Goal: Book appointment/travel/reservation

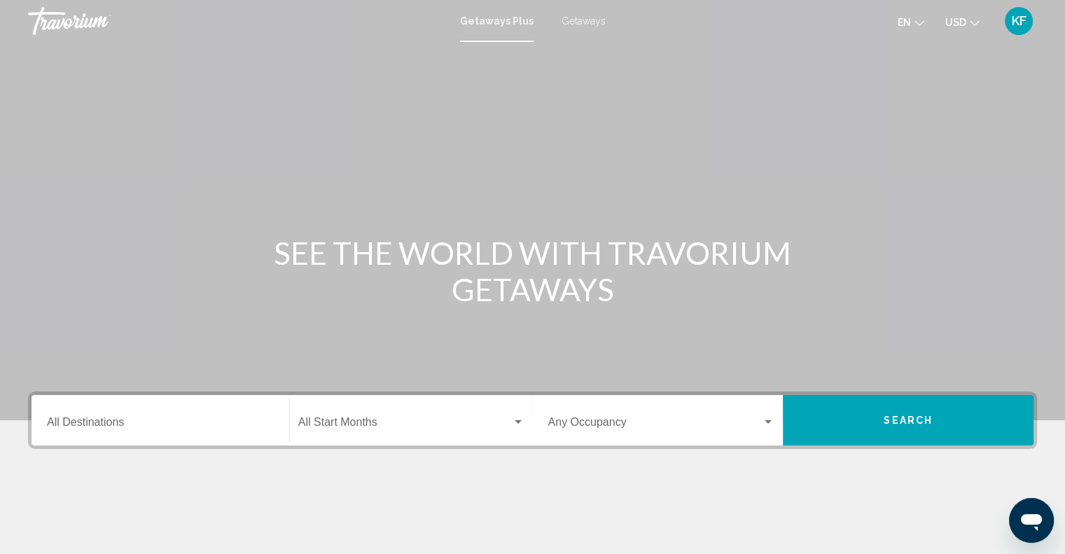
click at [521, 422] on div "Search widget" at bounding box center [518, 422] width 7 height 4
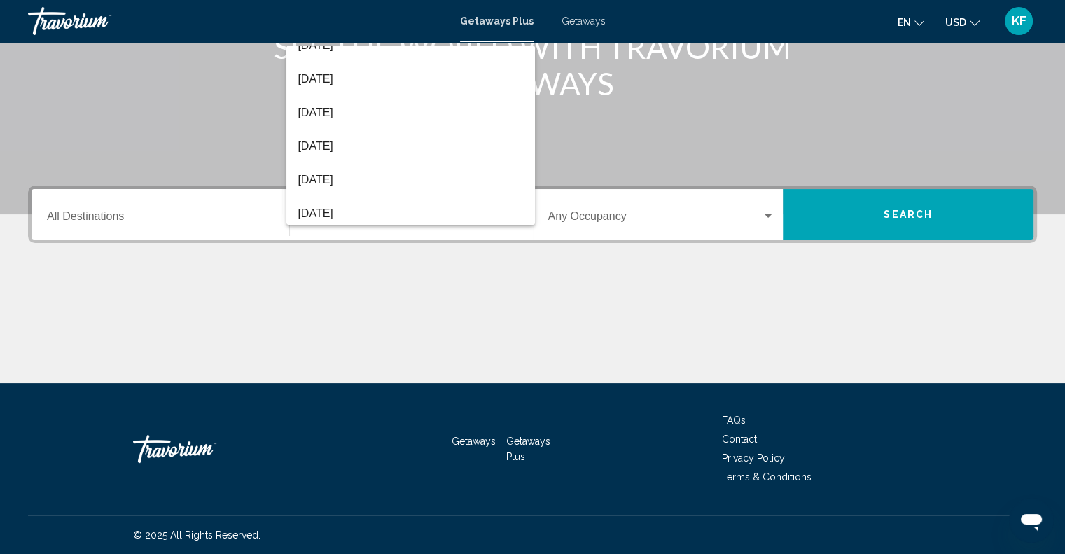
scroll to position [269, 0]
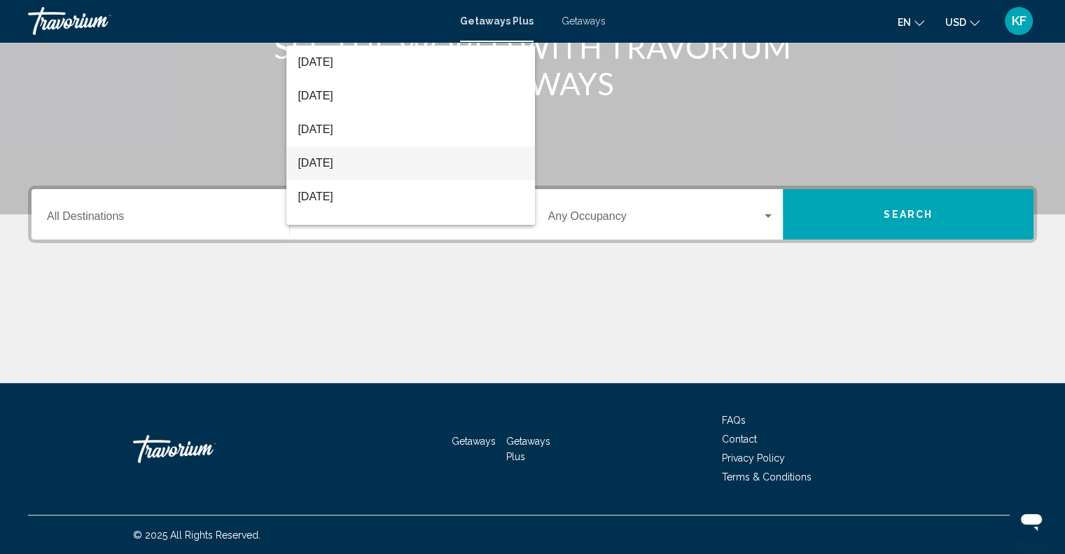
click at [332, 157] on span "[DATE]" at bounding box center [411, 163] width 226 height 34
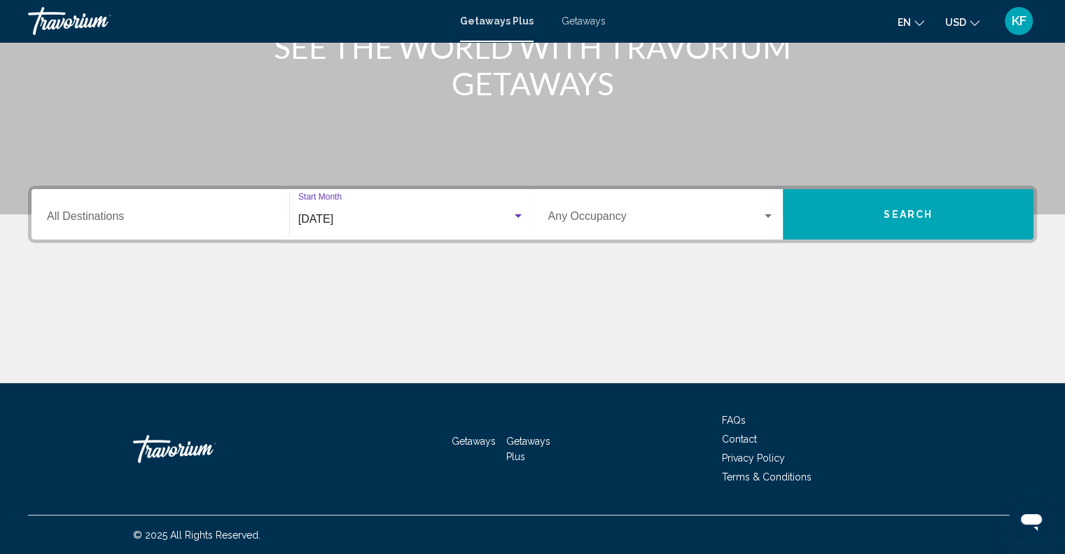
click at [202, 213] on input "Destination All Destinations" at bounding box center [160, 219] width 227 height 13
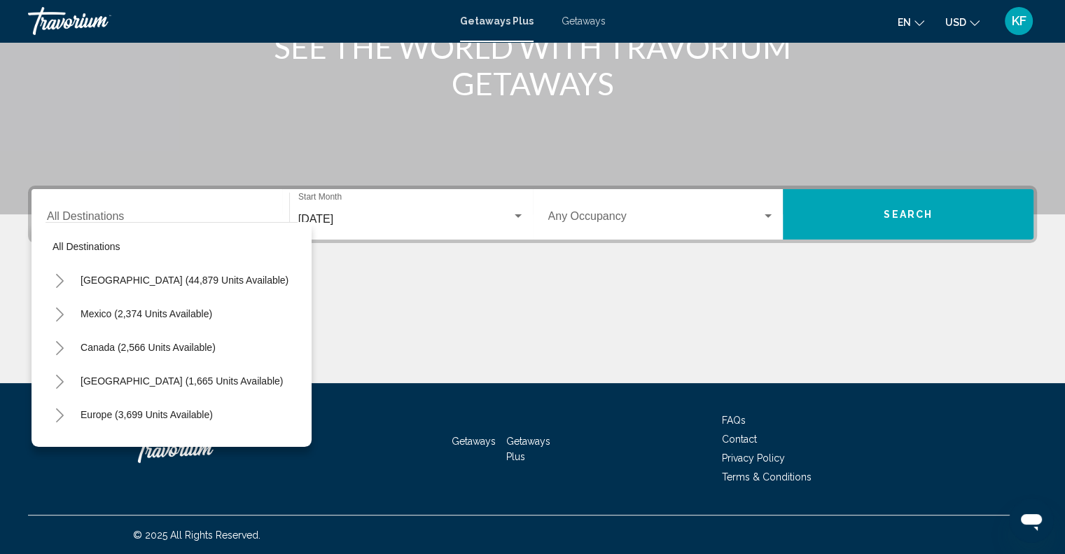
click at [443, 307] on div "Main content" at bounding box center [532, 330] width 1009 height 105
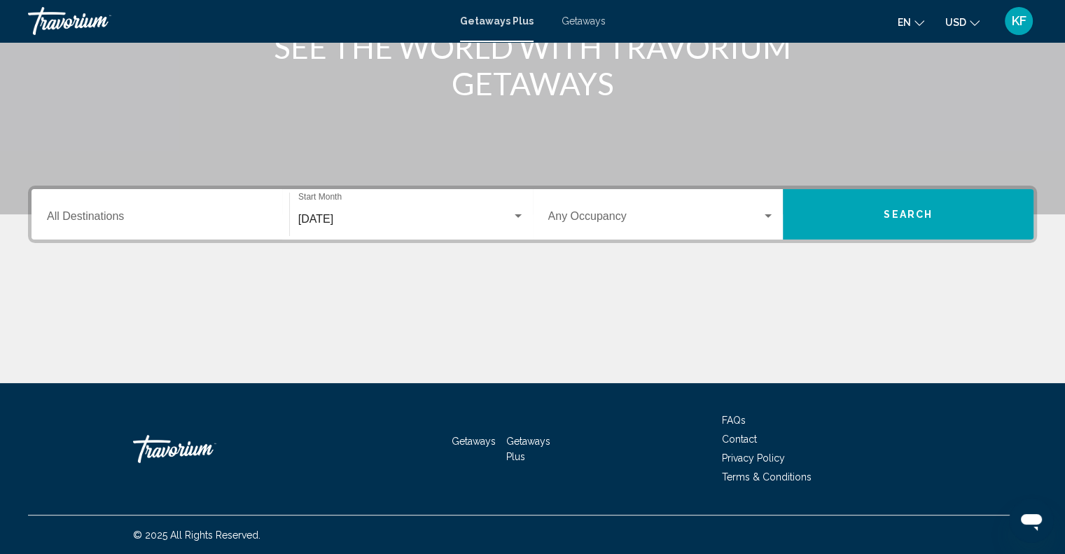
click at [770, 218] on div "Search widget" at bounding box center [768, 216] width 13 height 11
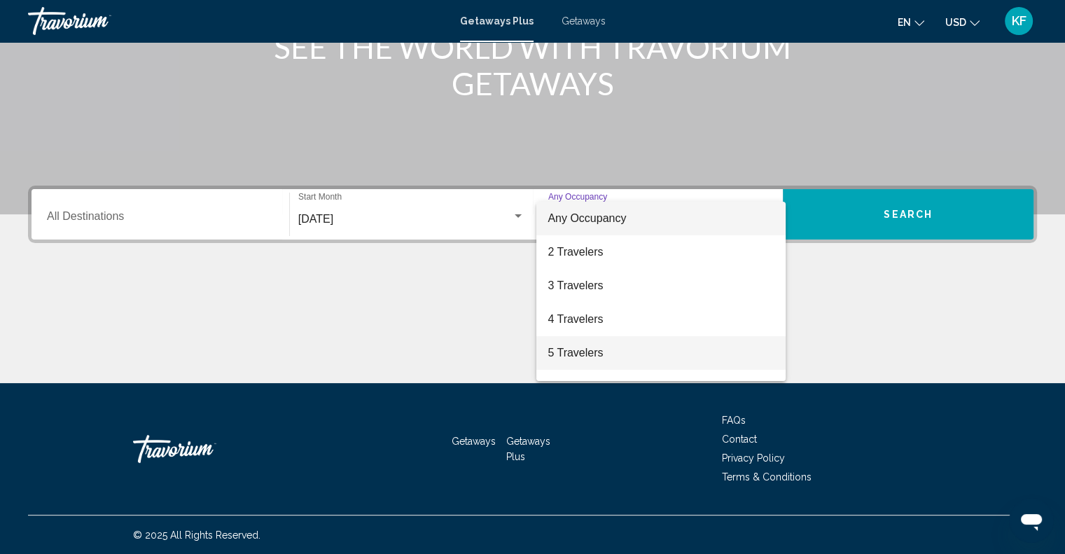
click at [595, 354] on span "5 Travelers" at bounding box center [661, 353] width 227 height 34
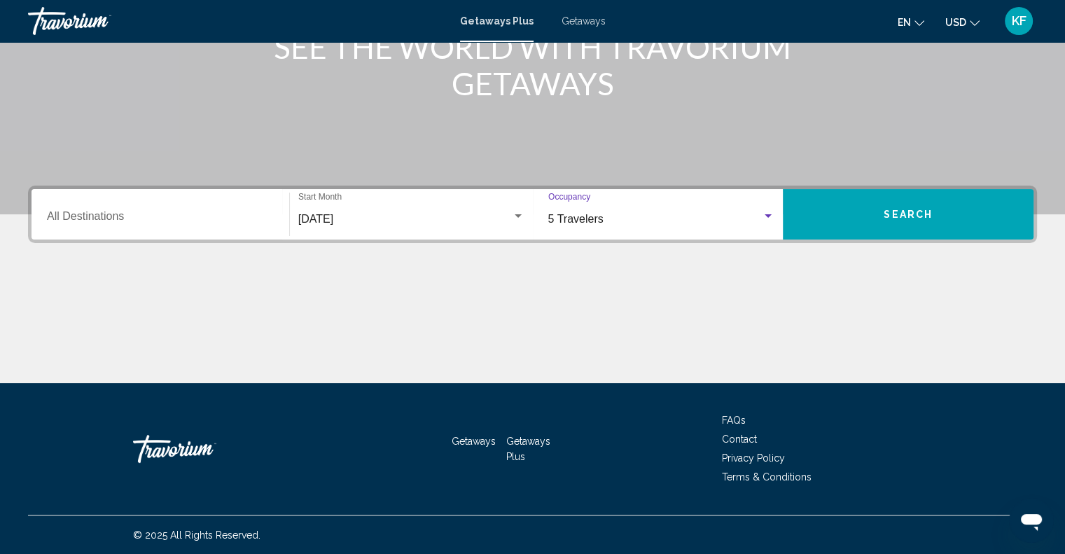
click at [913, 212] on span "Search" at bounding box center [908, 214] width 49 height 11
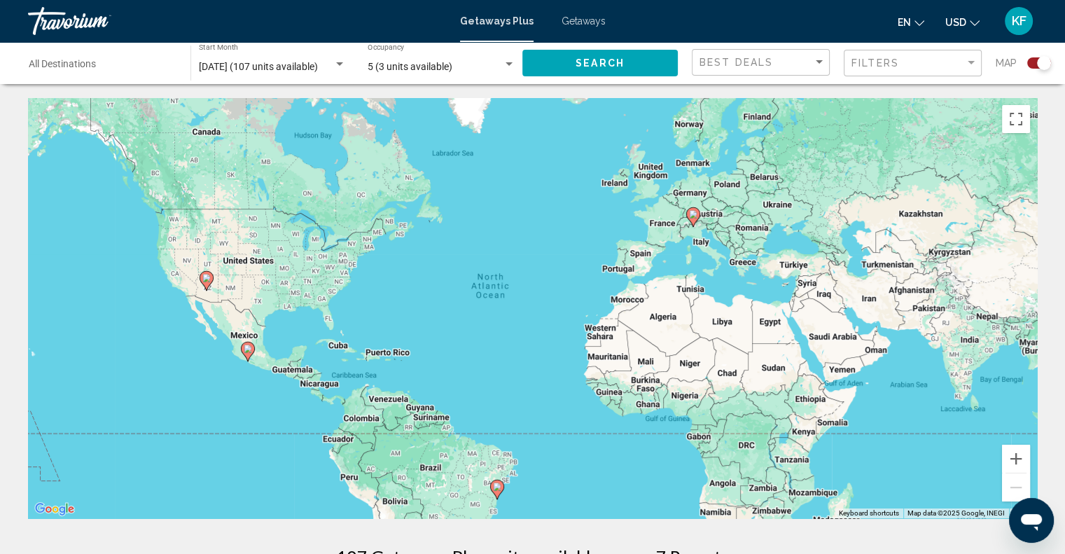
click at [339, 62] on div "Search widget" at bounding box center [339, 64] width 7 height 4
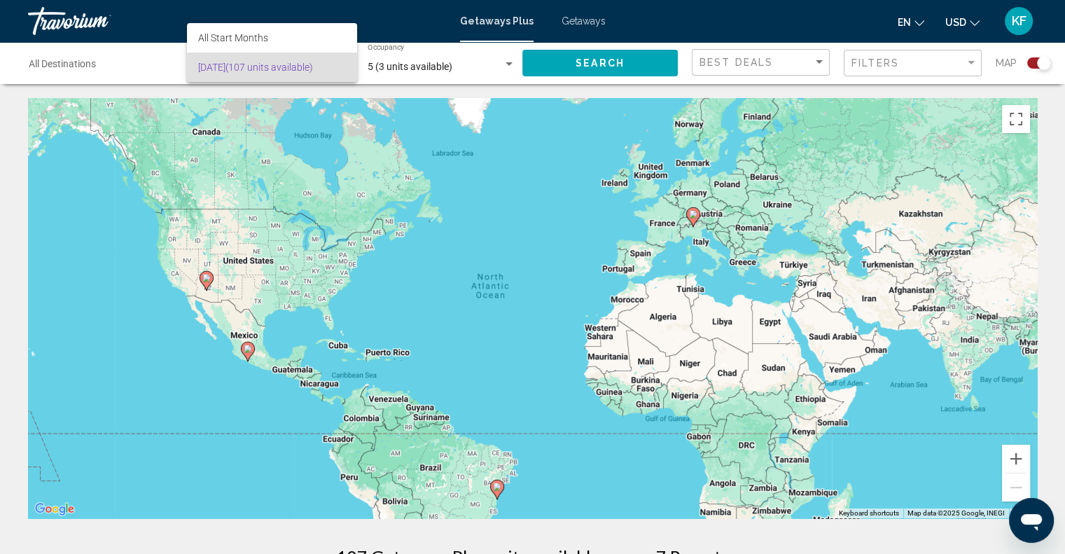
click at [507, 64] on div at bounding box center [532, 277] width 1065 height 554
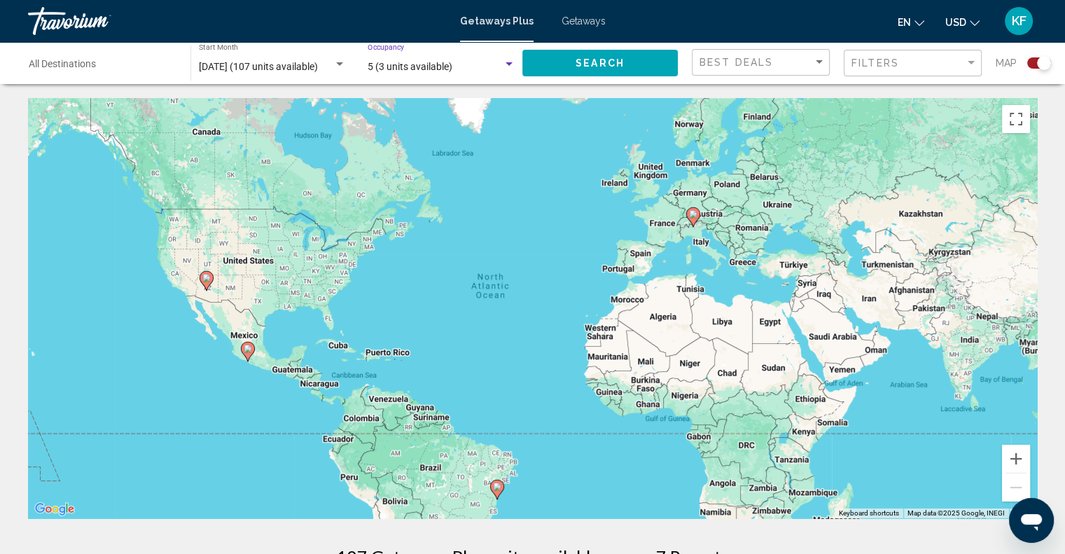
click at [507, 64] on div "Search widget" at bounding box center [509, 64] width 7 height 4
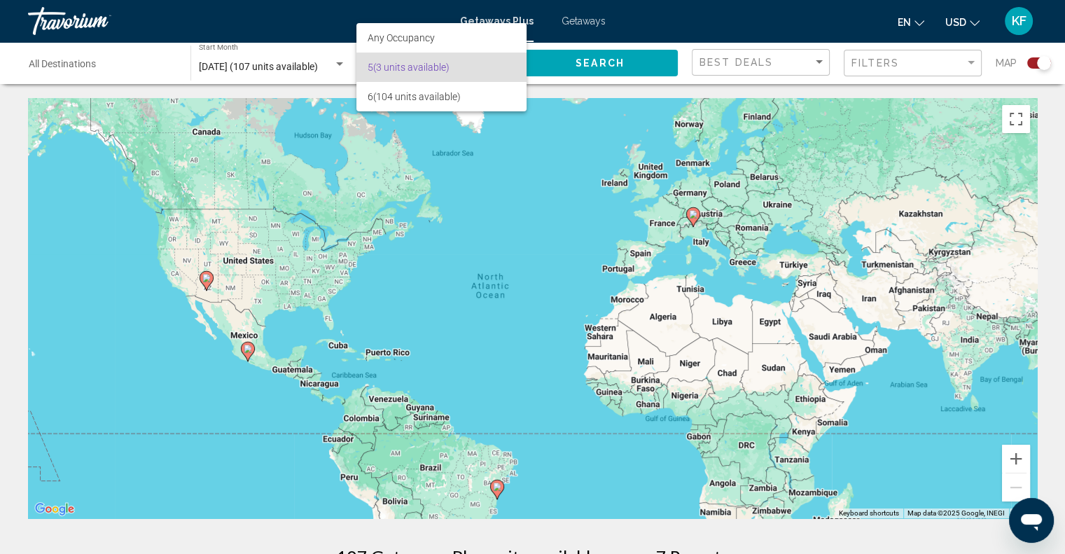
click at [507, 64] on span "5 (3 units available)" at bounding box center [442, 67] width 148 height 29
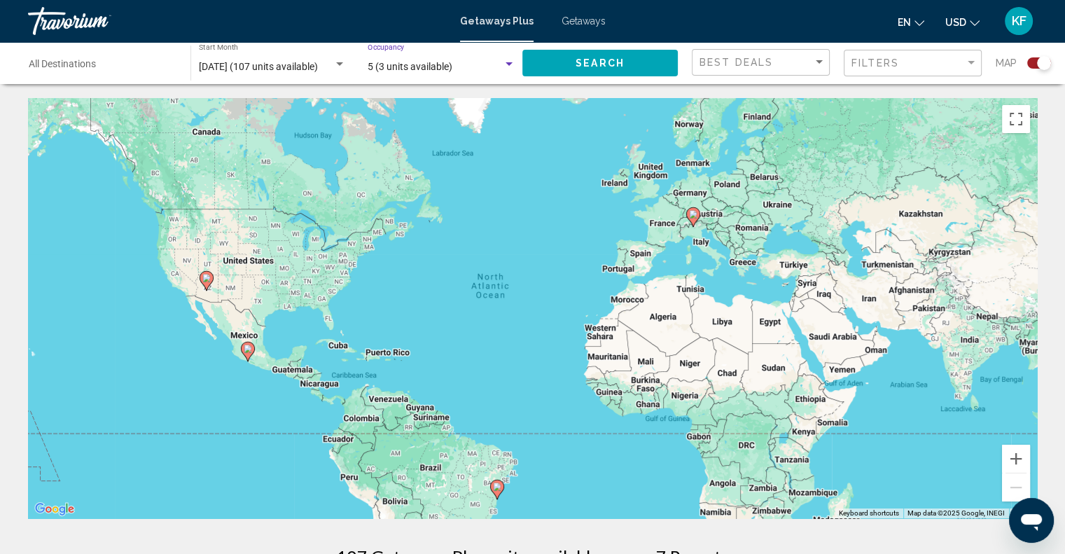
click at [341, 61] on div "Search widget" at bounding box center [339, 64] width 13 height 11
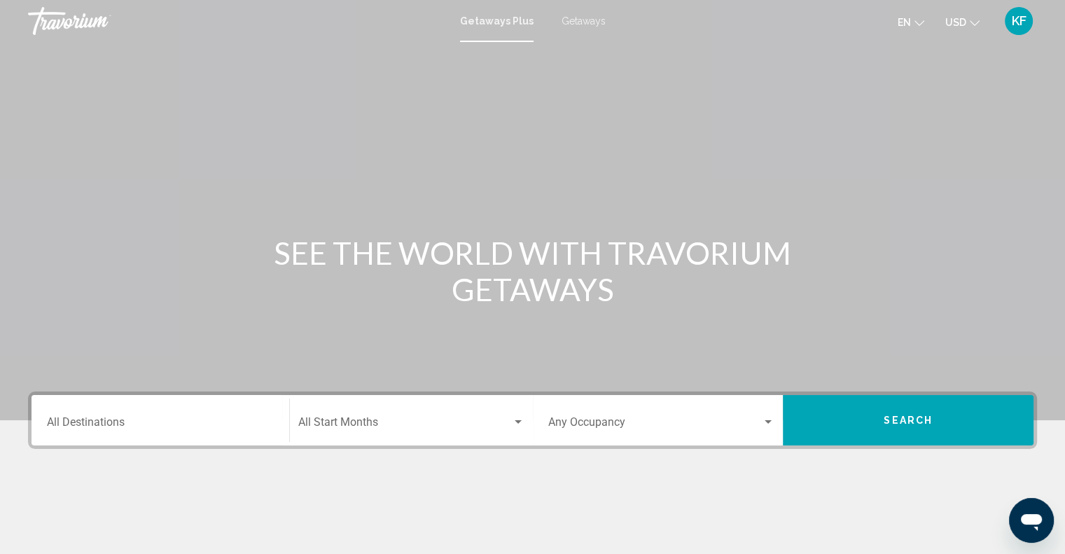
click at [261, 214] on div "Main content" at bounding box center [532, 210] width 1065 height 420
click at [517, 420] on div "Search widget" at bounding box center [518, 422] width 7 height 4
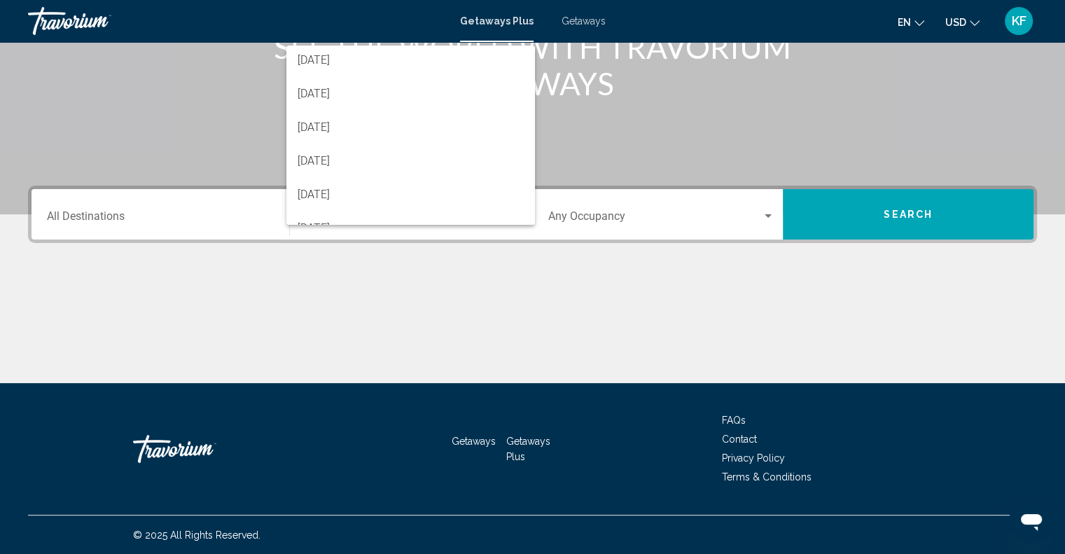
scroll to position [291, 0]
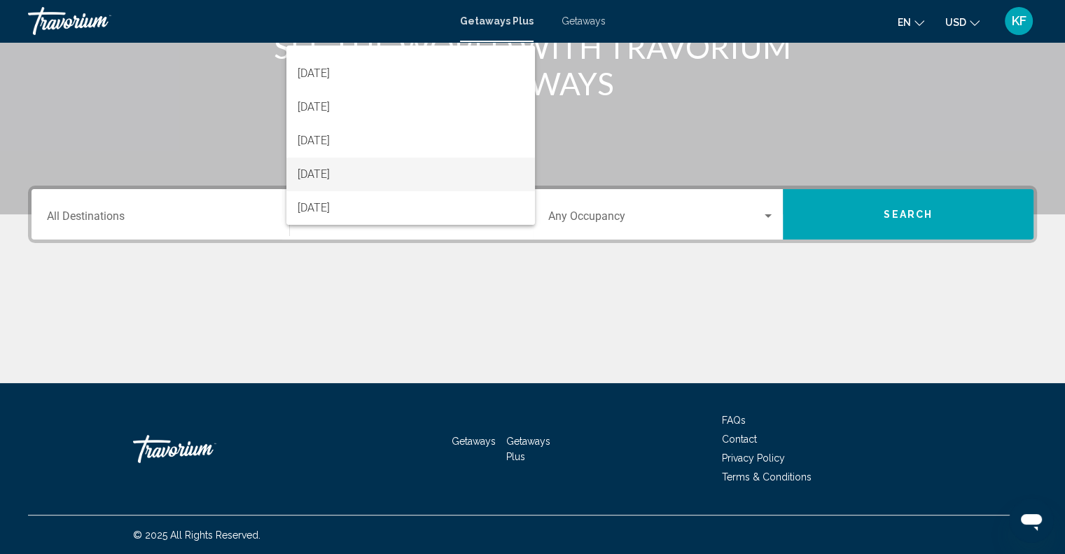
click at [350, 176] on span "[DATE]" at bounding box center [411, 175] width 226 height 34
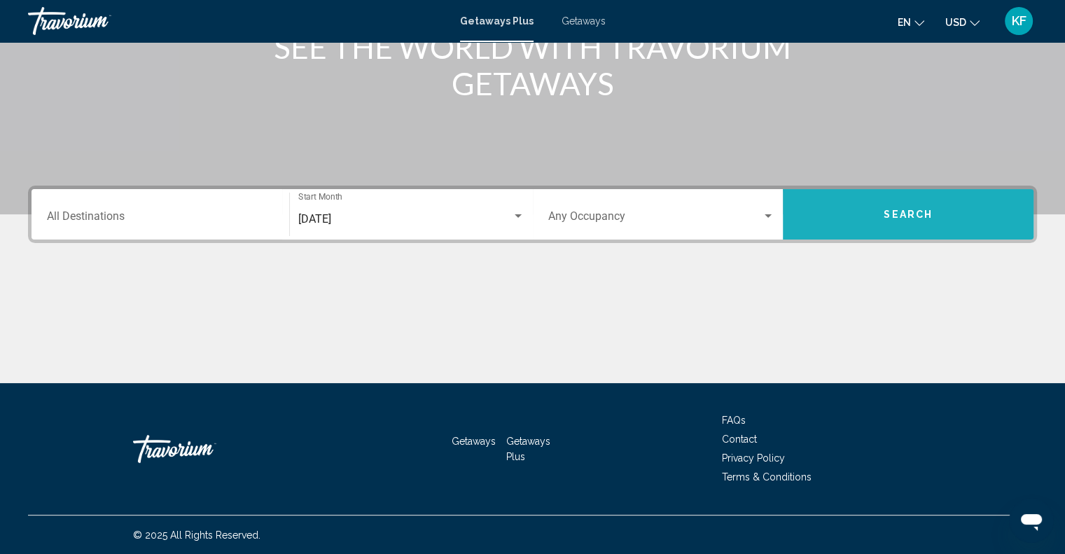
click at [928, 216] on span "Search" at bounding box center [908, 214] width 49 height 11
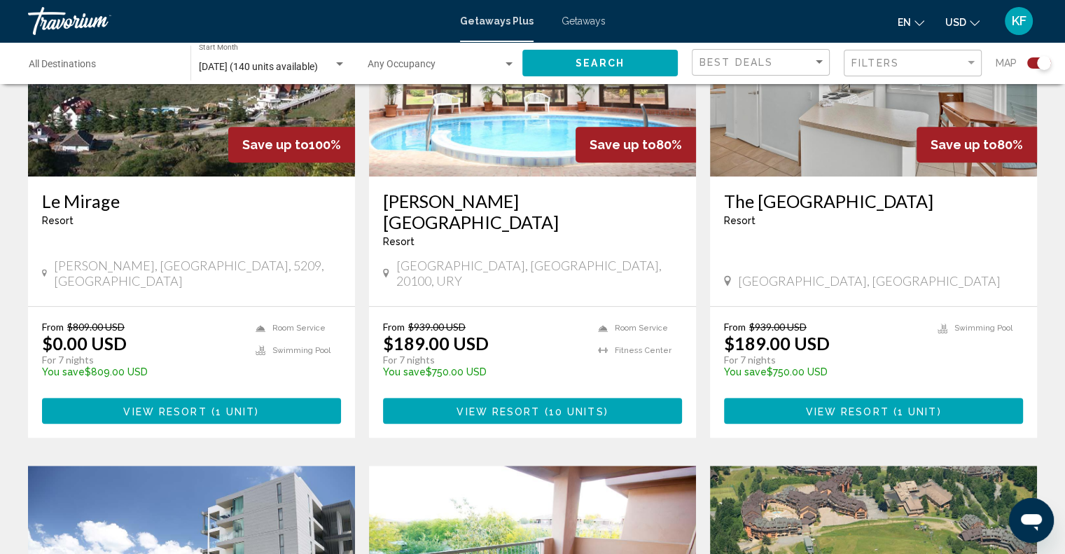
scroll to position [172, 0]
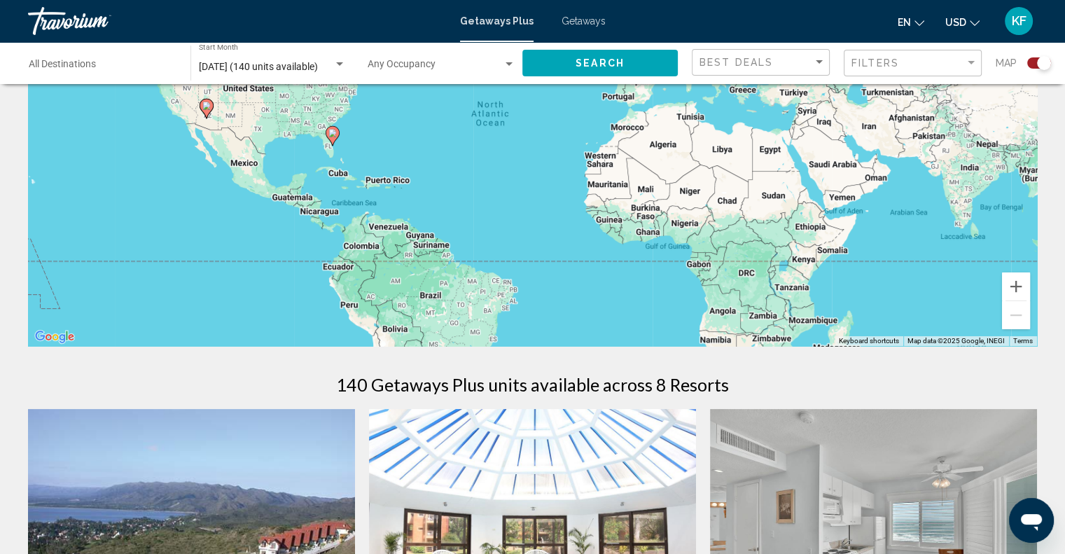
click at [154, 62] on input "Destination All Destinations" at bounding box center [103, 67] width 148 height 11
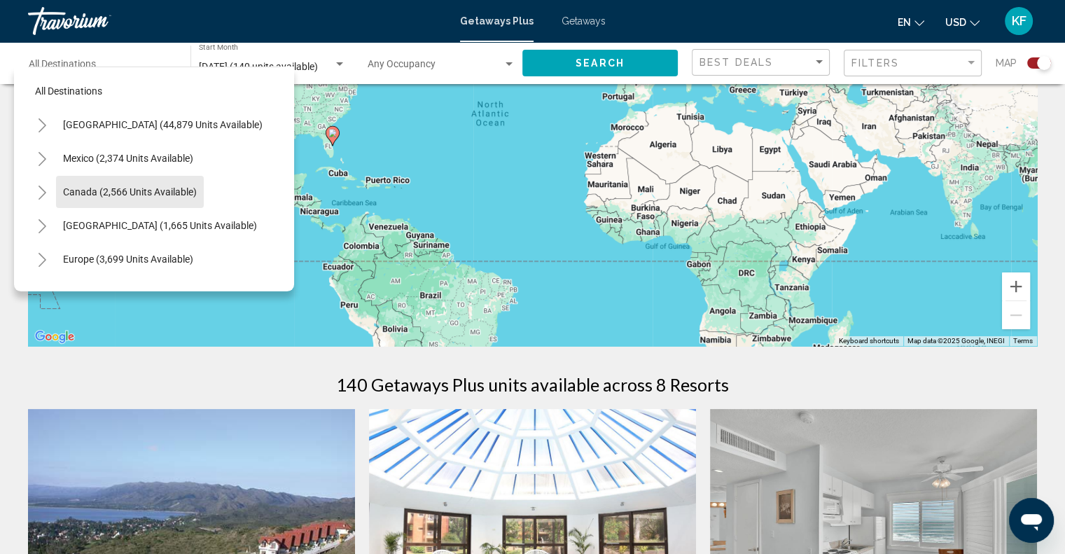
click at [149, 195] on span "Canada (2,566 units available)" at bounding box center [130, 191] width 134 height 11
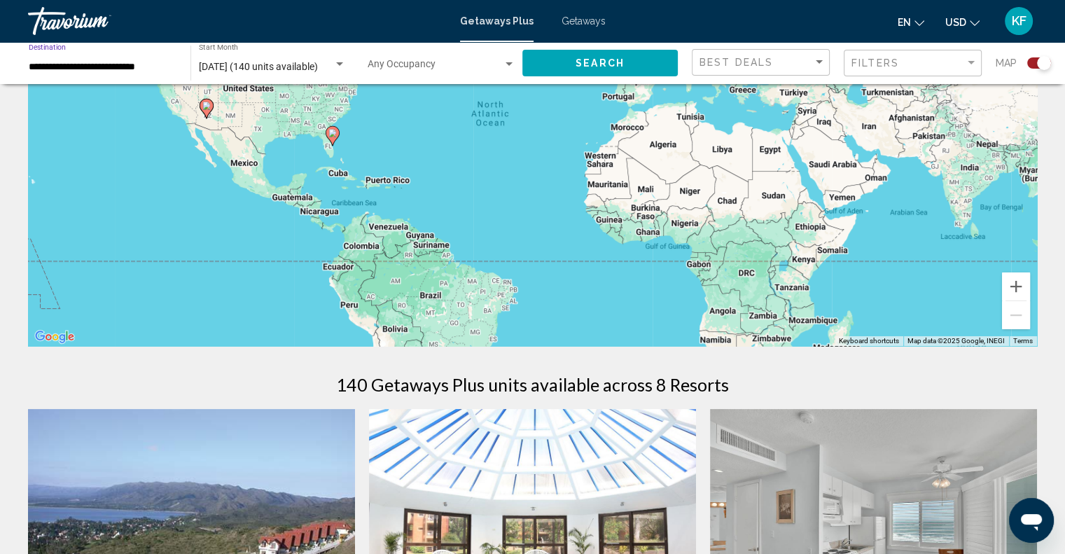
click at [506, 62] on div "Search widget" at bounding box center [509, 64] width 7 height 4
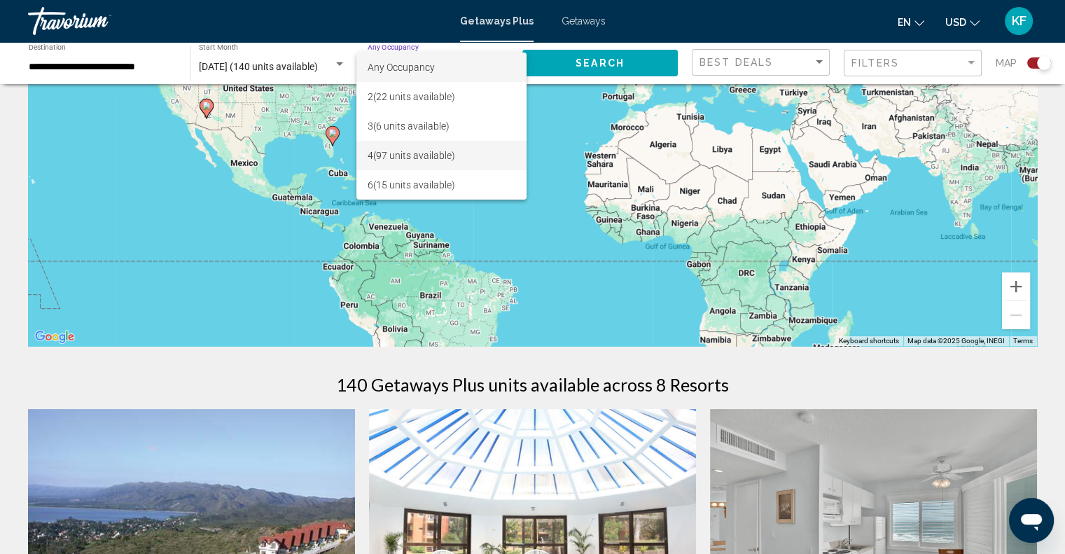
click at [445, 156] on span "4 (97 units available)" at bounding box center [442, 155] width 148 height 29
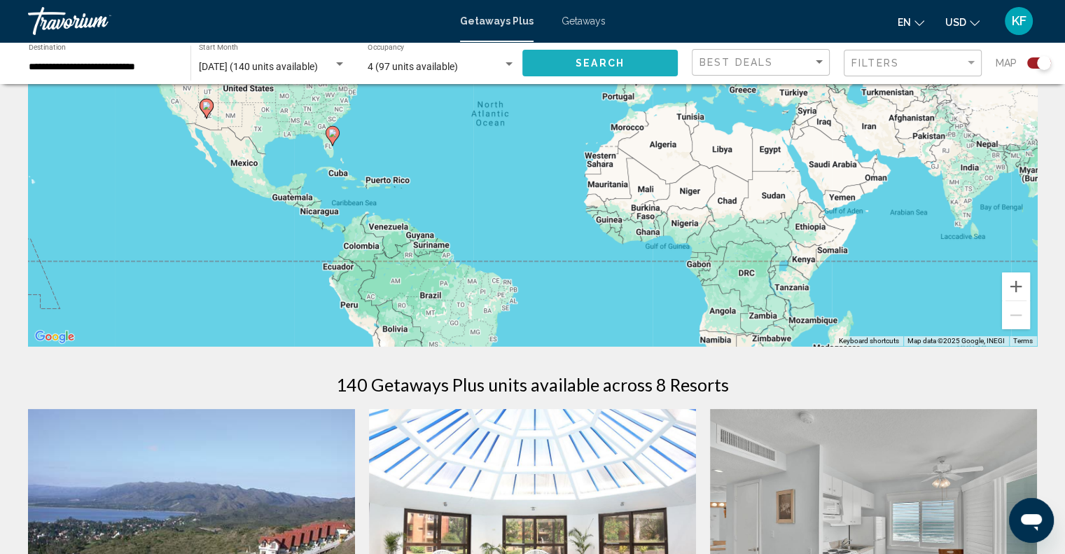
click at [578, 62] on span "Search" at bounding box center [600, 63] width 49 height 11
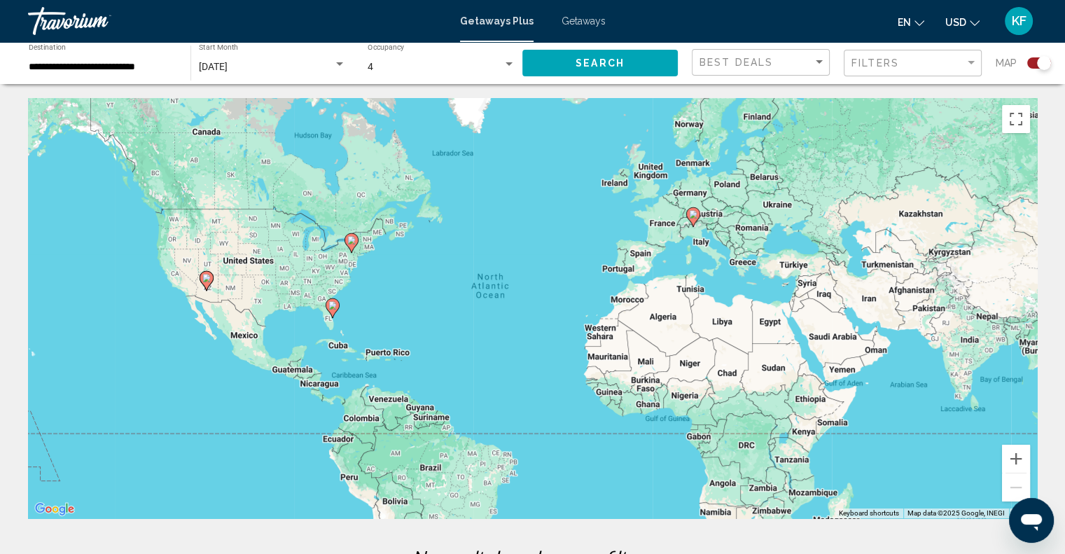
click at [150, 66] on input "**********" at bounding box center [103, 67] width 148 height 11
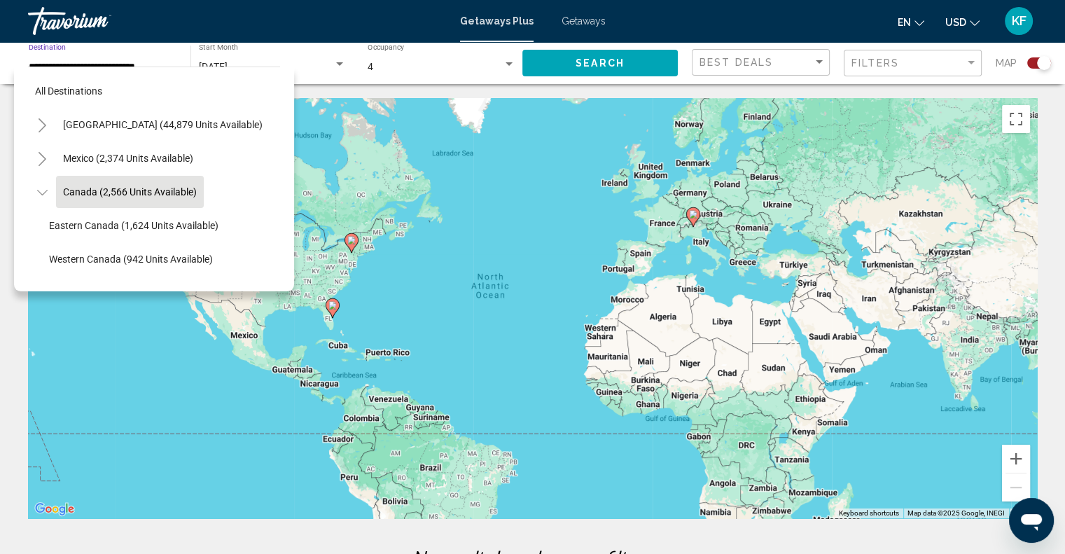
scroll to position [21, 0]
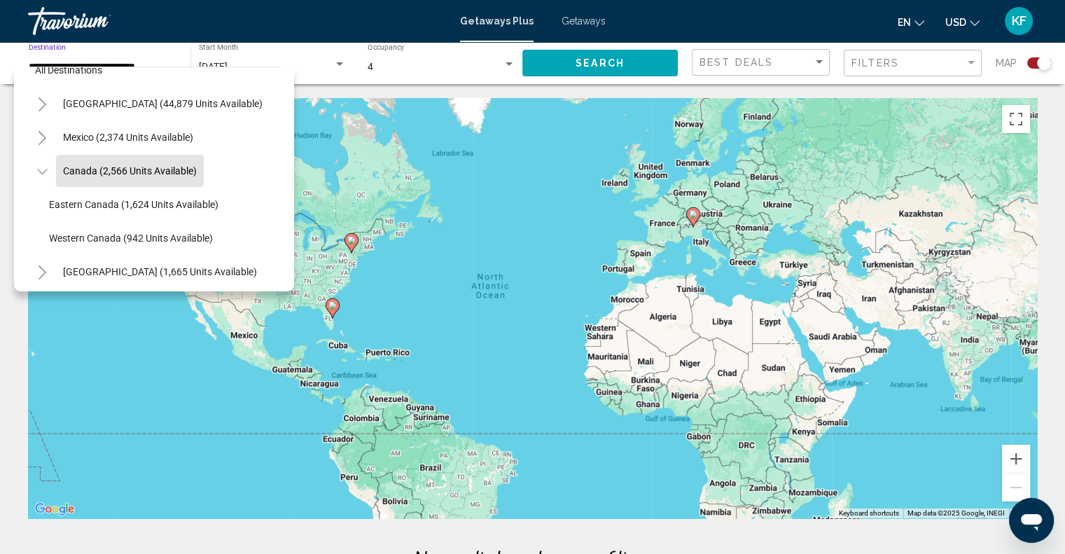
click at [179, 202] on span "Eastern Canada (1,624 units available)" at bounding box center [133, 204] width 169 height 11
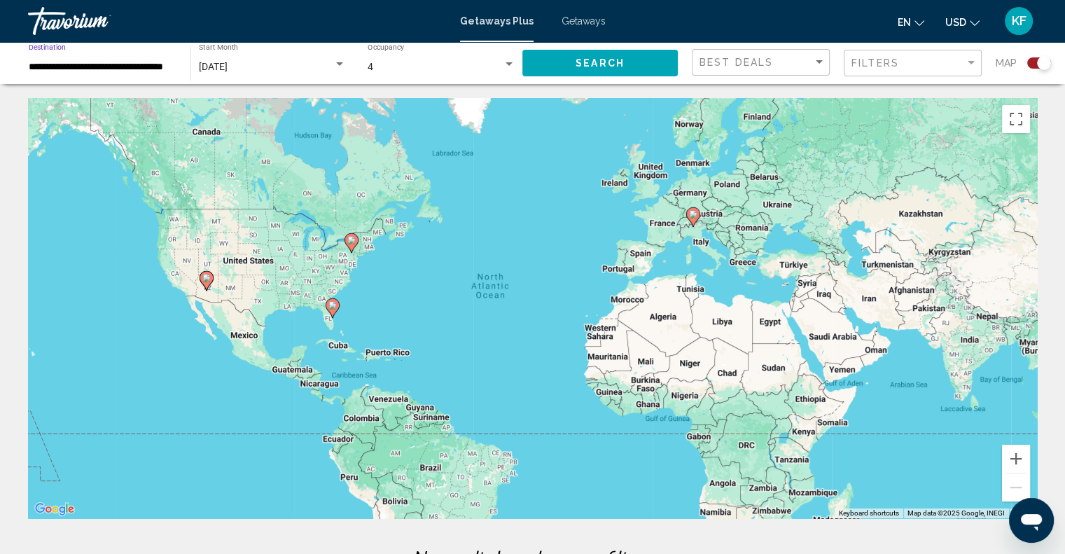
click at [609, 59] on span "Search" at bounding box center [600, 63] width 49 height 11
click at [105, 70] on input "**********" at bounding box center [103, 67] width 148 height 11
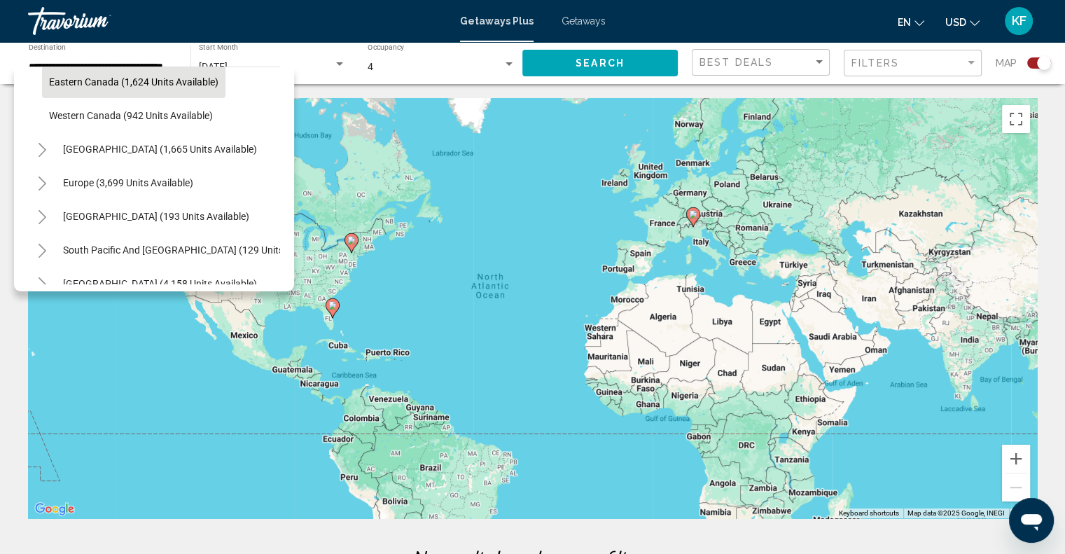
scroll to position [148, 0]
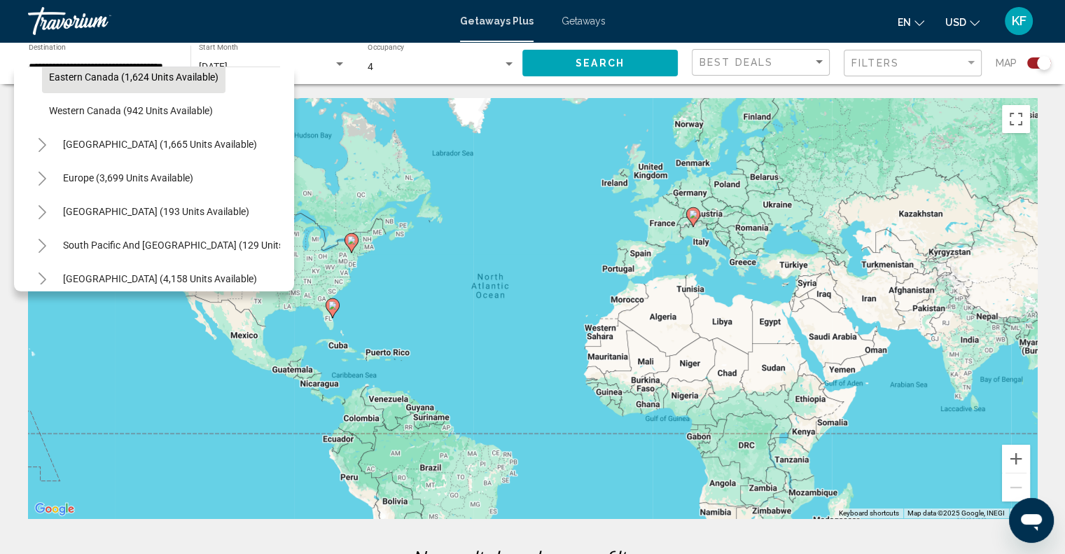
click at [104, 181] on span "Europe (3,699 units available)" at bounding box center [128, 177] width 130 height 11
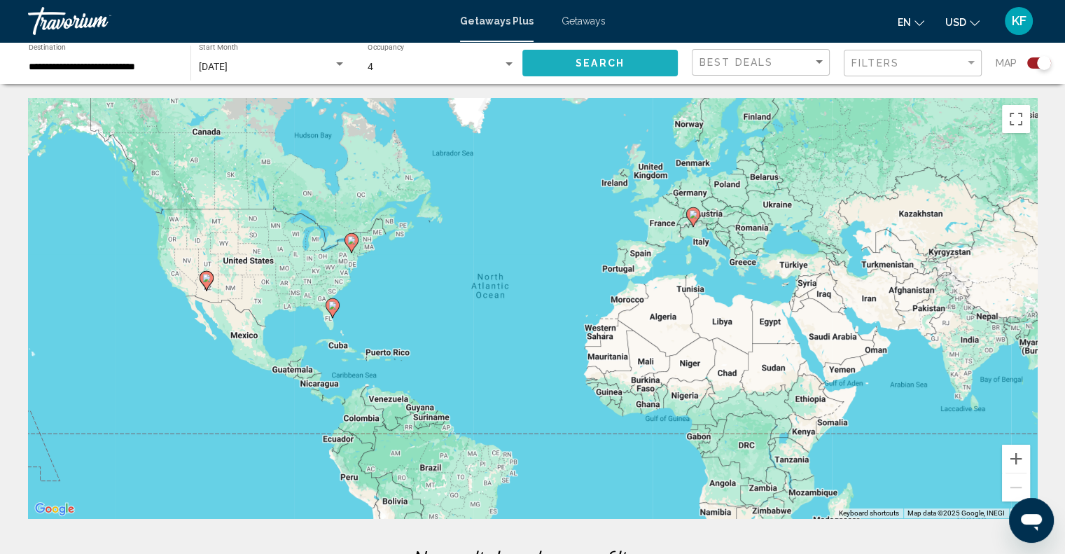
click at [602, 64] on span "Search" at bounding box center [600, 63] width 49 height 11
click at [160, 67] on input "**********" at bounding box center [103, 67] width 148 height 11
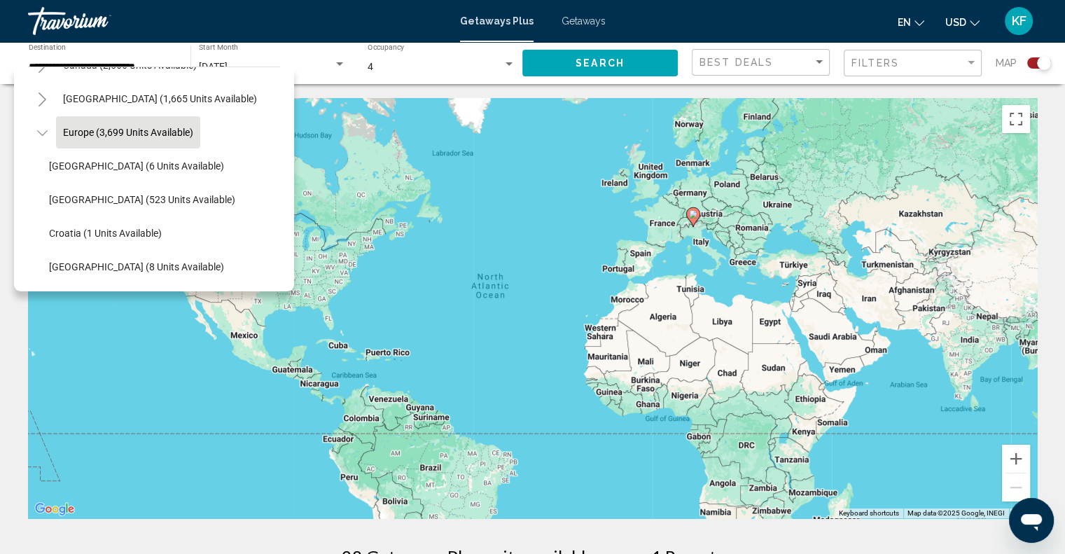
scroll to position [123, 0]
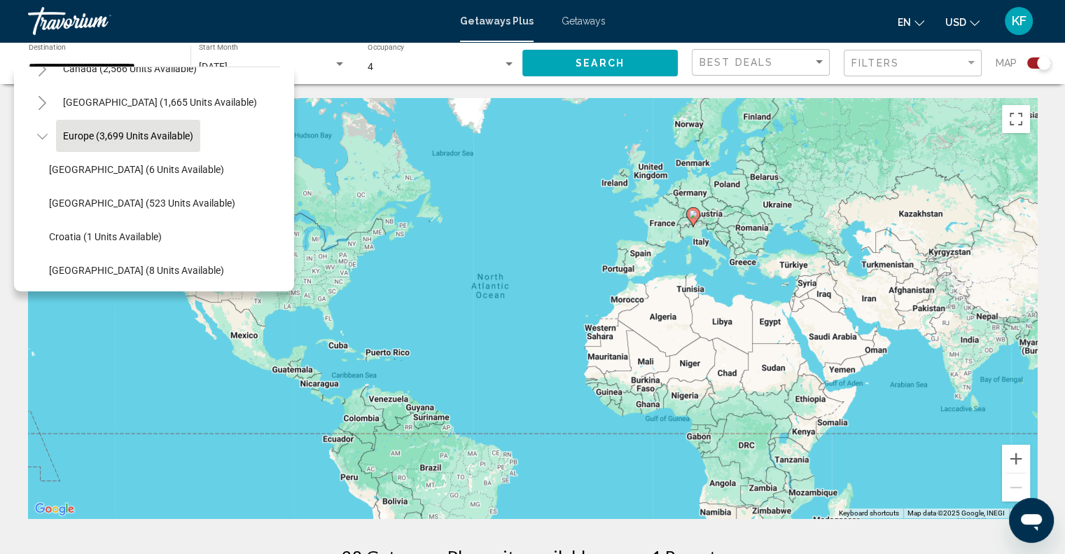
click at [162, 93] on button "[GEOGRAPHIC_DATA] (1,665 units available)" at bounding box center [160, 102] width 208 height 32
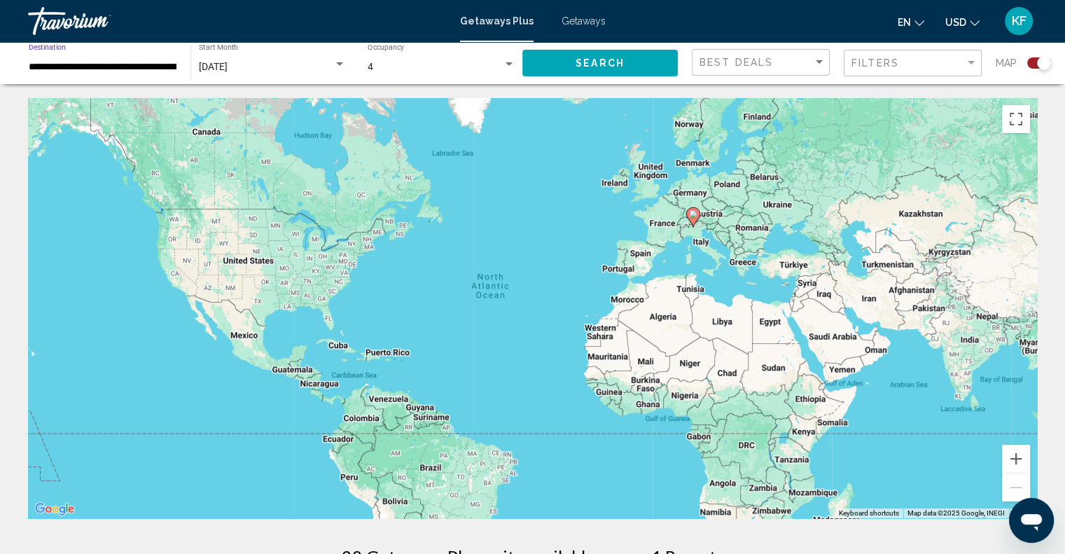
click at [507, 62] on div "Search widget" at bounding box center [509, 64] width 7 height 4
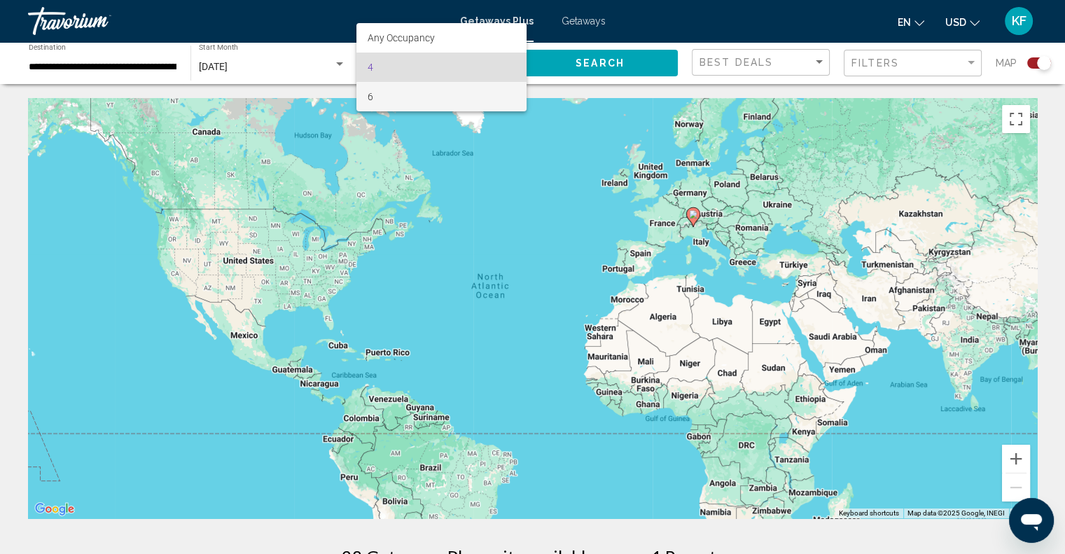
click at [373, 93] on span "6" at bounding box center [442, 96] width 148 height 29
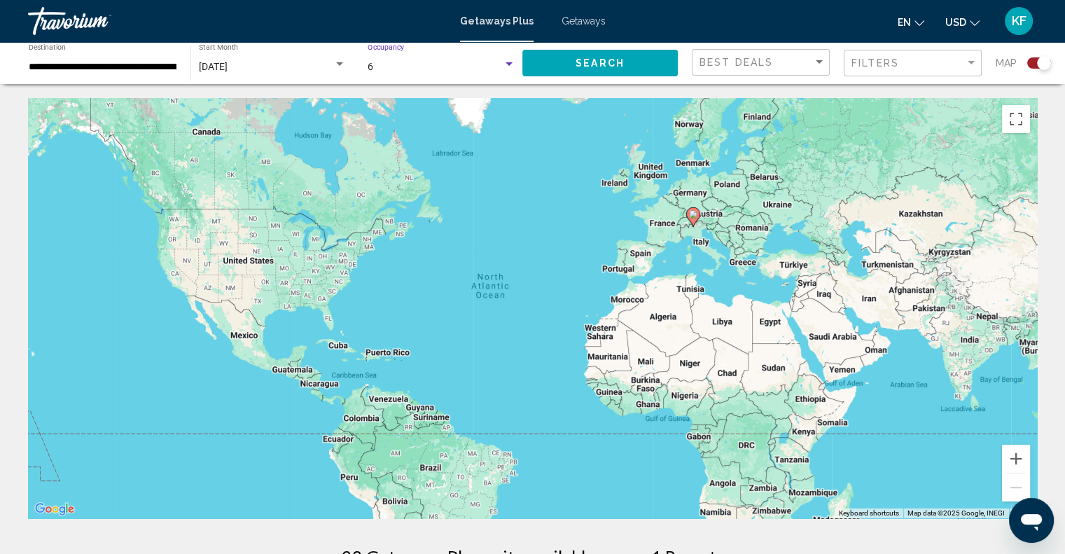
click at [587, 67] on span "Search" at bounding box center [600, 63] width 49 height 11
click at [138, 67] on input "**********" at bounding box center [103, 67] width 148 height 11
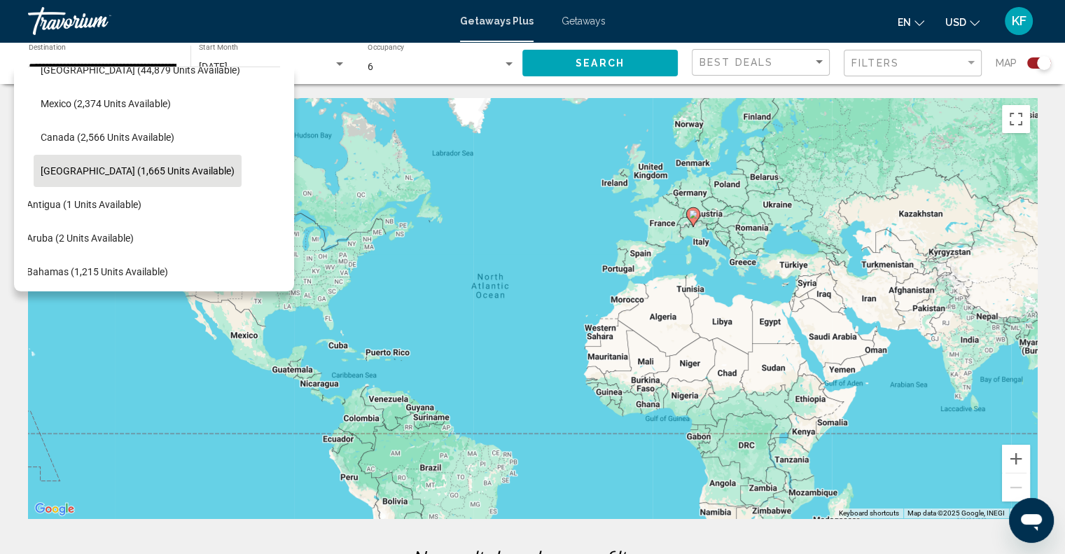
scroll to position [0, 22]
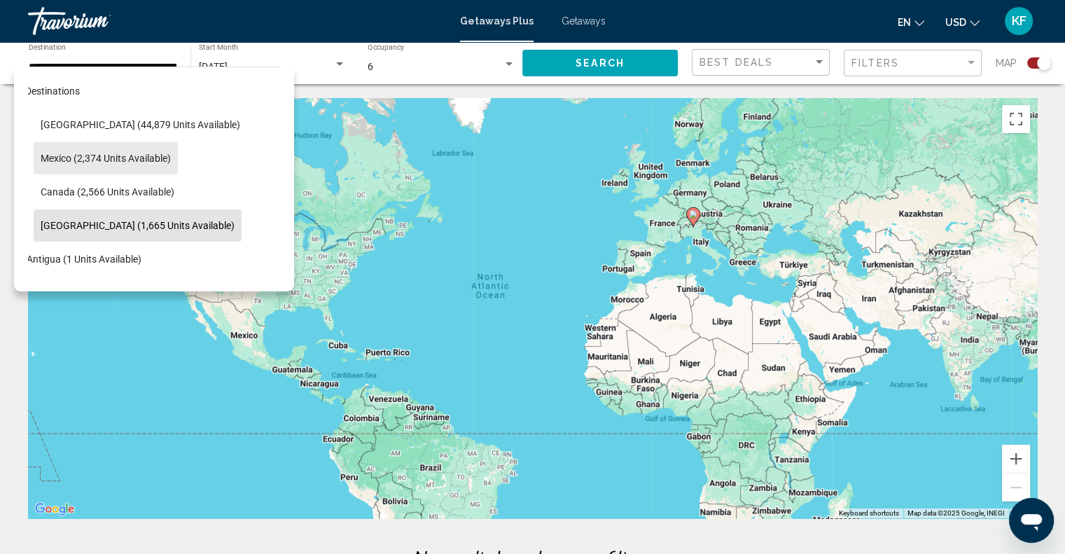
click at [64, 155] on span "Mexico (2,374 units available)" at bounding box center [106, 158] width 130 height 11
click at [64, 155] on div "To activate drag with keyboard, press Alt + Enter. Once in keyboard drag state,…" at bounding box center [532, 308] width 1009 height 420
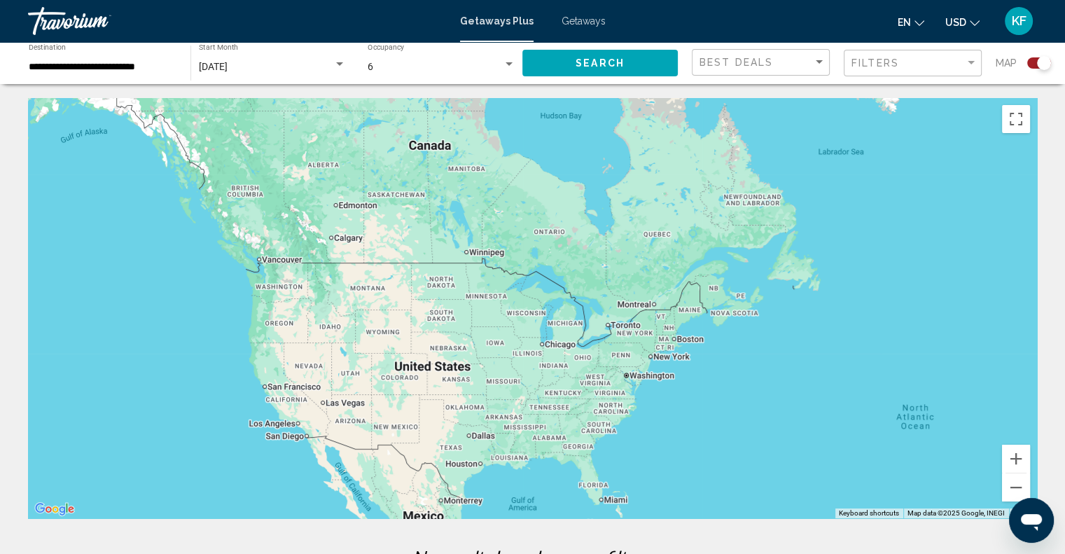
click at [630, 61] on button "Search" at bounding box center [599, 63] width 155 height 26
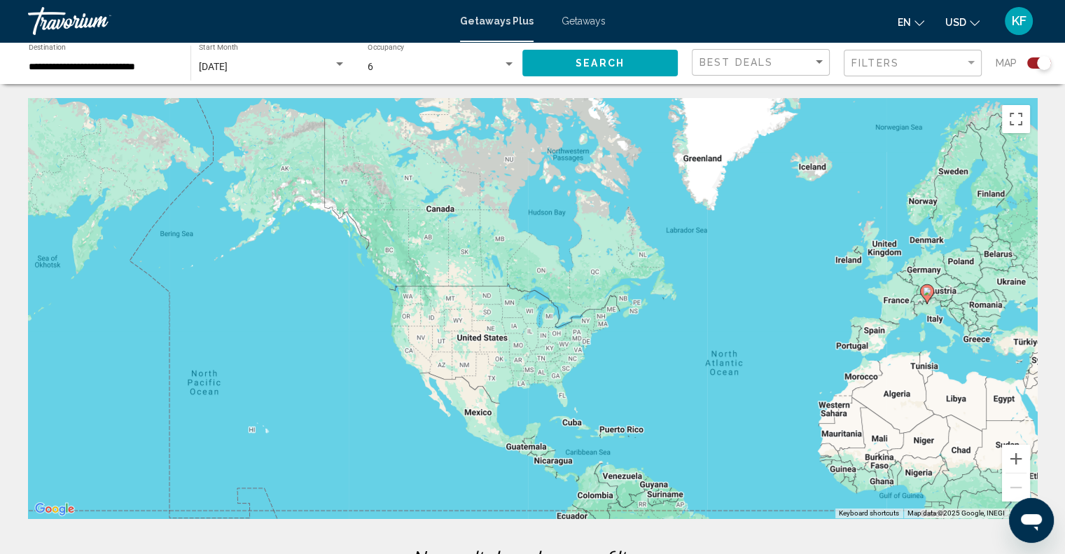
click at [143, 69] on input "**********" at bounding box center [103, 67] width 148 height 11
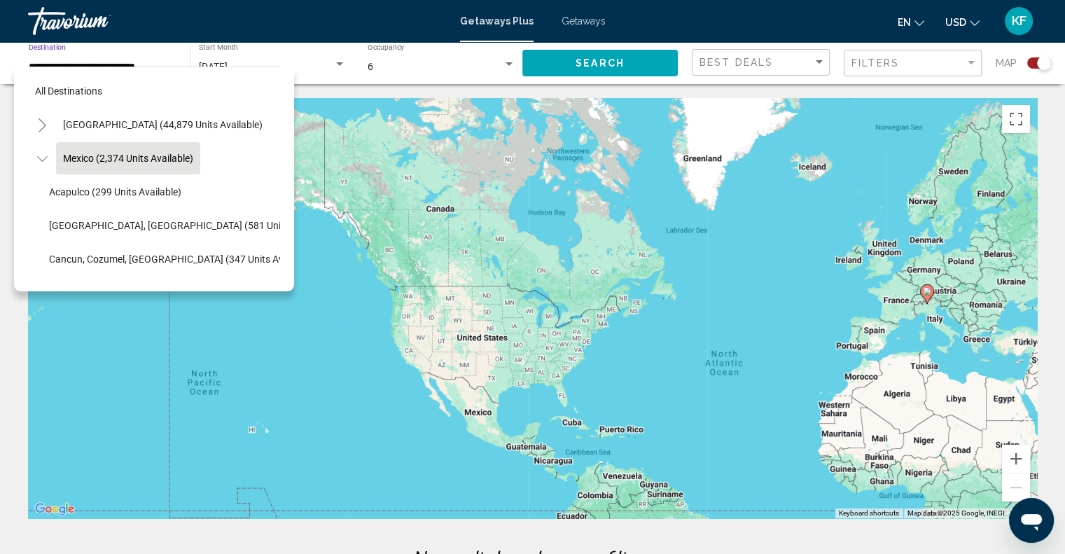
click at [120, 221] on span "[GEOGRAPHIC_DATA], [GEOGRAPHIC_DATA] (581 units available)" at bounding box center [191, 225] width 285 height 11
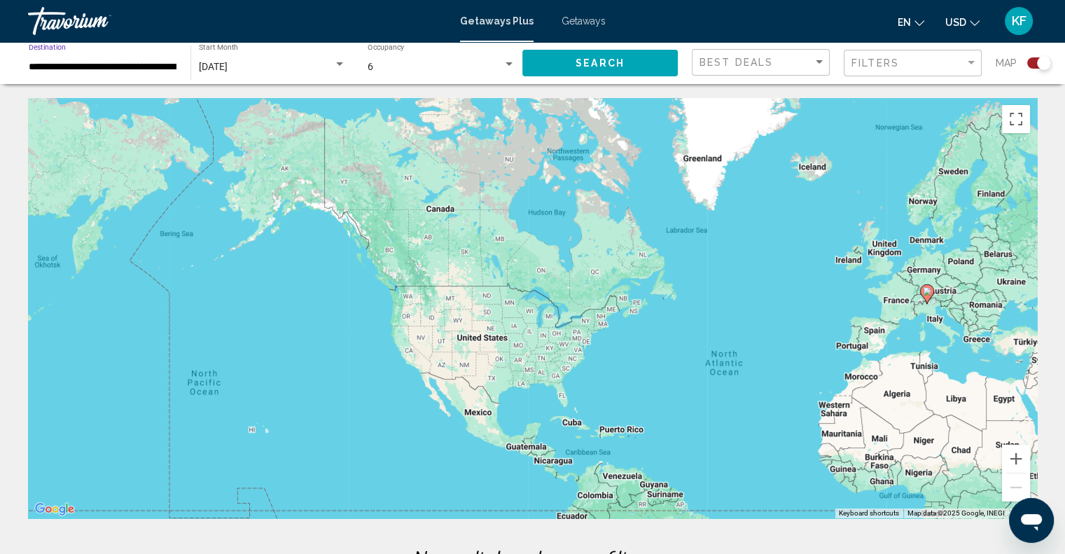
click at [120, 221] on div "To activate drag with keyboard, press Alt + Enter. Once in keyboard drag state,…" at bounding box center [532, 308] width 1009 height 420
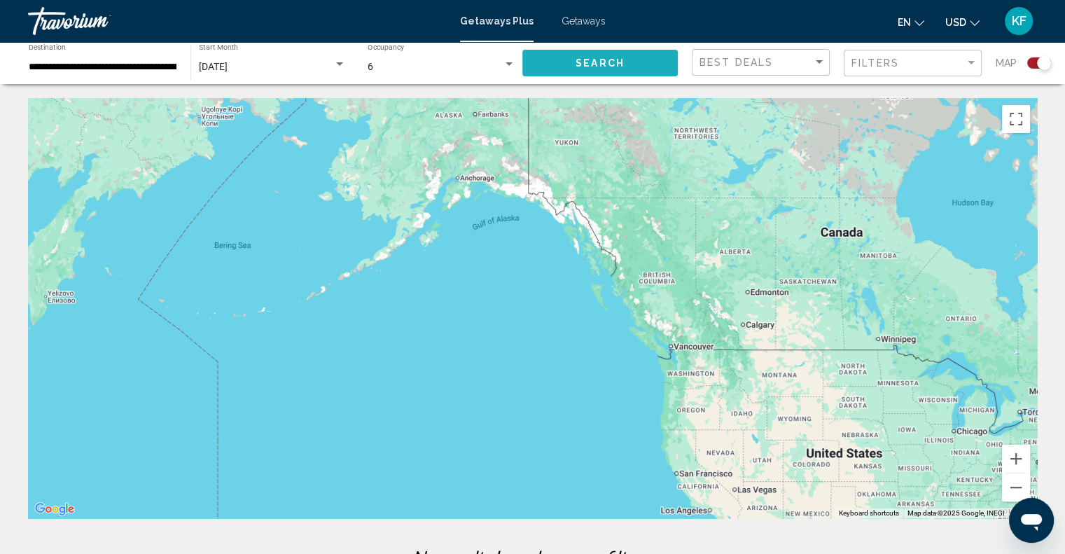
click at [557, 62] on button "Search" at bounding box center [599, 63] width 155 height 26
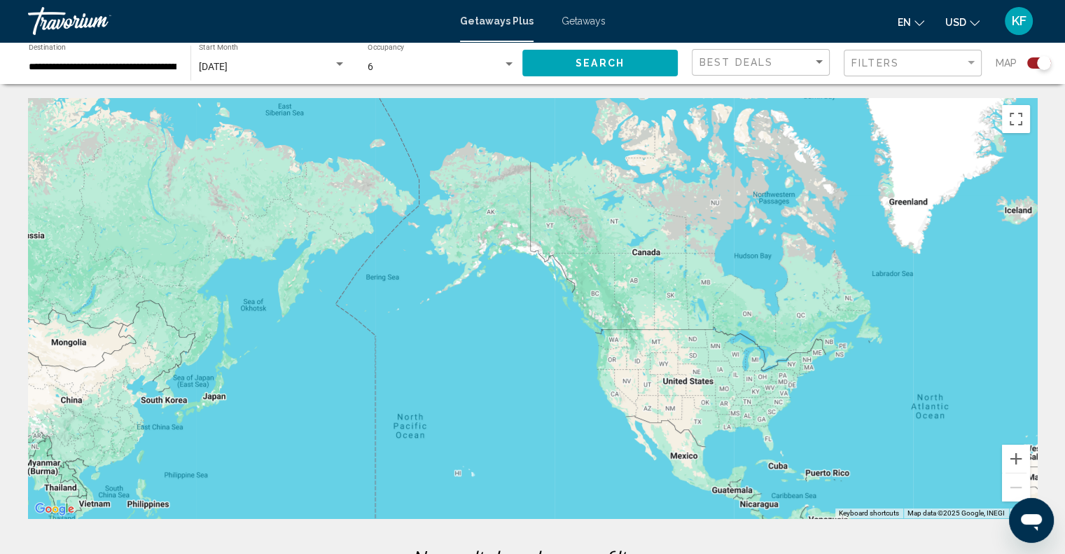
click at [506, 67] on div "Search widget" at bounding box center [509, 64] width 13 height 11
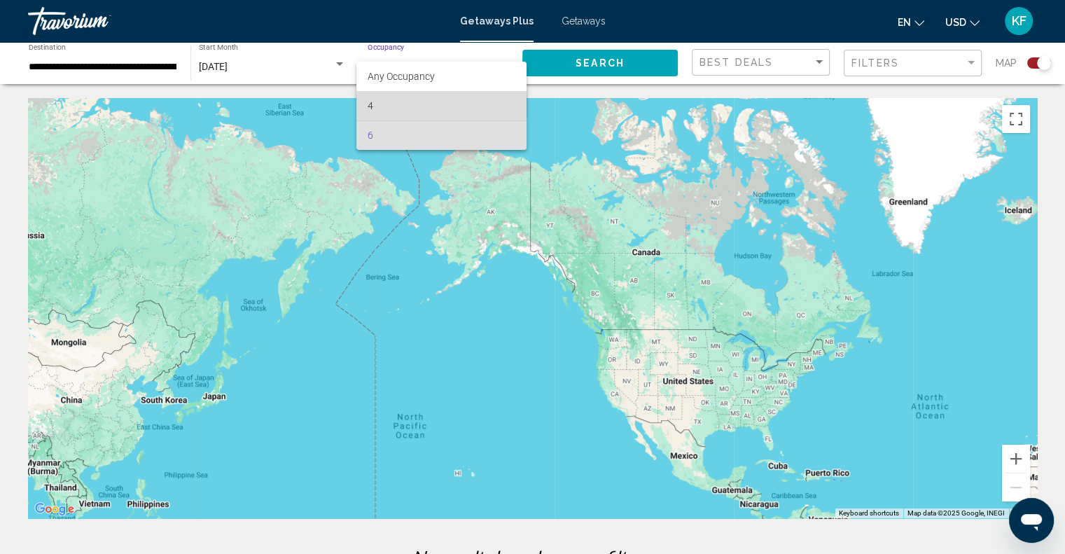
click at [374, 105] on span "4" at bounding box center [442, 105] width 148 height 29
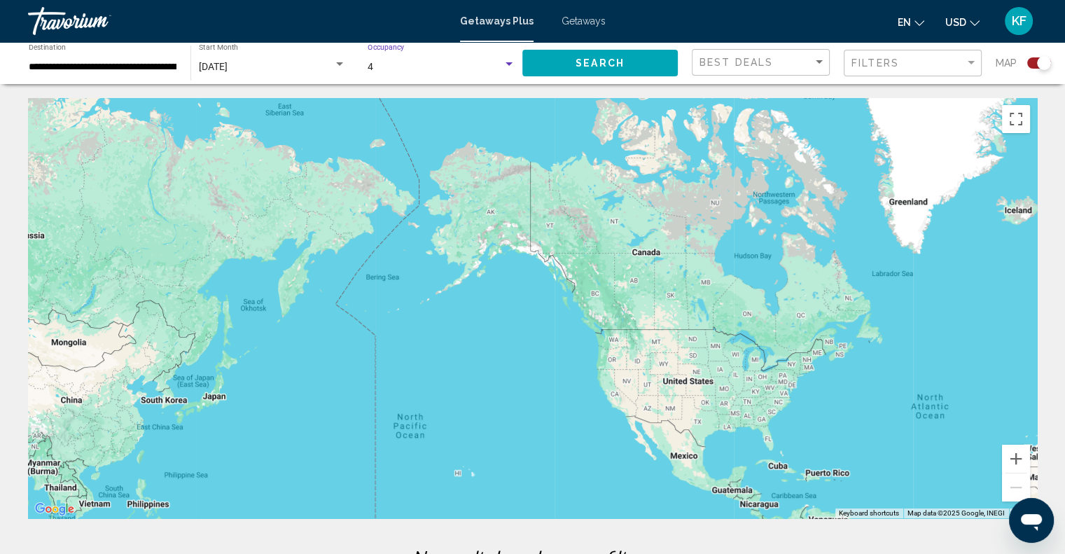
click at [582, 62] on span "Search" at bounding box center [600, 63] width 49 height 11
click at [818, 61] on div "Sort by" at bounding box center [819, 62] width 7 height 4
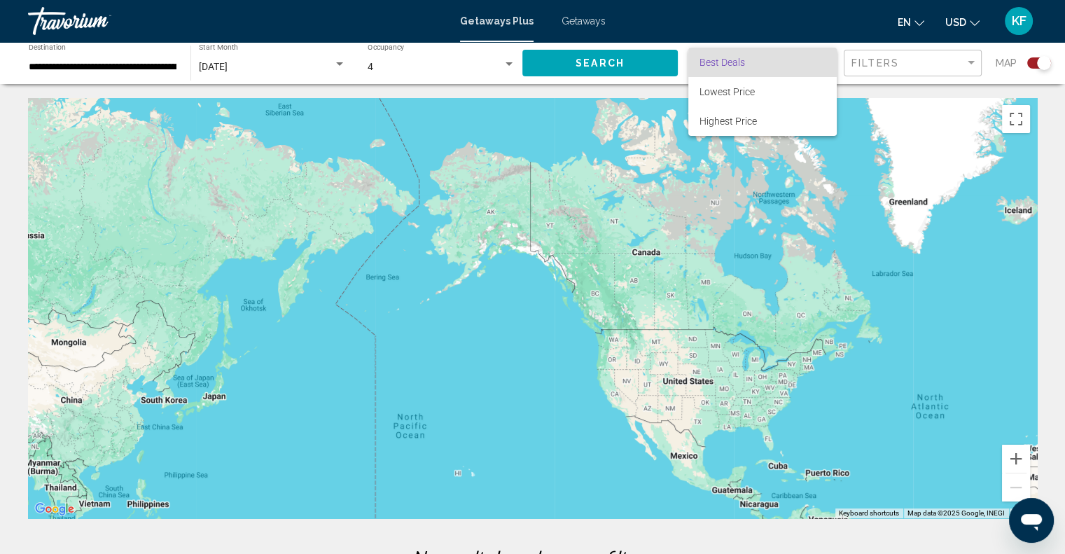
click at [395, 2] on div at bounding box center [532, 277] width 1065 height 554
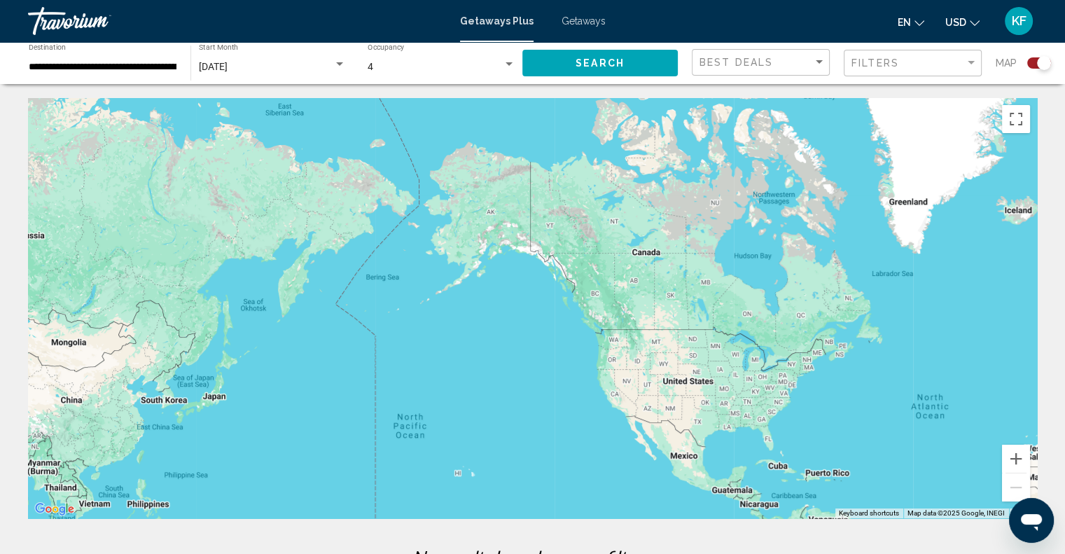
click at [135, 69] on input "**********" at bounding box center [103, 67] width 148 height 11
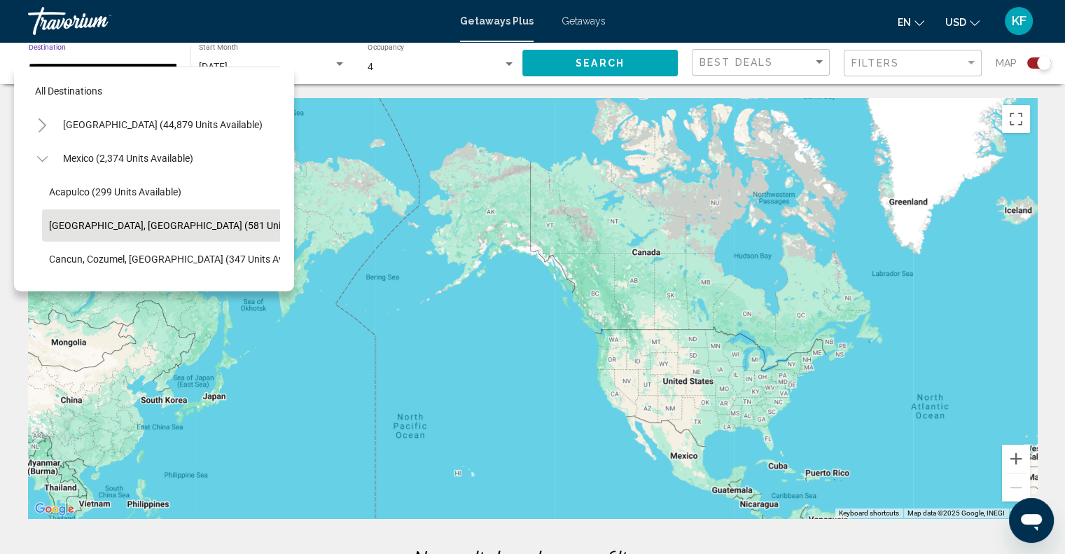
scroll to position [55, 0]
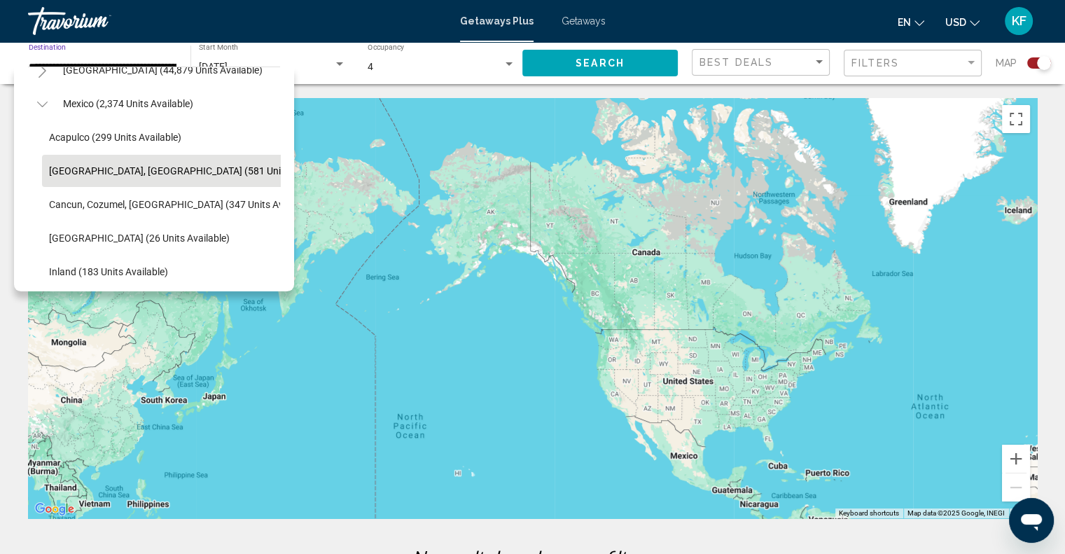
click at [116, 100] on span "Mexico (2,374 units available)" at bounding box center [128, 103] width 130 height 11
type input "**********"
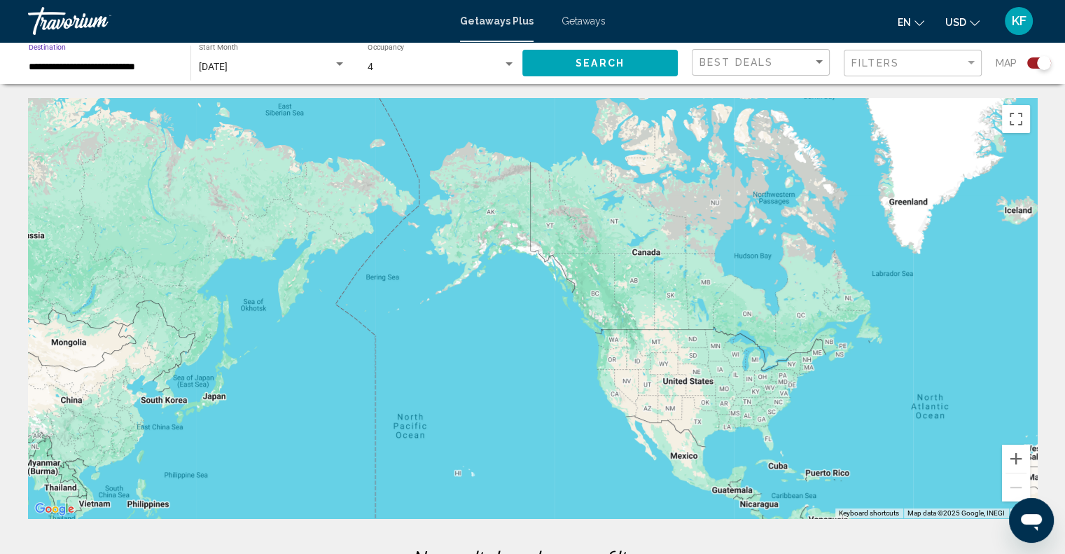
click at [116, 100] on div "To activate drag with keyboard, press Alt + Enter. Once in keyboard drag state,…" at bounding box center [532, 308] width 1009 height 420
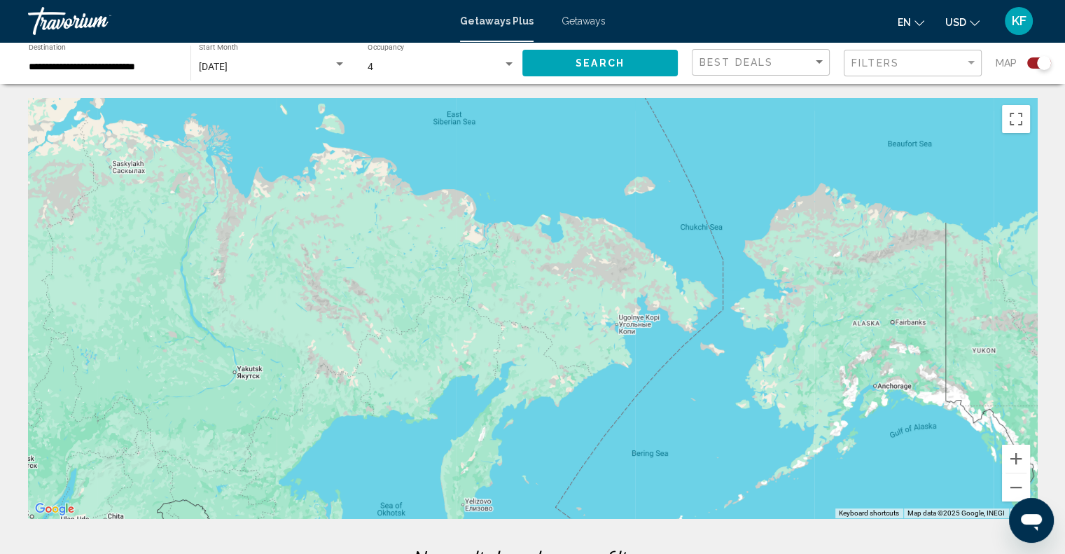
click at [625, 63] on button "Search" at bounding box center [599, 63] width 155 height 26
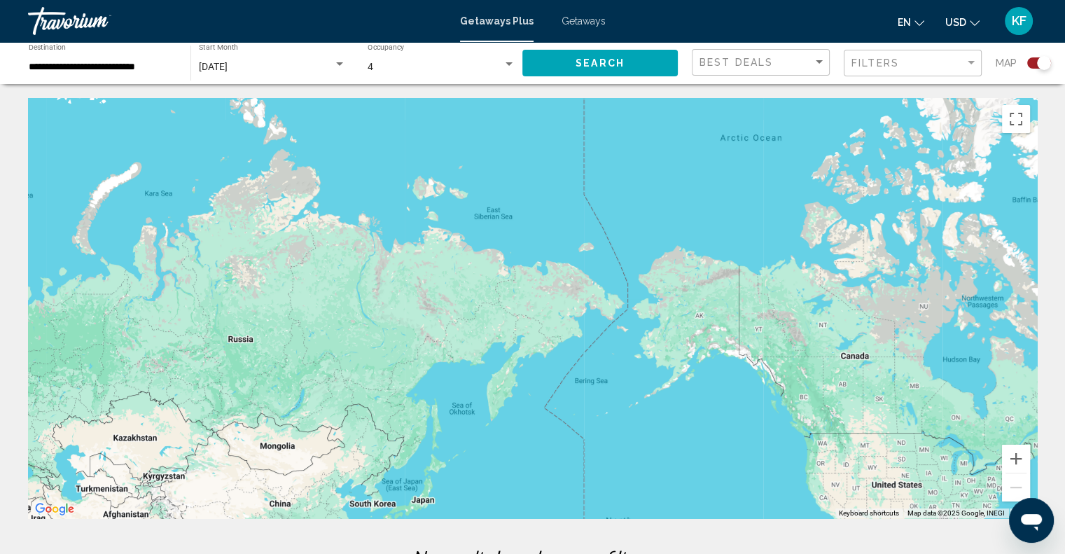
click at [65, 22] on div "Travorium" at bounding box center [98, 21] width 140 height 28
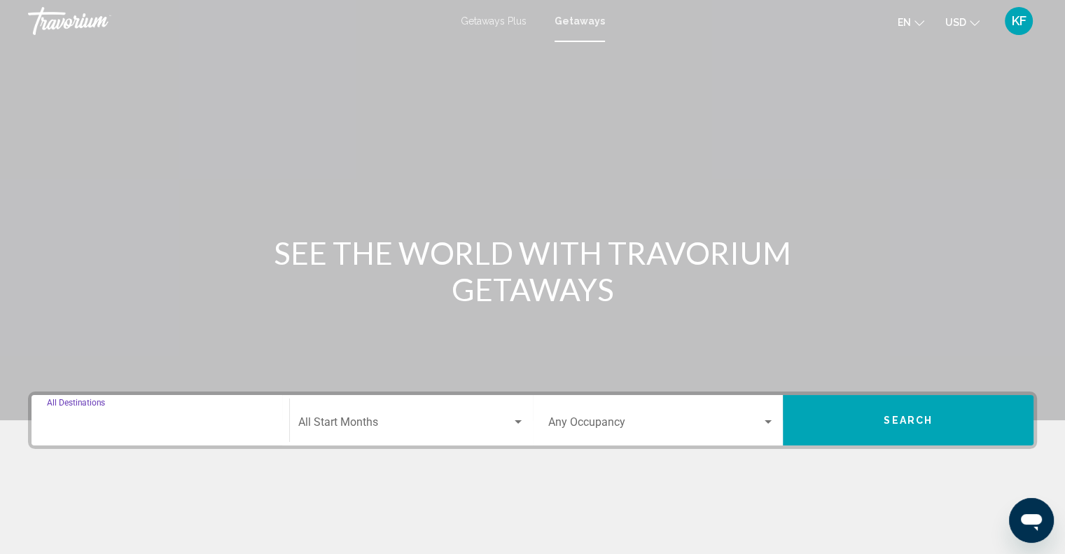
click at [252, 420] on input "Destination All Destinations" at bounding box center [160, 425] width 227 height 13
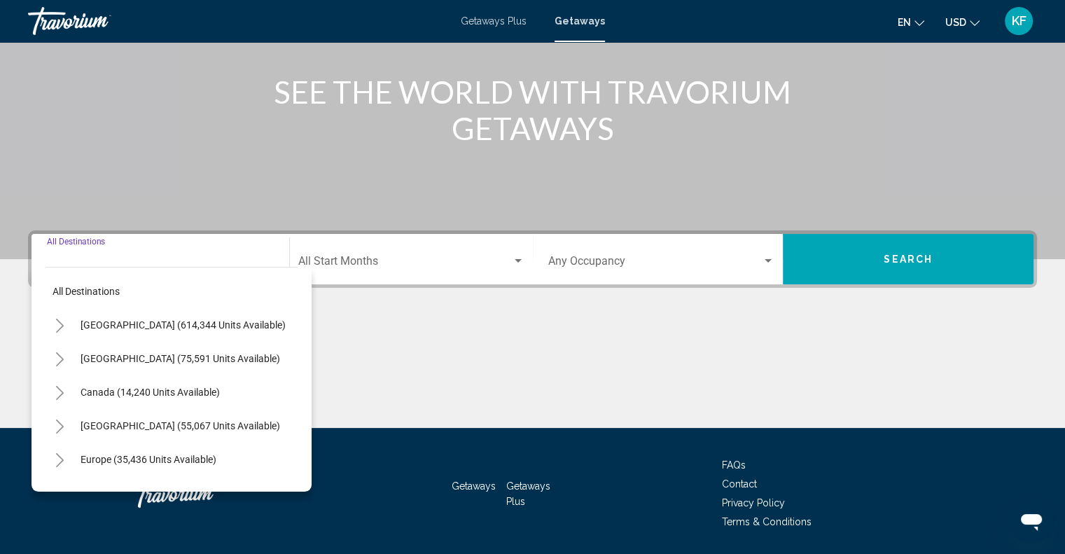
scroll to position [206, 0]
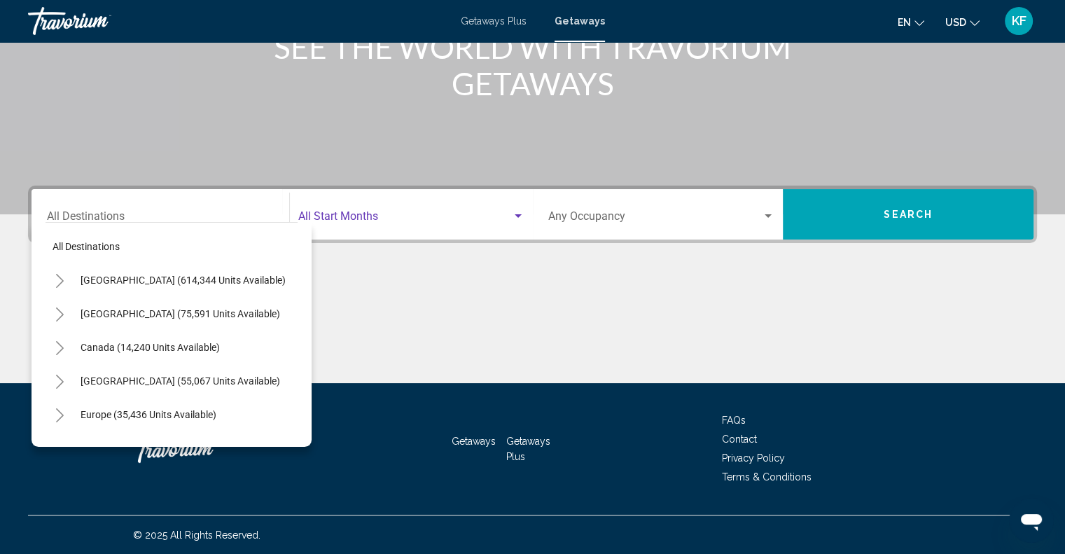
click at [408, 220] on span "Search widget" at bounding box center [405, 219] width 214 height 13
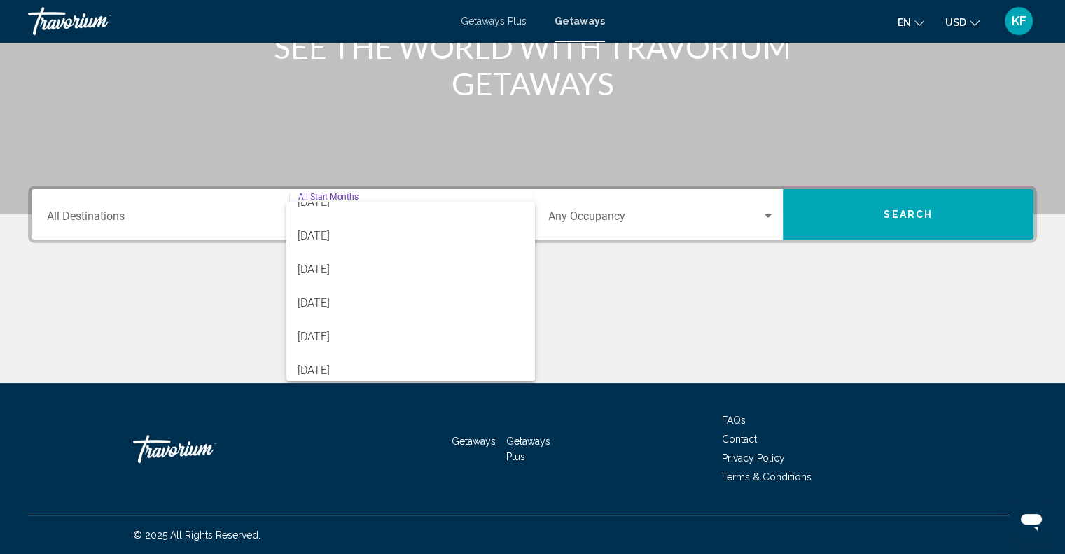
scroll to position [291, 0]
click at [361, 333] on span "[DATE]" at bounding box center [411, 331] width 226 height 34
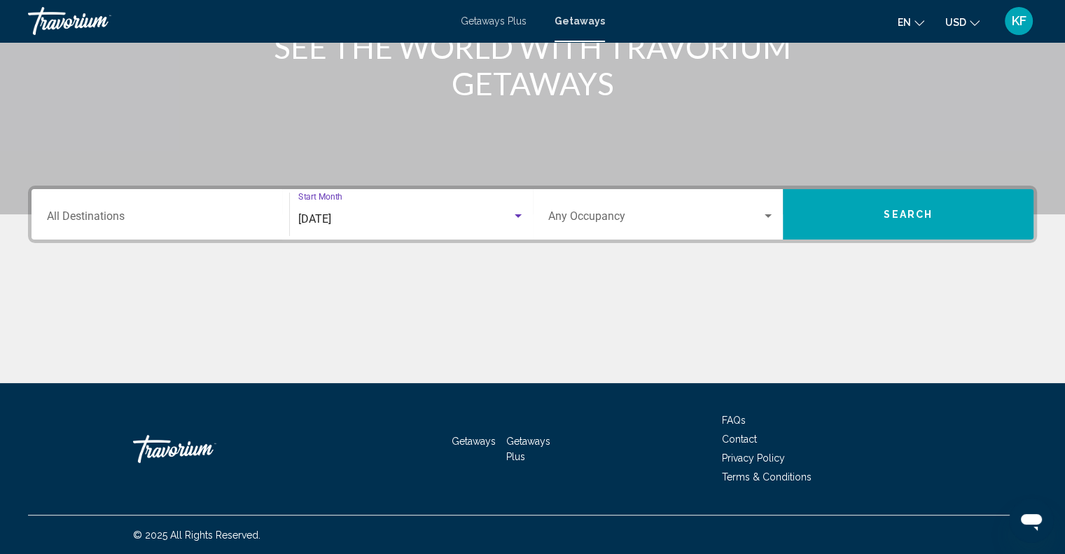
click at [900, 218] on span "Search" at bounding box center [908, 214] width 49 height 11
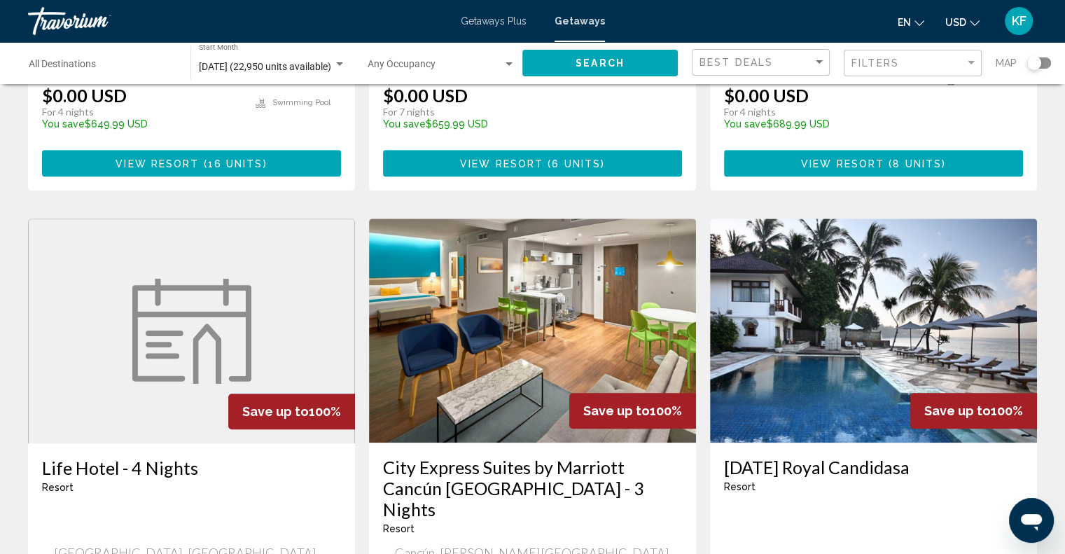
scroll to position [971, 0]
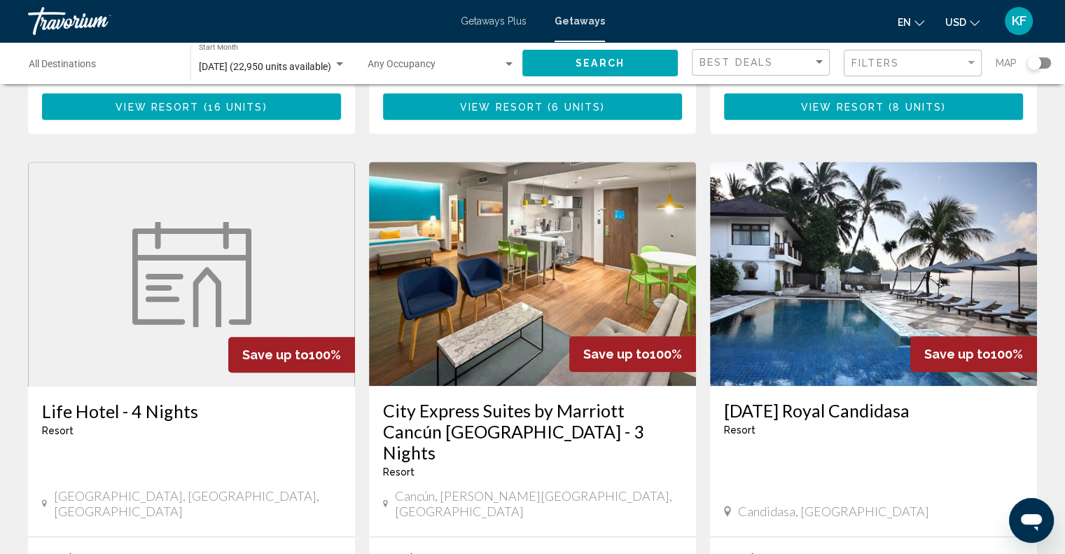
click at [540, 274] on img "Main content" at bounding box center [532, 274] width 327 height 224
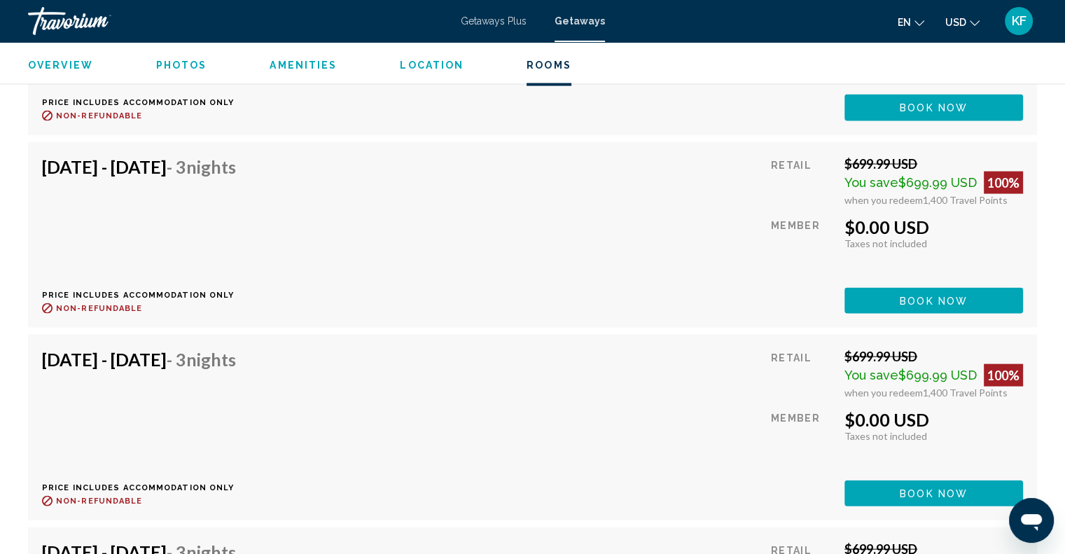
scroll to position [2913, 0]
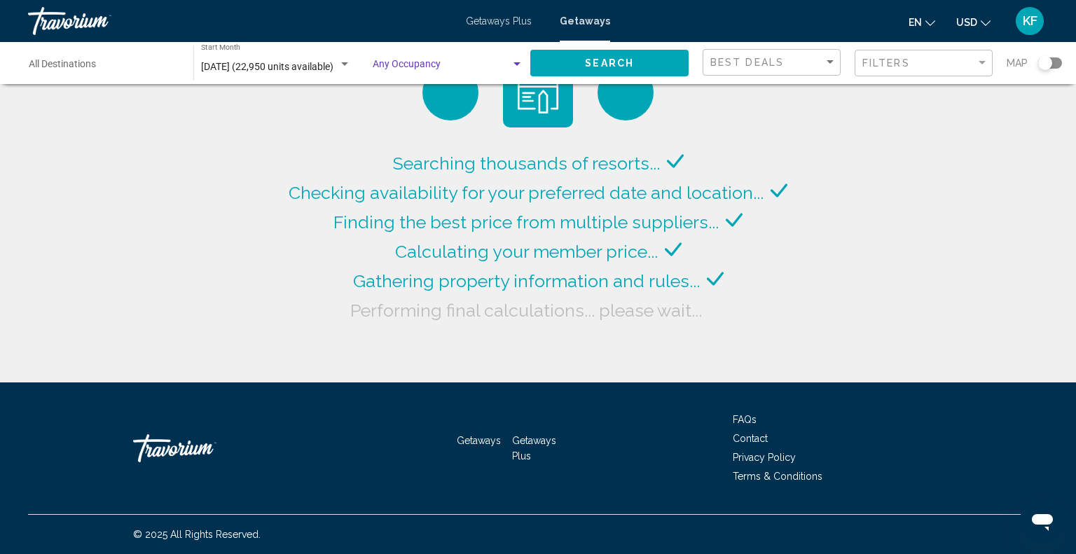
click at [520, 64] on div "Search widget" at bounding box center [516, 64] width 7 height 4
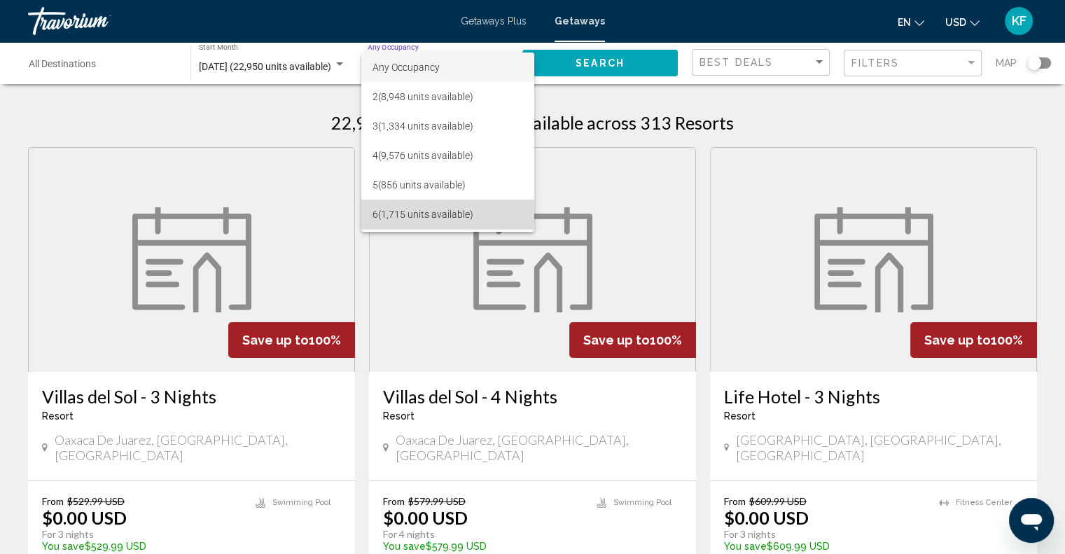
click at [452, 213] on span "6 (1,715 units available)" at bounding box center [448, 214] width 151 height 29
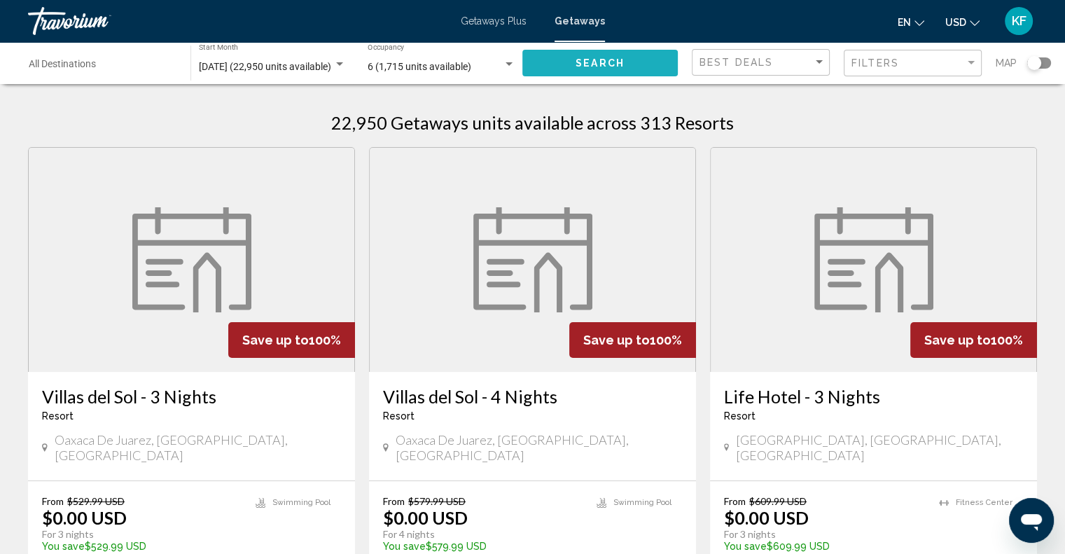
click at [592, 63] on span "Search" at bounding box center [600, 63] width 49 height 11
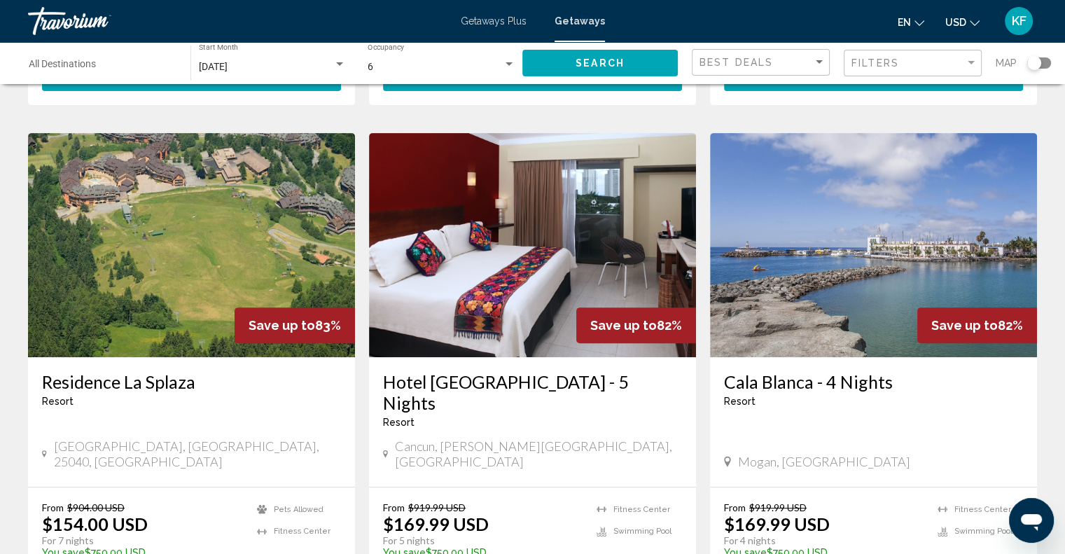
scroll to position [532, 0]
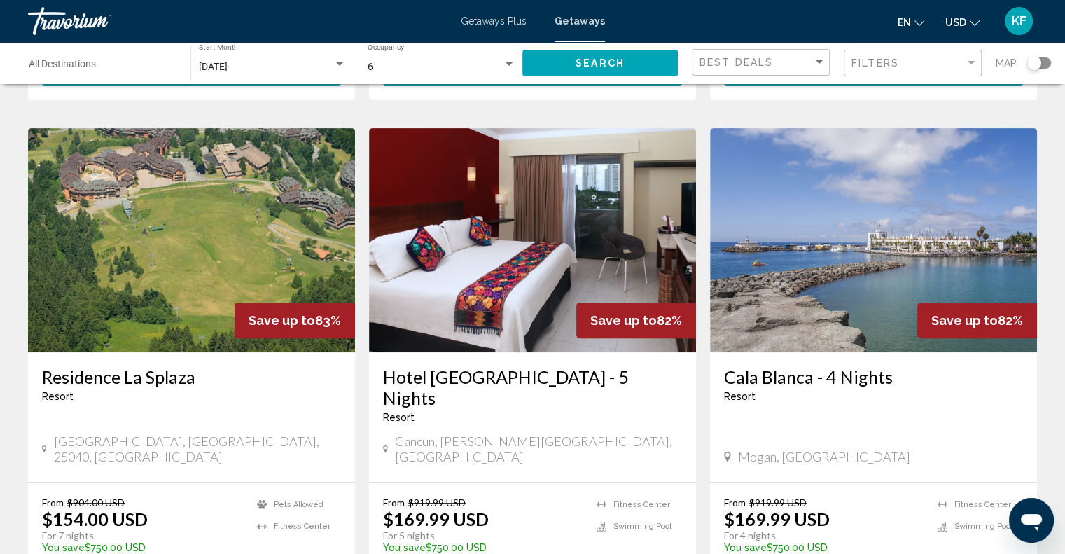
click at [524, 276] on img "Main content" at bounding box center [532, 240] width 327 height 224
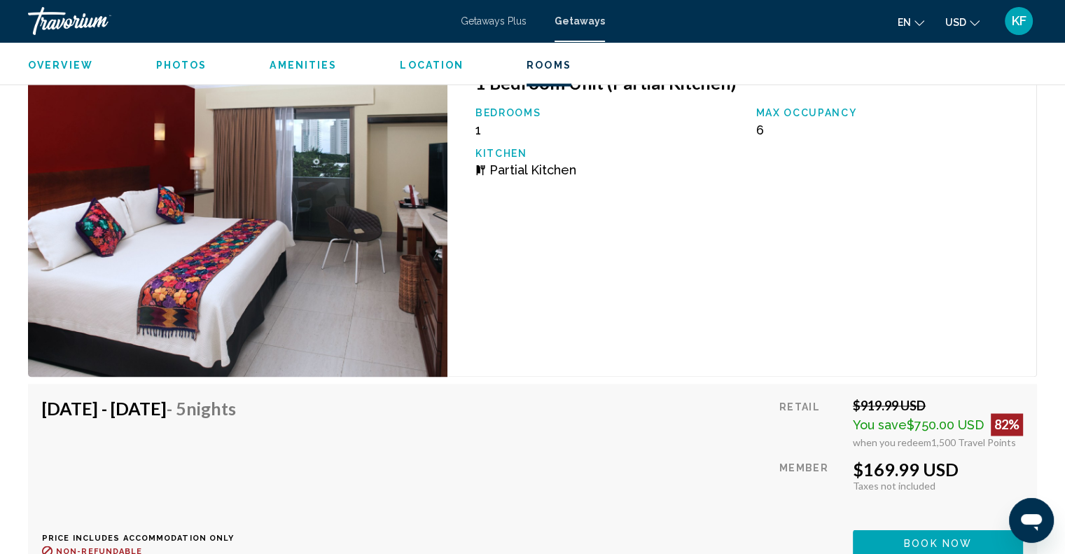
scroll to position [2249, 0]
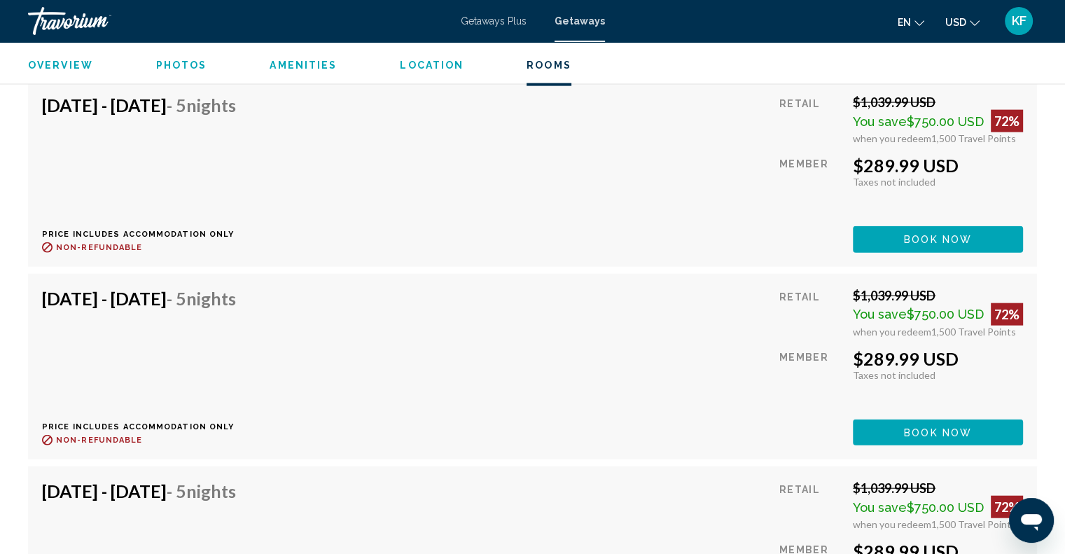
scroll to position [3247, 0]
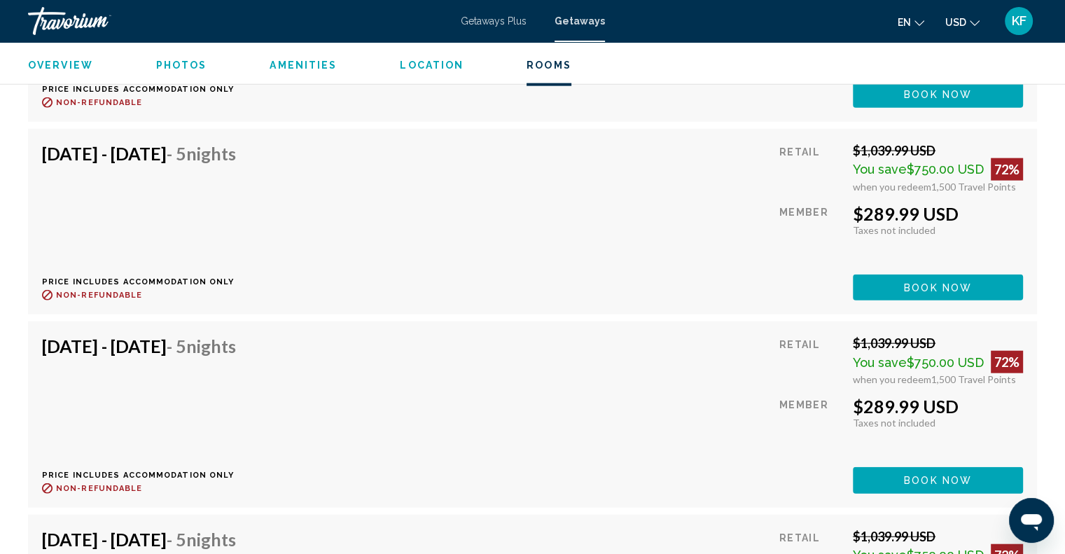
click at [233, 188] on div "[DATE] - [DATE] - 5 Nights Price includes accommodation only Refundable until :…" at bounding box center [144, 222] width 204 height 158
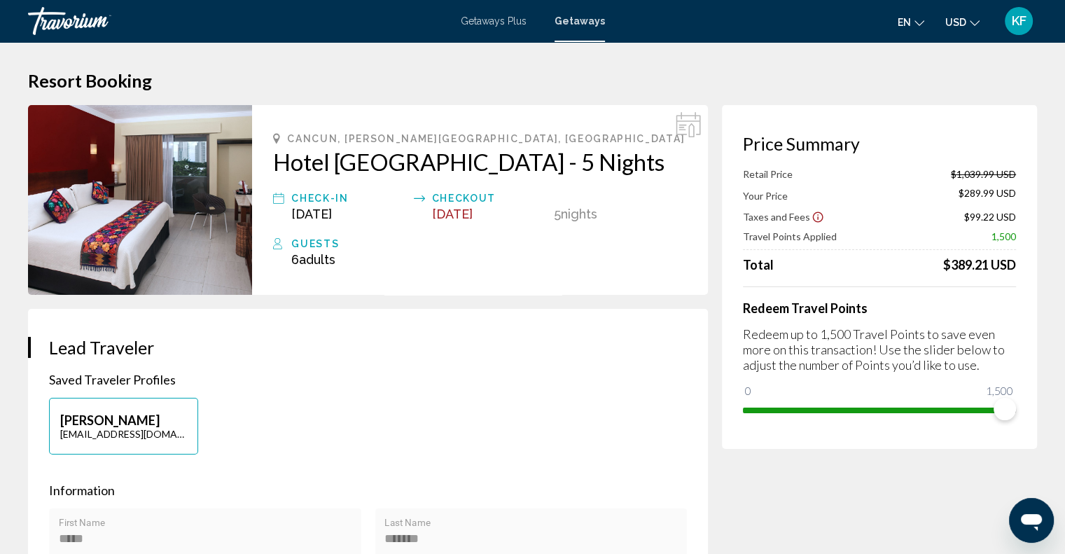
click at [628, 204] on div "[GEOGRAPHIC_DATA], [PERSON_NAME][GEOGRAPHIC_DATA], [GEOGRAPHIC_DATA] Adhara [GE…" at bounding box center [480, 200] width 456 height 190
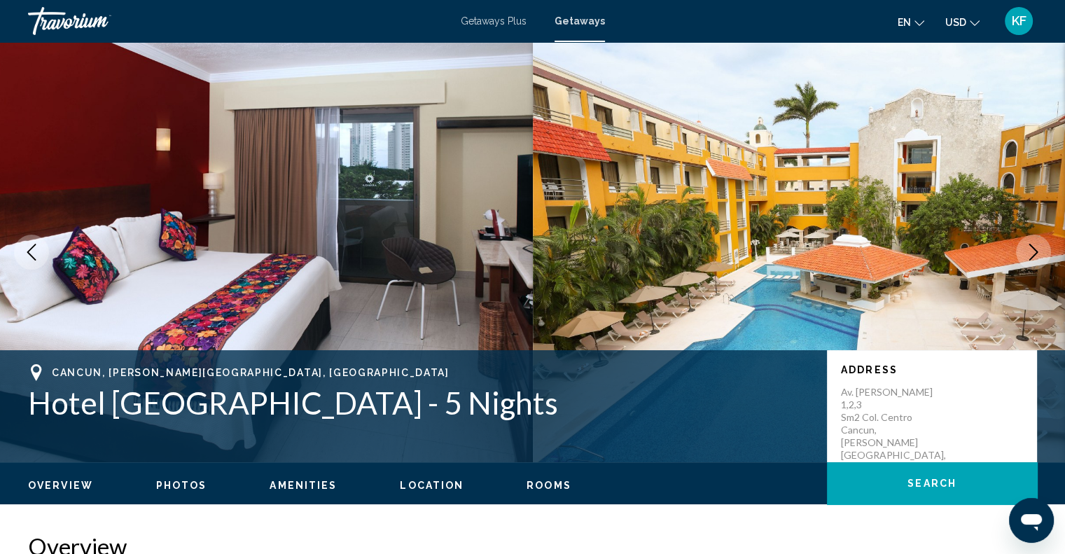
click at [188, 484] on span "Photos" at bounding box center [181, 485] width 51 height 11
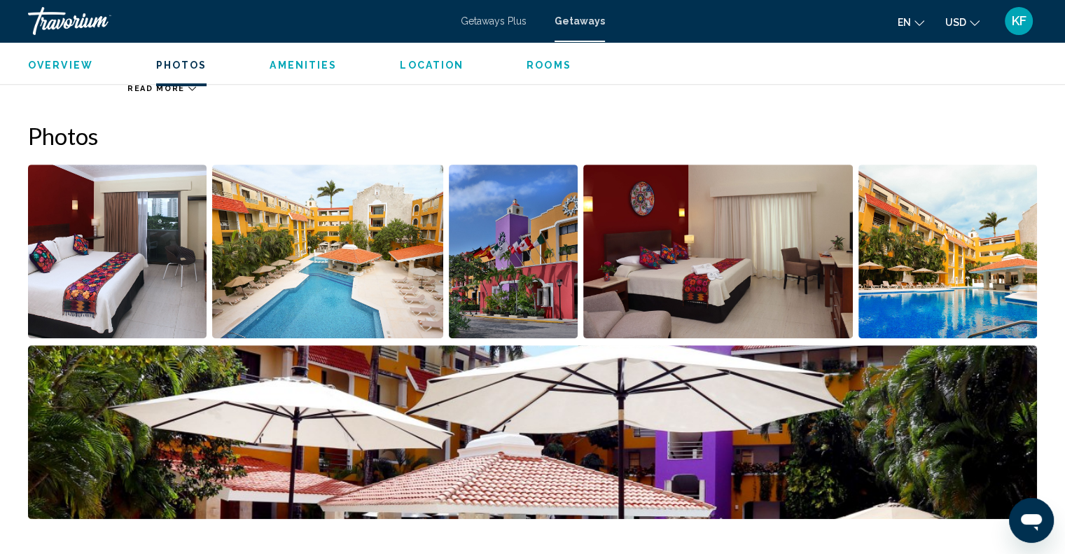
scroll to position [635, 0]
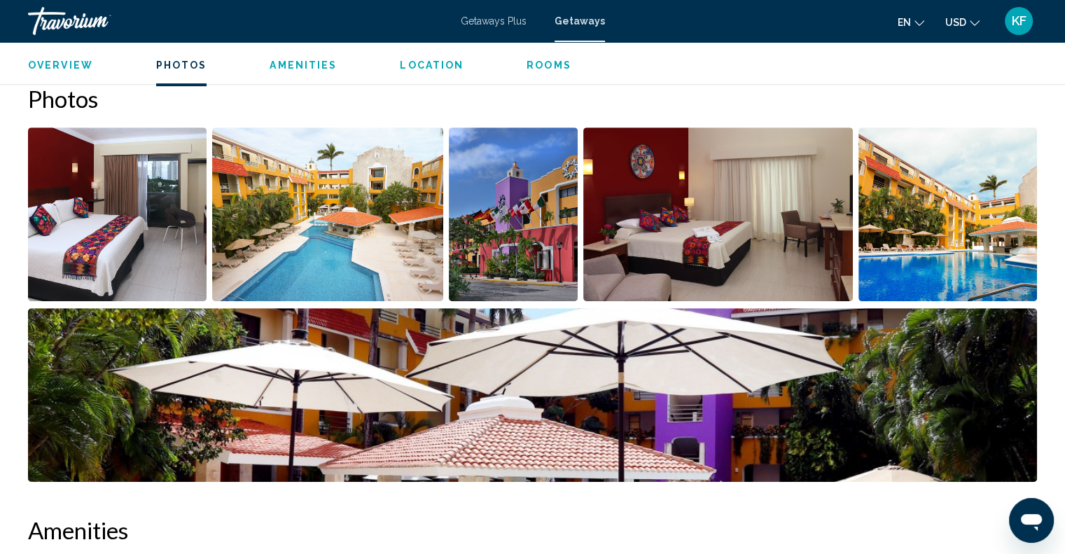
click at [426, 60] on span "Location" at bounding box center [432, 65] width 64 height 11
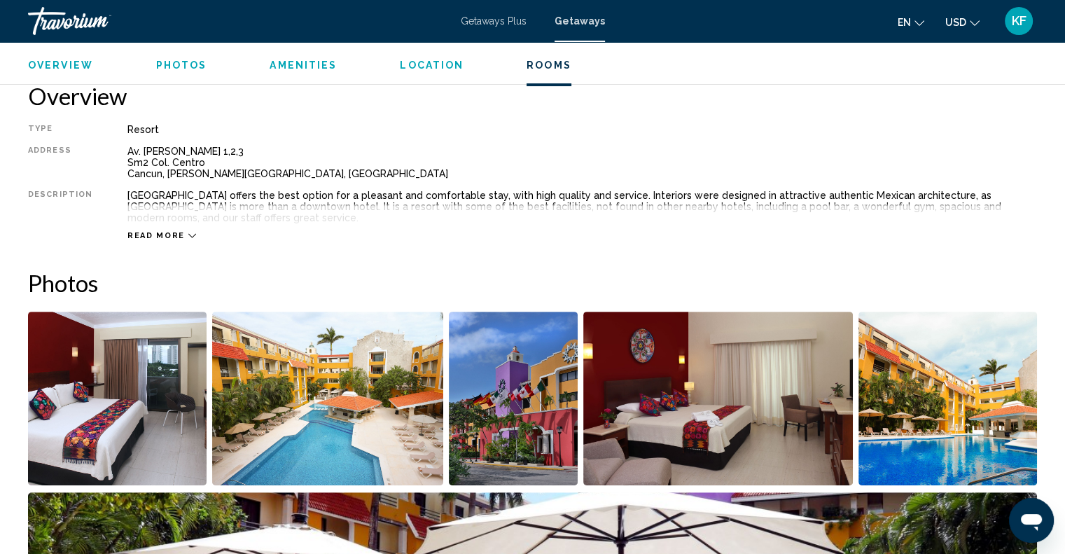
scroll to position [0, 0]
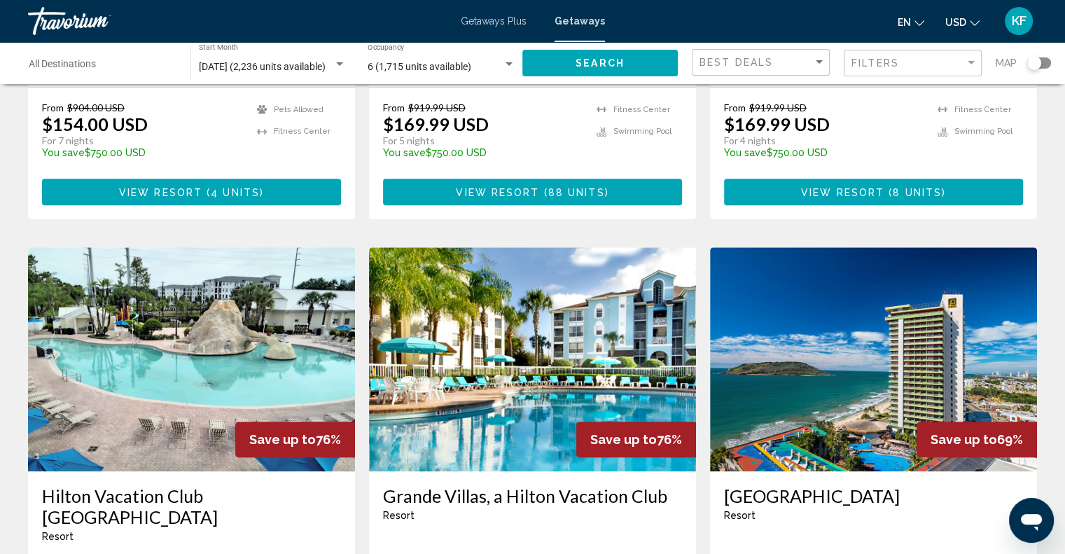
scroll to position [930, 0]
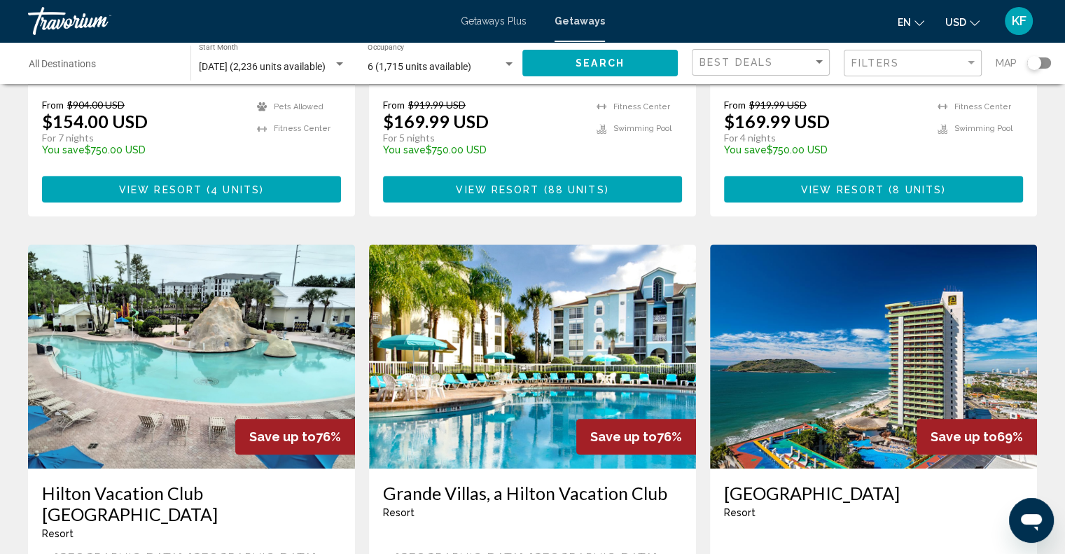
drag, startPoint x: 1059, startPoint y: 269, endPoint x: 1069, endPoint y: 302, distance: 34.5
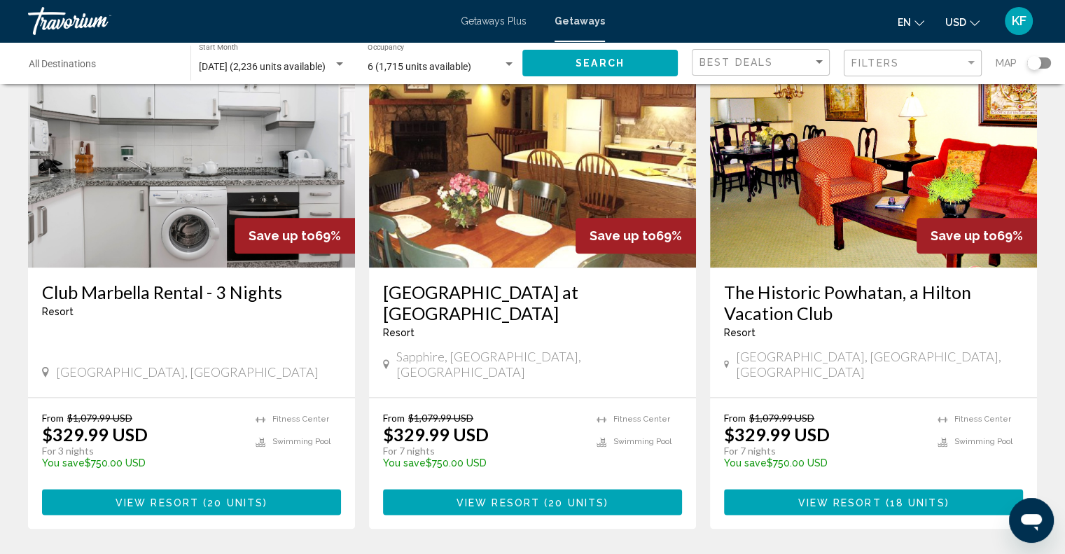
scroll to position [1681, 0]
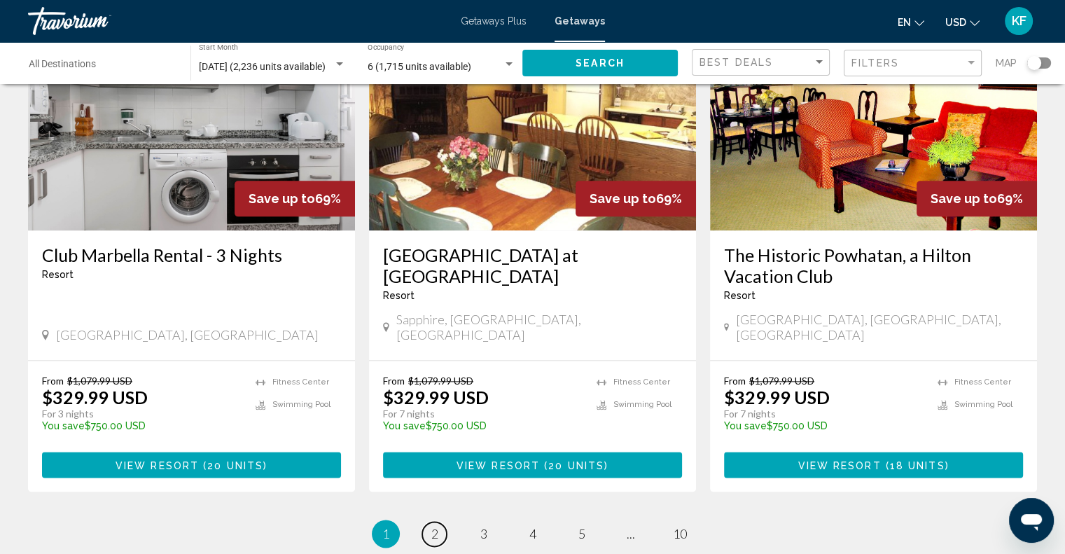
click at [436, 526] on span "2" at bounding box center [434, 533] width 7 height 15
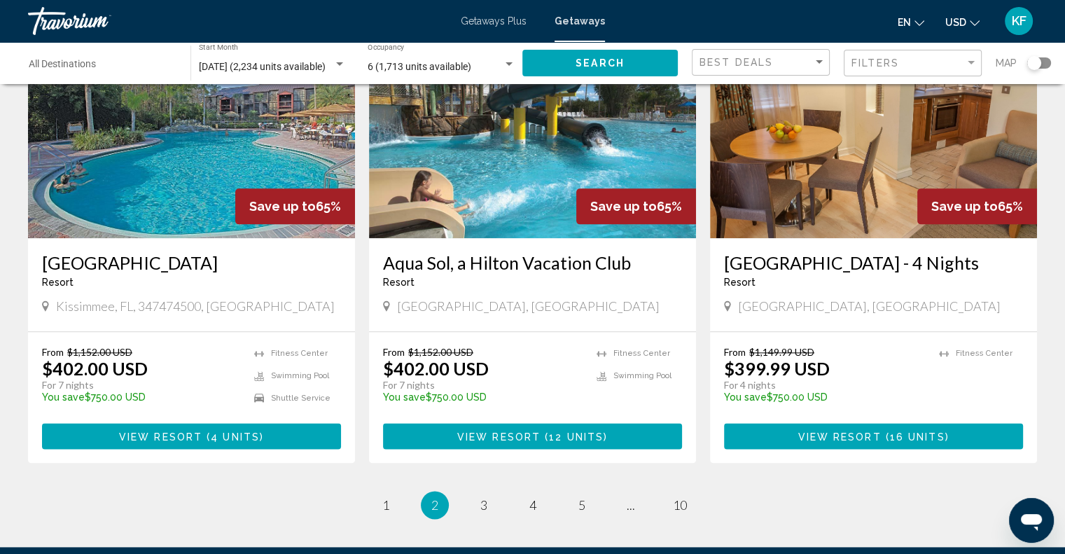
scroll to position [1661, 0]
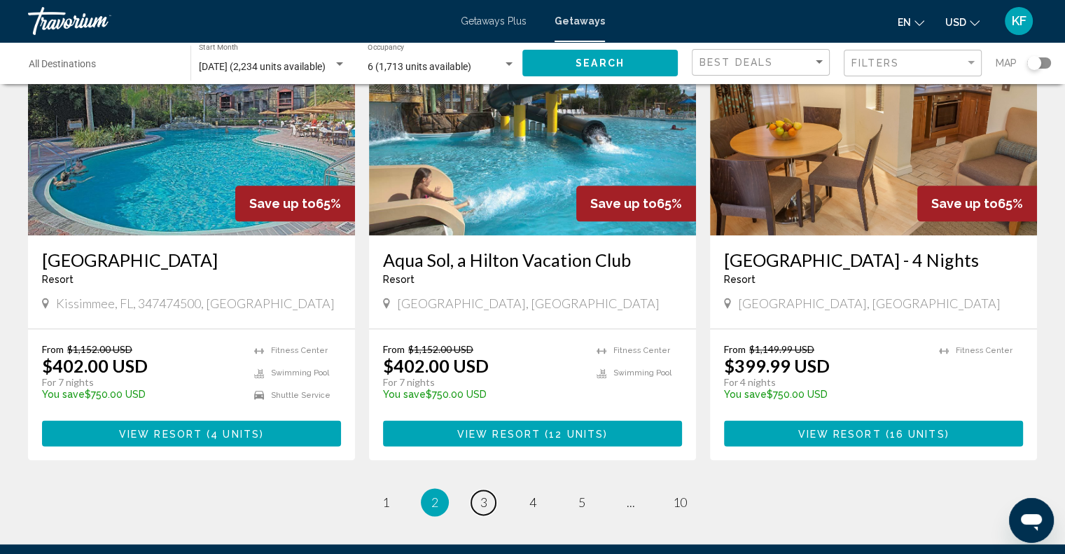
click at [483, 494] on span "3" at bounding box center [483, 501] width 7 height 15
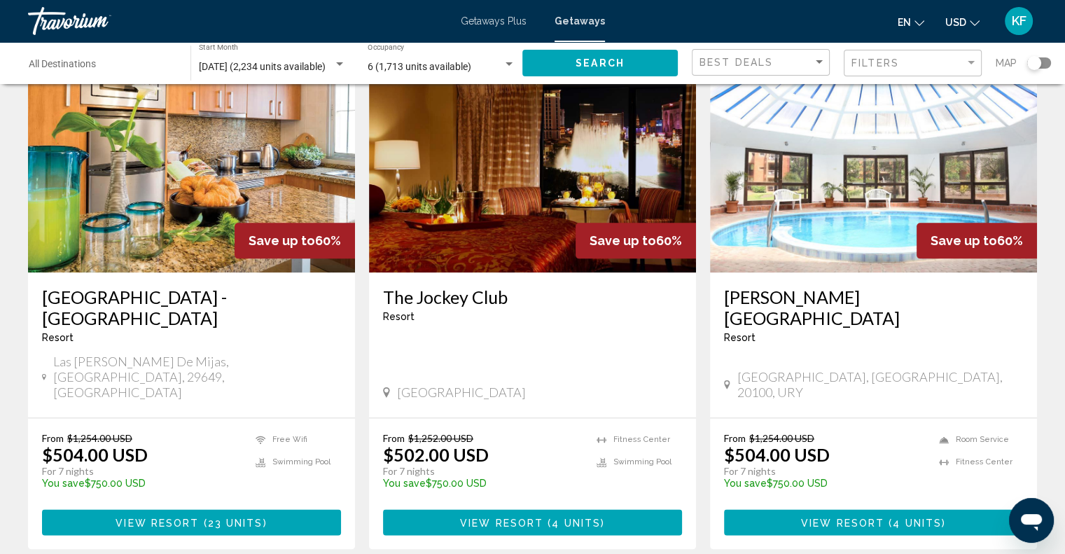
scroll to position [1678, 0]
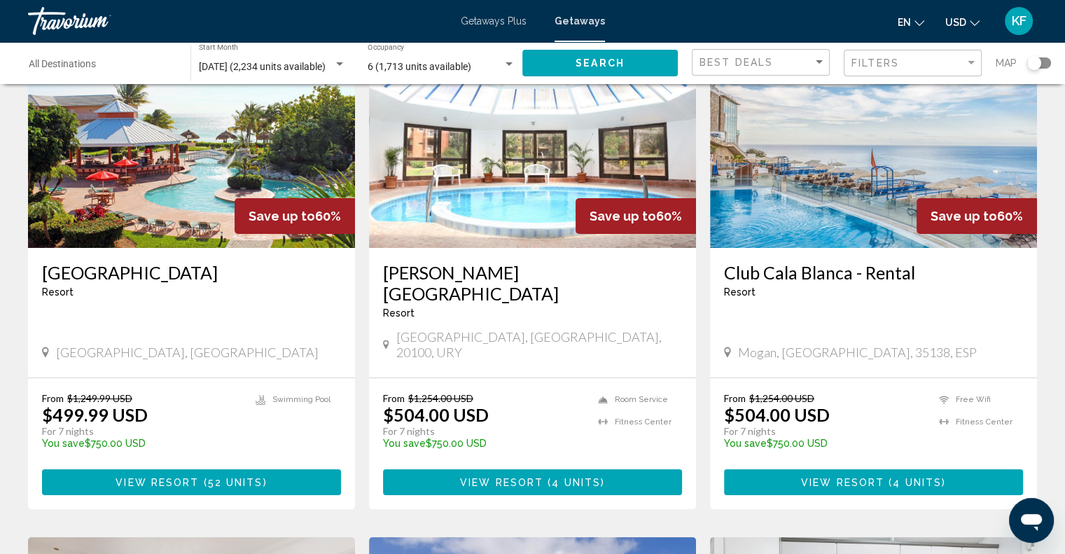
scroll to position [131, 0]
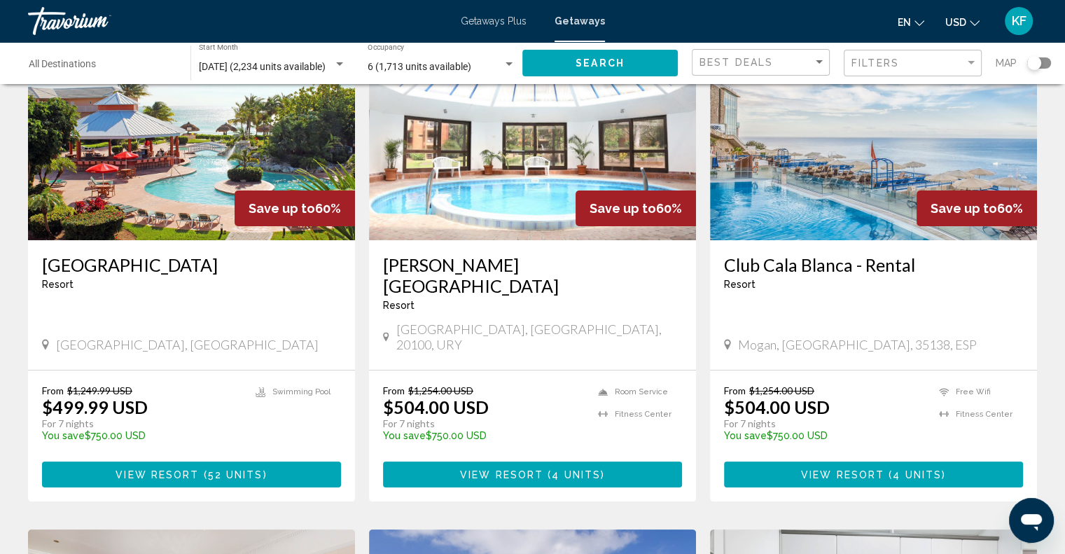
click at [158, 232] on img "Main content" at bounding box center [191, 128] width 327 height 224
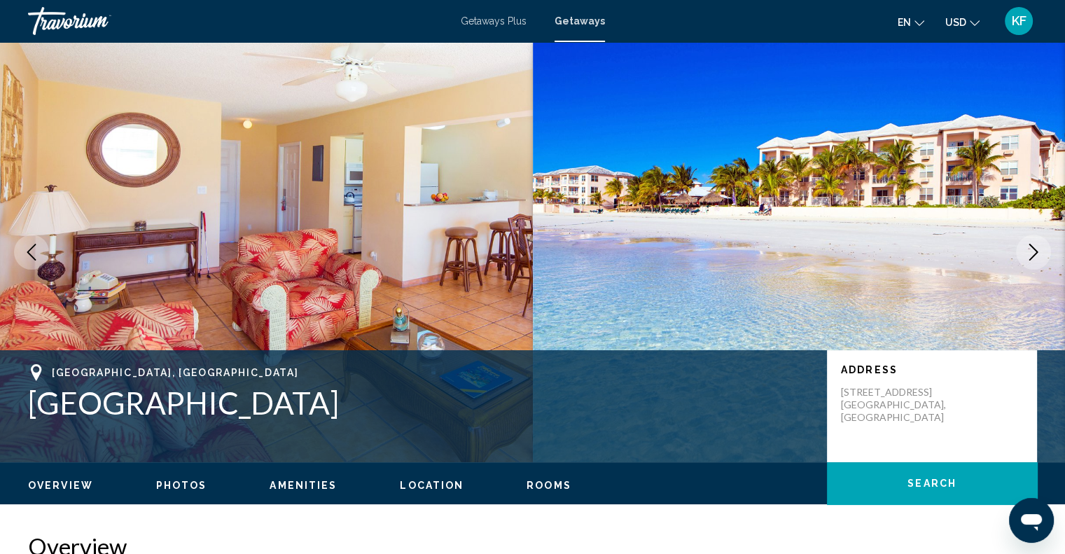
click at [1033, 249] on icon "Next image" at bounding box center [1033, 252] width 17 height 17
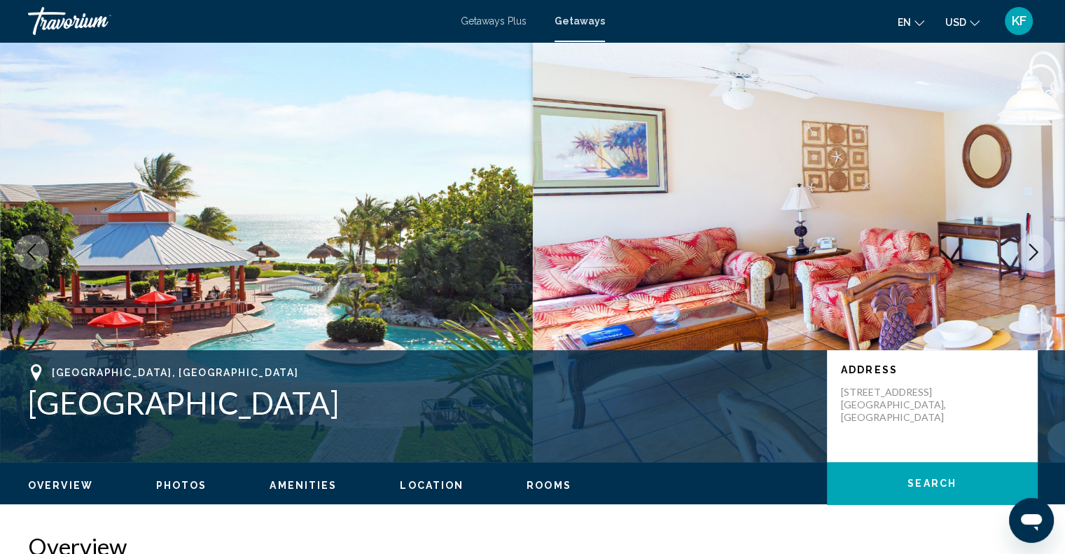
click at [1033, 249] on icon "Next image" at bounding box center [1033, 252] width 17 height 17
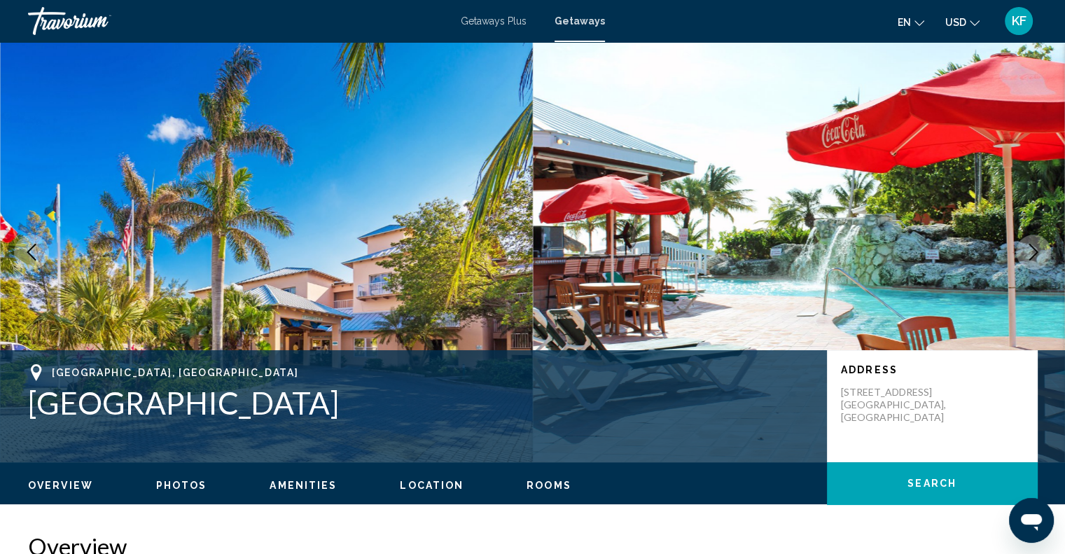
click at [1033, 249] on icon "Next image" at bounding box center [1033, 252] width 17 height 17
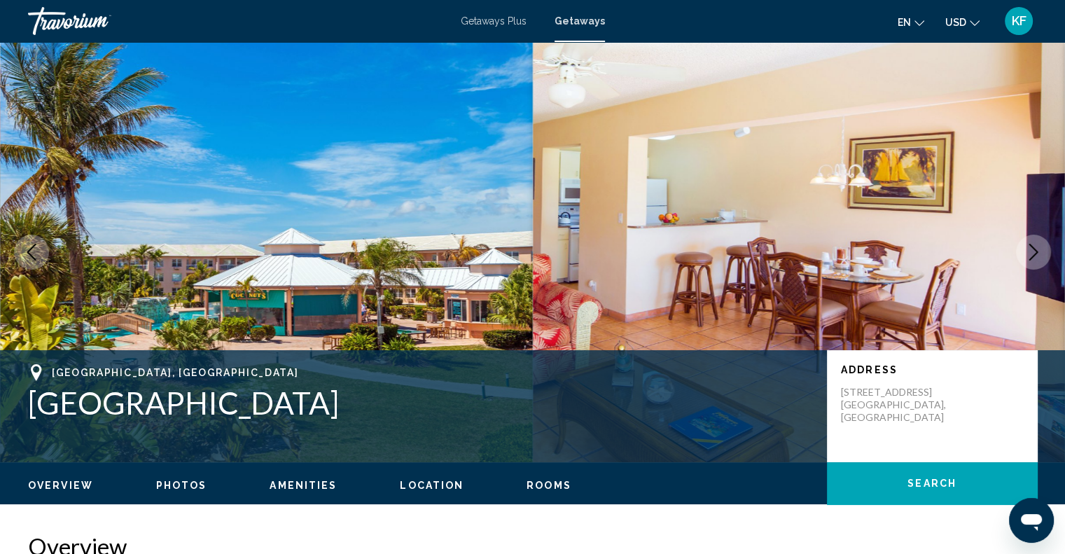
click at [1033, 249] on icon "Next image" at bounding box center [1033, 252] width 17 height 17
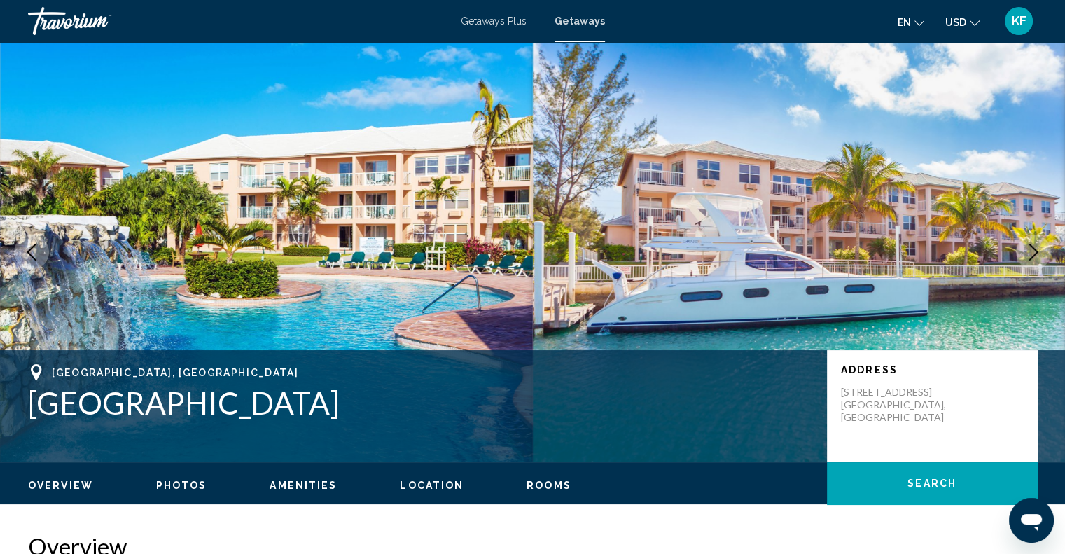
click at [1033, 249] on icon "Next image" at bounding box center [1033, 252] width 17 height 17
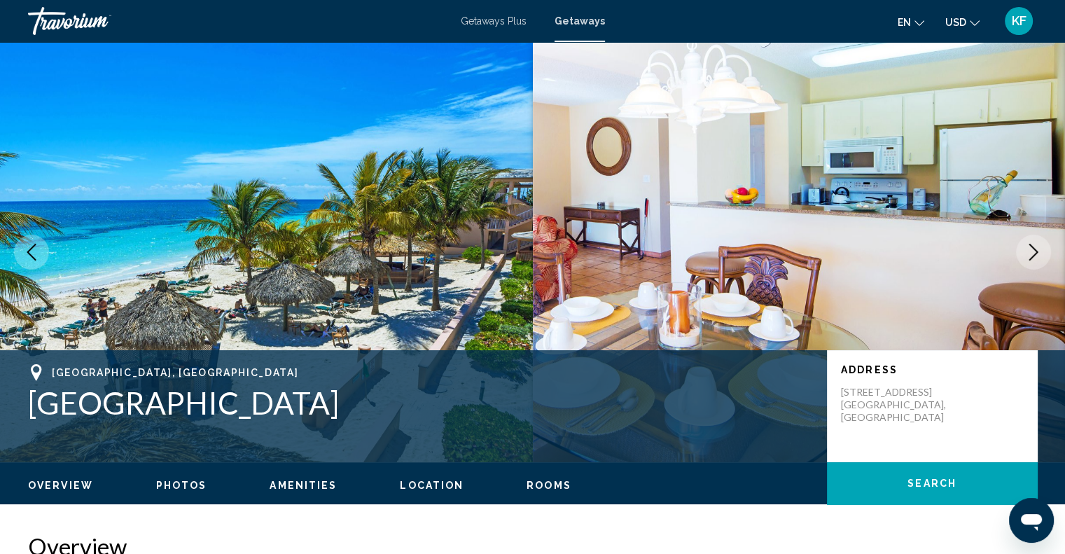
click at [1033, 249] on icon "Next image" at bounding box center [1033, 252] width 17 height 17
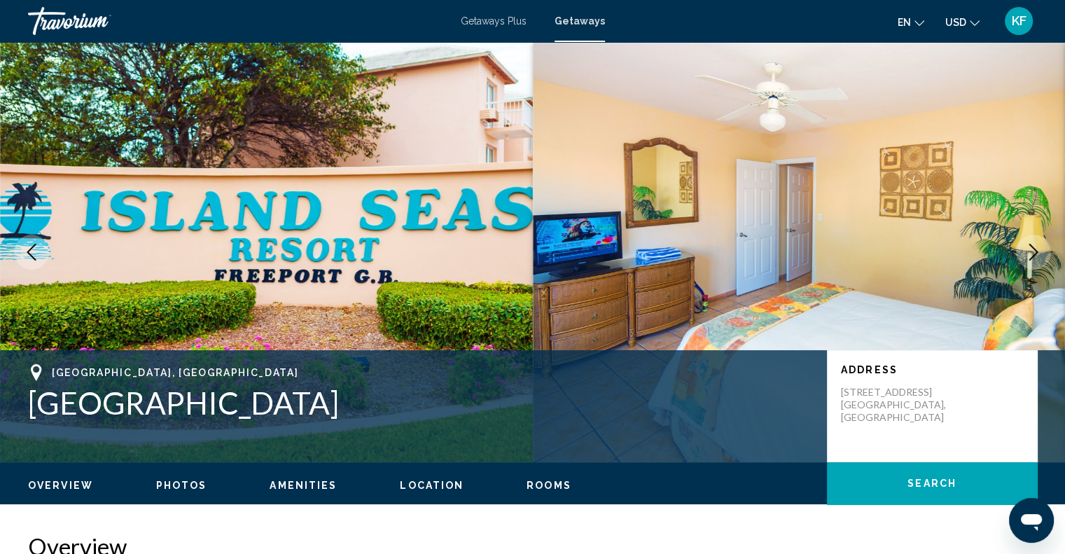
click at [1033, 249] on icon "Next image" at bounding box center [1033, 252] width 17 height 17
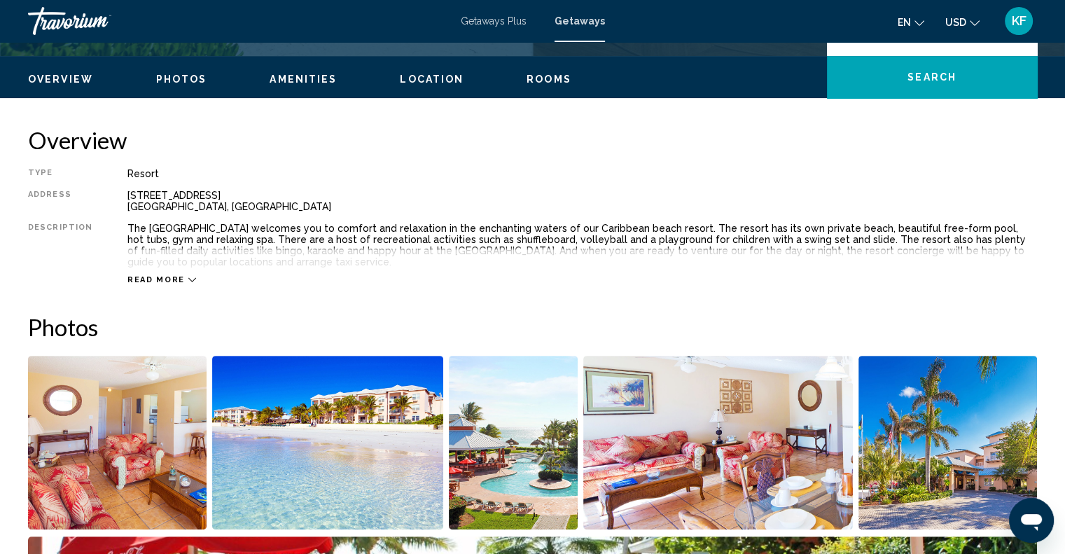
scroll to position [417, 0]
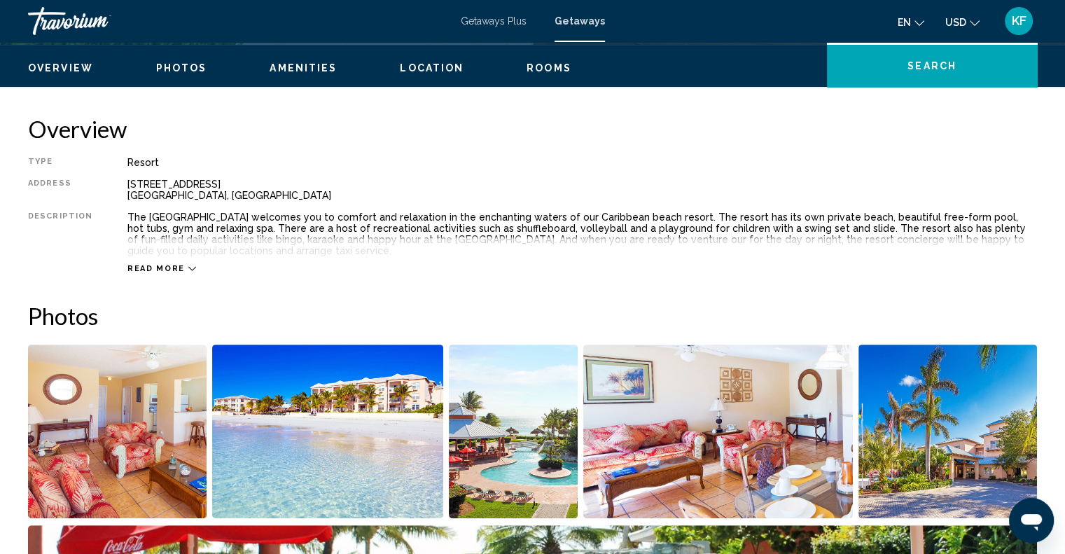
click at [179, 265] on div "Read more" at bounding box center [161, 268] width 69 height 9
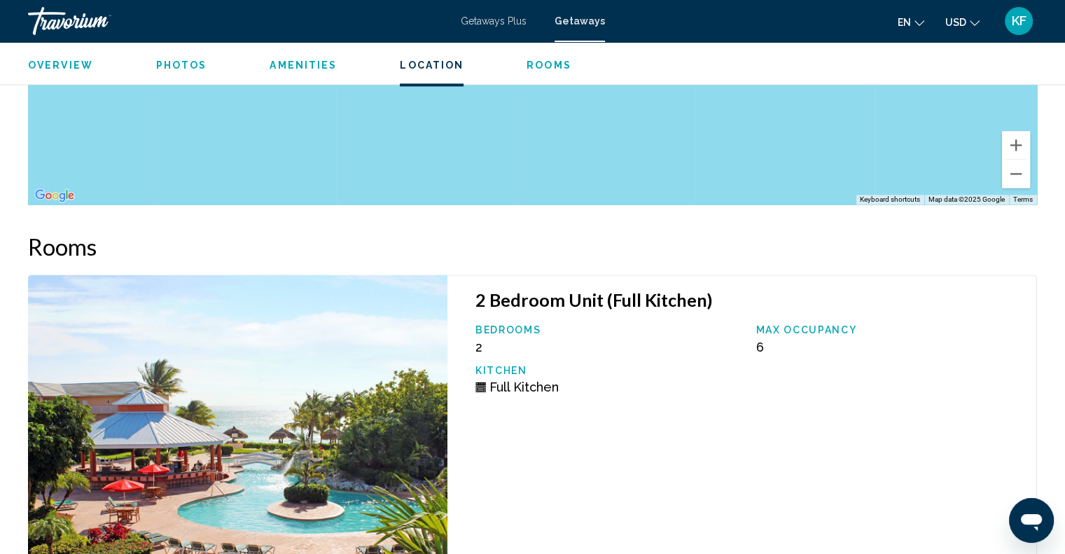
scroll to position [2048, 0]
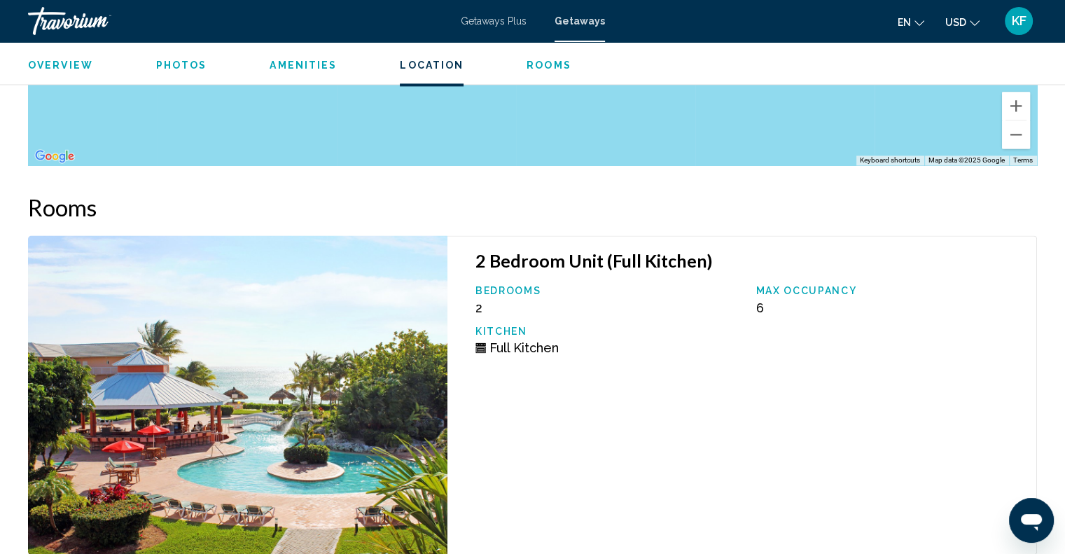
click at [493, 293] on p "Bedrooms" at bounding box center [608, 290] width 267 height 11
click at [784, 285] on p "Max Occupancy" at bounding box center [889, 290] width 267 height 11
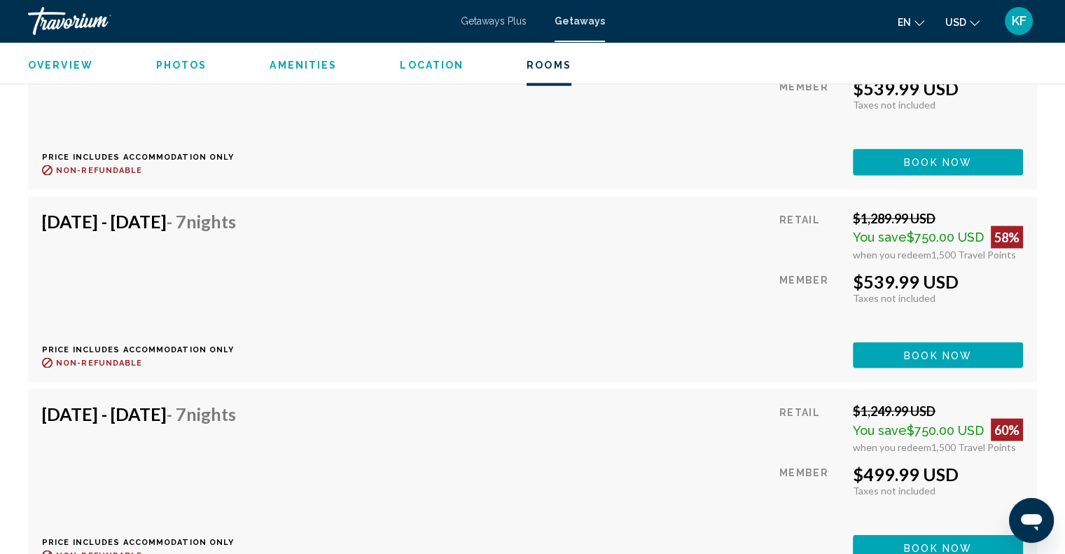
scroll to position [2691, 0]
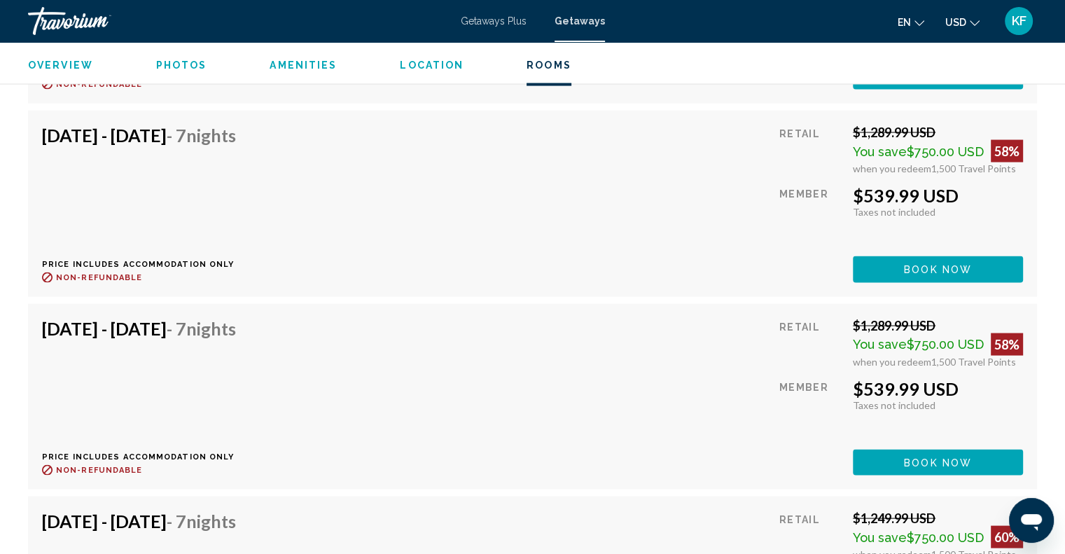
click at [947, 83] on span "Book now" at bounding box center [938, 76] width 68 height 11
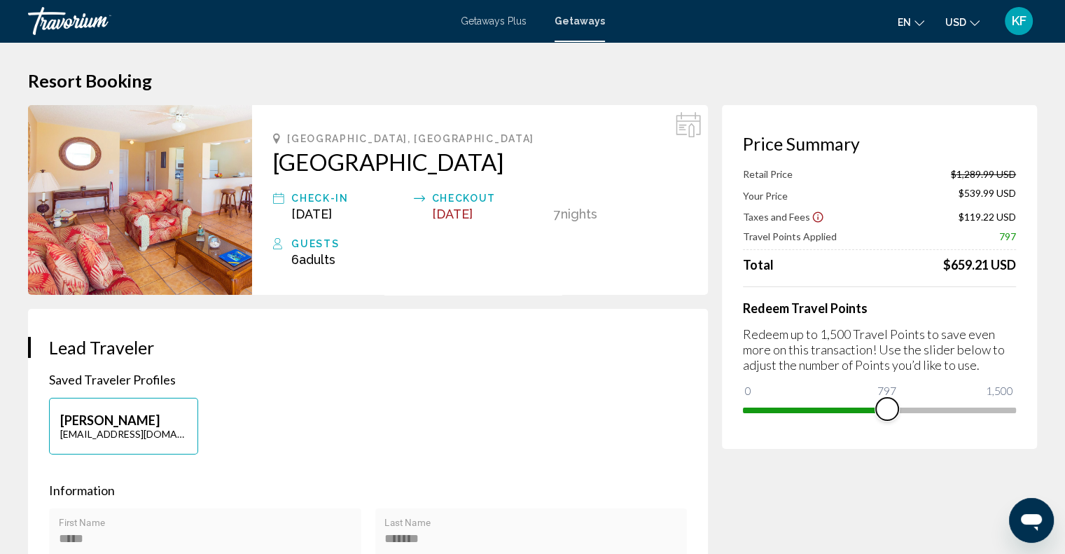
drag, startPoint x: 1007, startPoint y: 409, endPoint x: 887, endPoint y: 398, distance: 120.3
click at [887, 398] on span "Main content" at bounding box center [887, 409] width 22 height 22
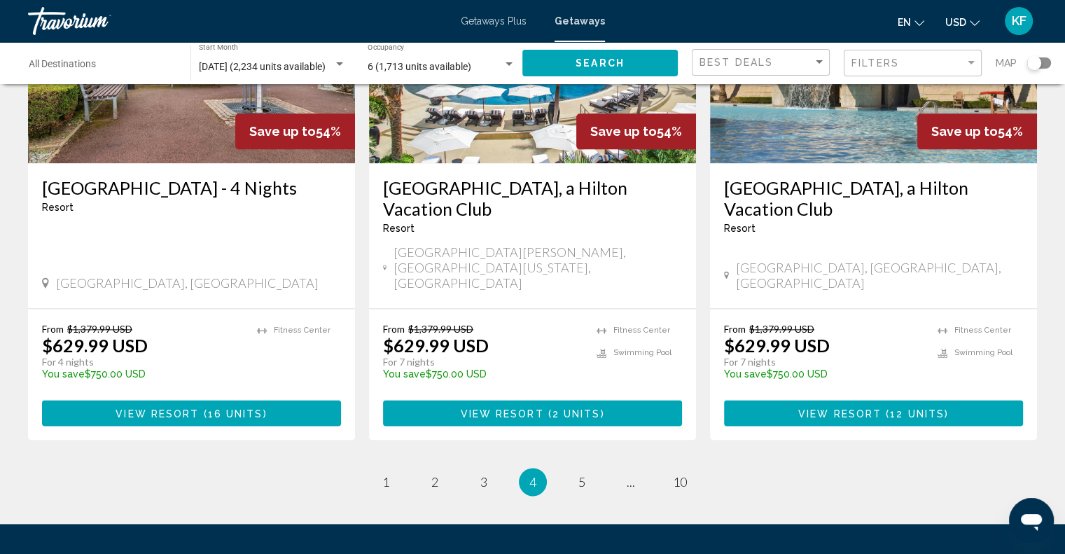
scroll to position [1723, 0]
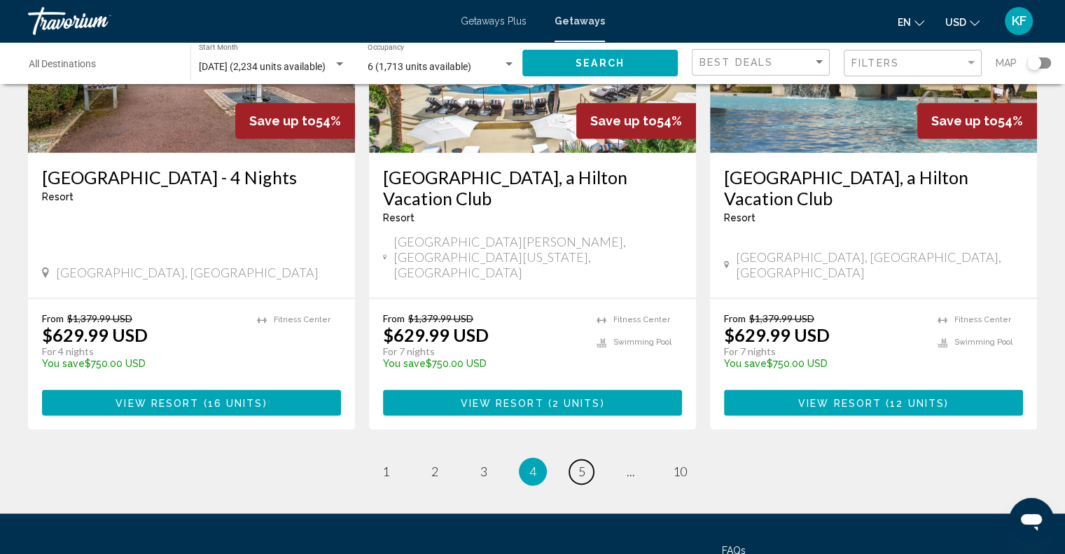
click at [583, 464] on span "5" at bounding box center [581, 471] width 7 height 15
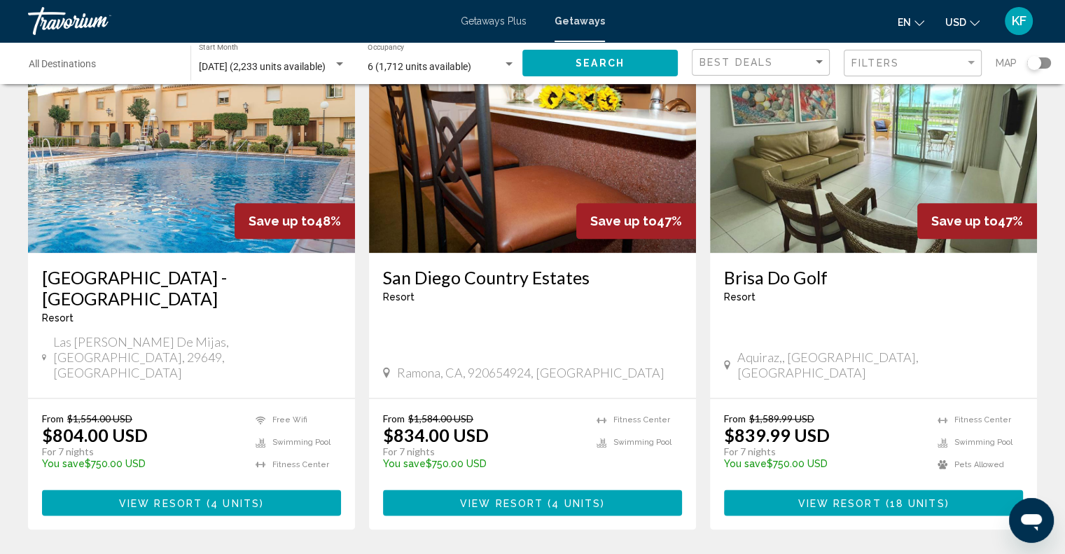
scroll to position [1661, 0]
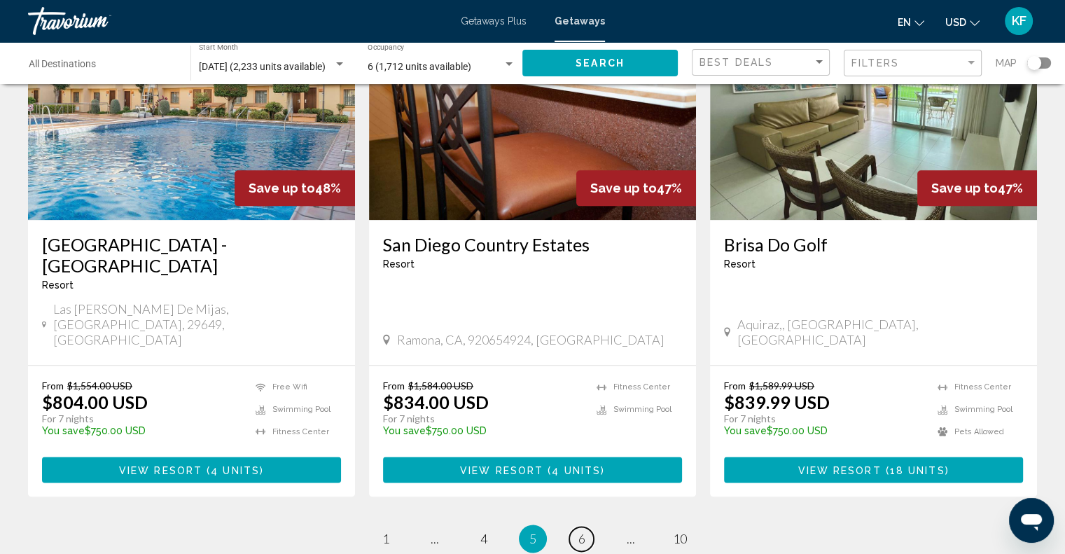
click at [583, 531] on span "6" at bounding box center [581, 538] width 7 height 15
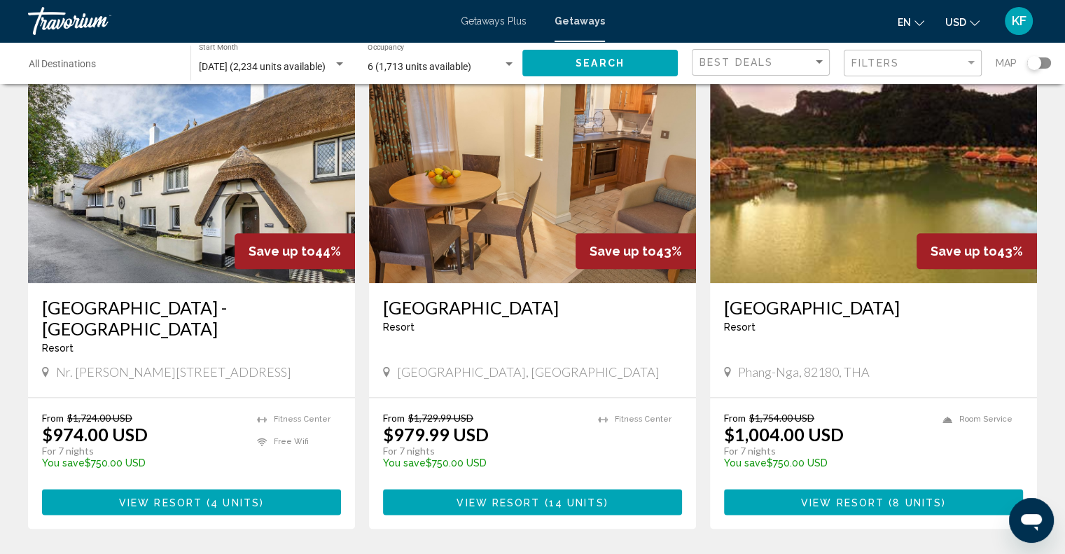
scroll to position [1658, 0]
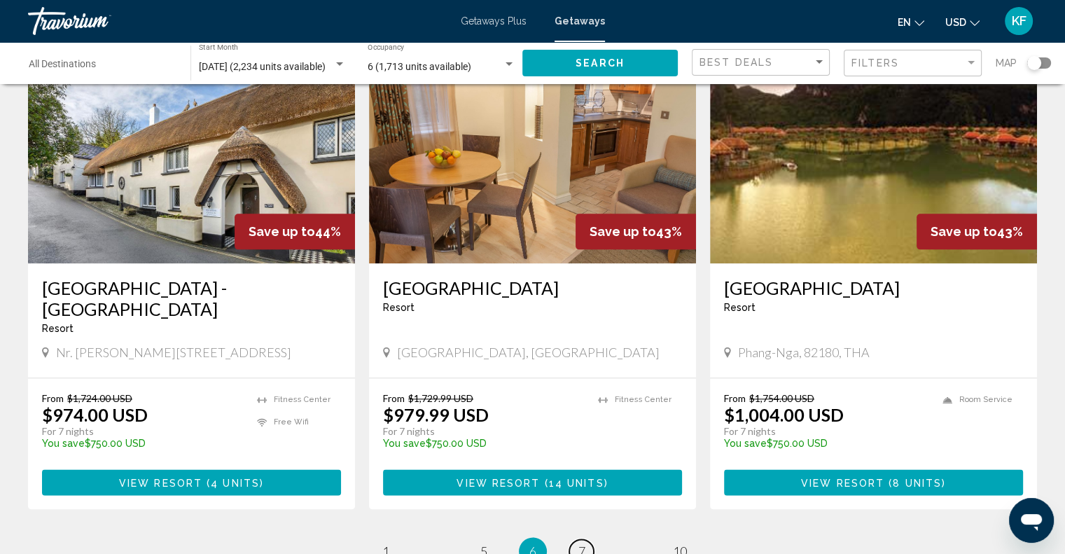
click at [583, 543] on span "7" at bounding box center [581, 550] width 7 height 15
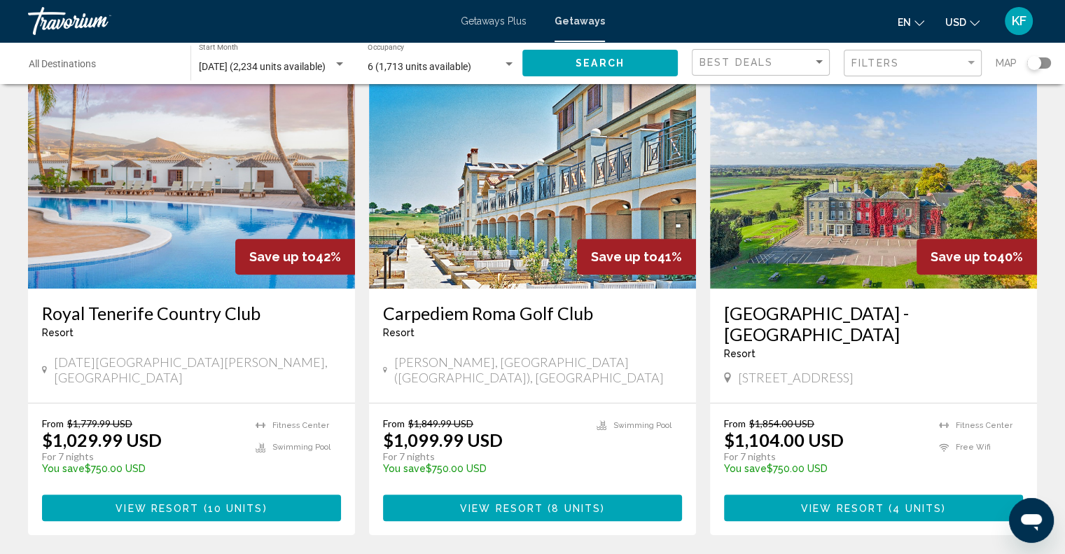
scroll to position [599, 0]
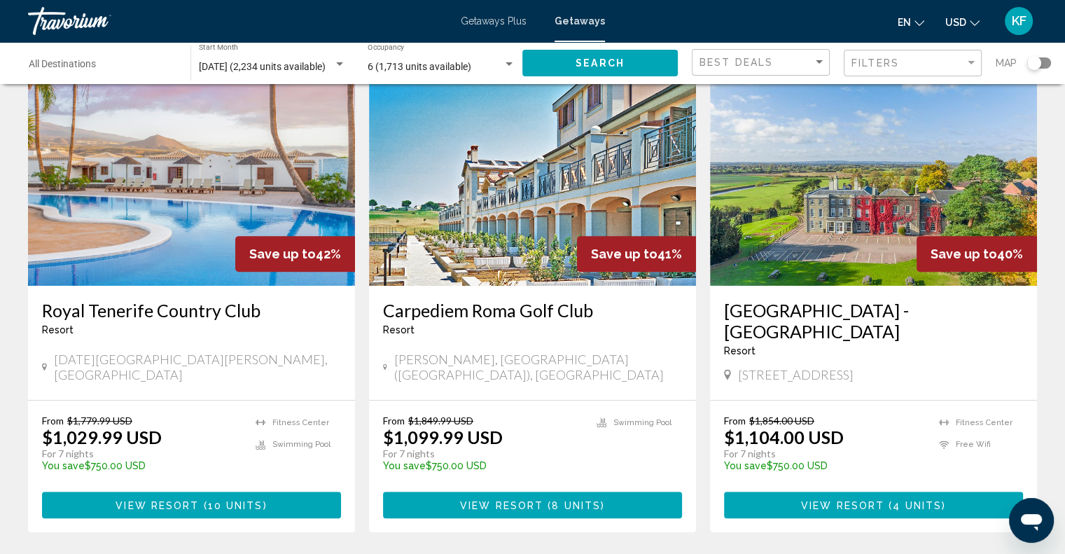
click at [515, 492] on button "View Resort ( 8 units )" at bounding box center [532, 505] width 299 height 26
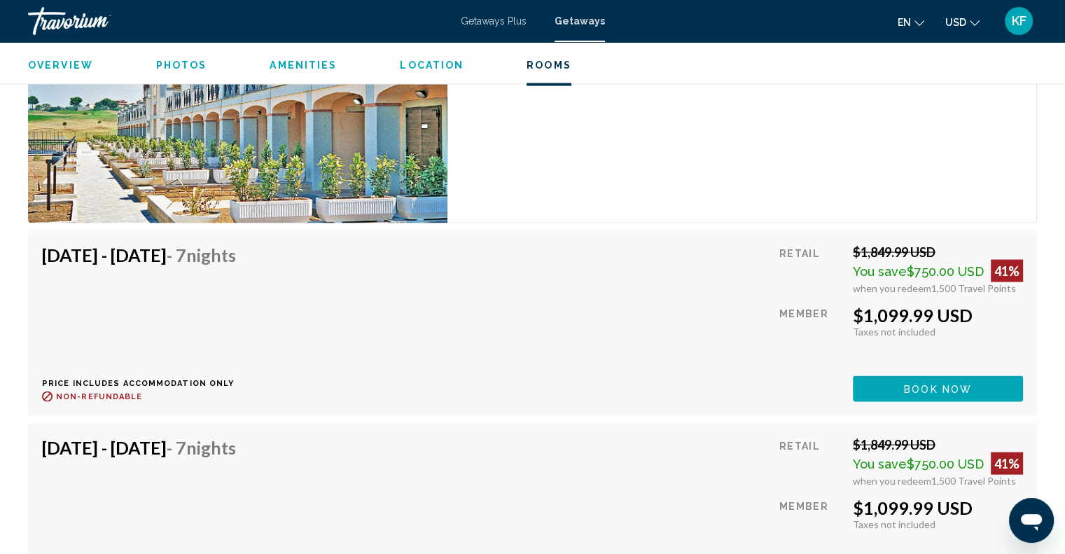
scroll to position [2825, 0]
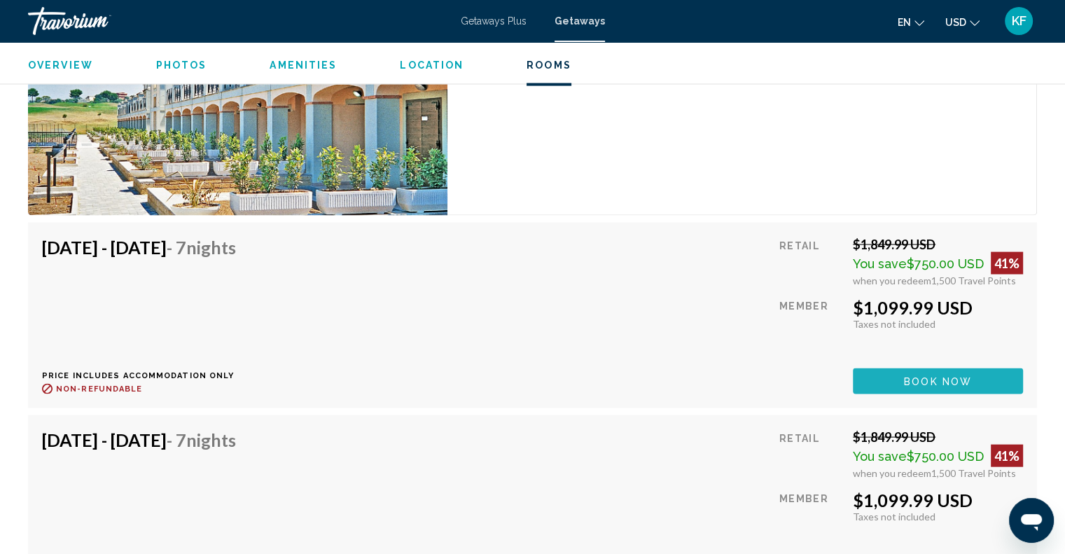
click at [931, 376] on span "Book now" at bounding box center [938, 381] width 68 height 11
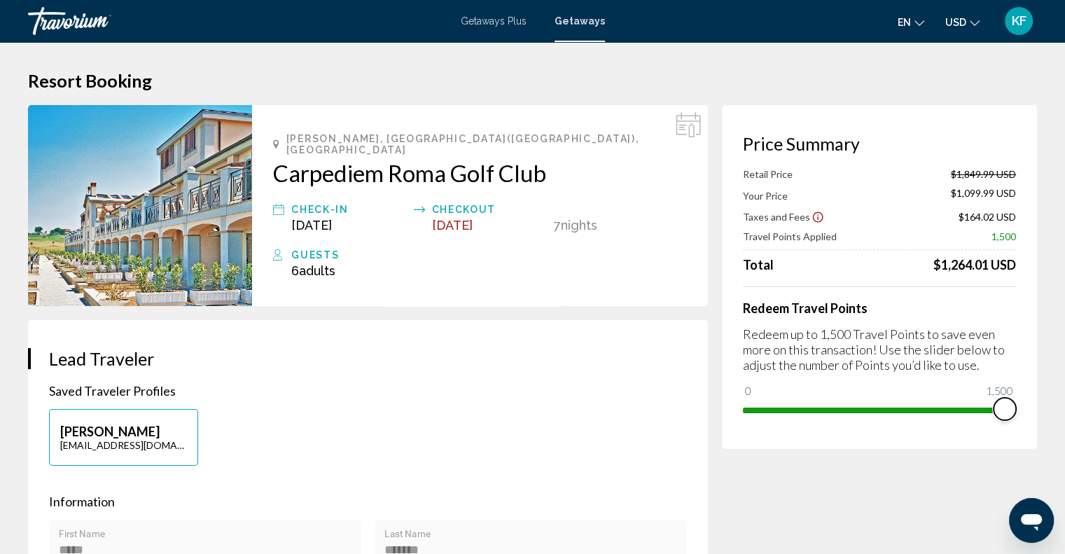
drag, startPoint x: 1003, startPoint y: 407, endPoint x: 1018, endPoint y: 409, distance: 15.5
click at [1018, 409] on div "Price Summary Retail Price $1,849.99 USD Your Price $1,099.99 USD Taxes and Fee…" at bounding box center [879, 277] width 315 height 344
drag, startPoint x: 1016, startPoint y: 408, endPoint x: 968, endPoint y: 406, distance: 47.7
click at [944, 397] on div "Price Summary Retail Price $1,849.99 USD Your Price $1,099.99 USD Taxes and Fee…" at bounding box center [879, 277] width 315 height 344
drag, startPoint x: 1003, startPoint y: 411, endPoint x: 928, endPoint y: 401, distance: 75.7
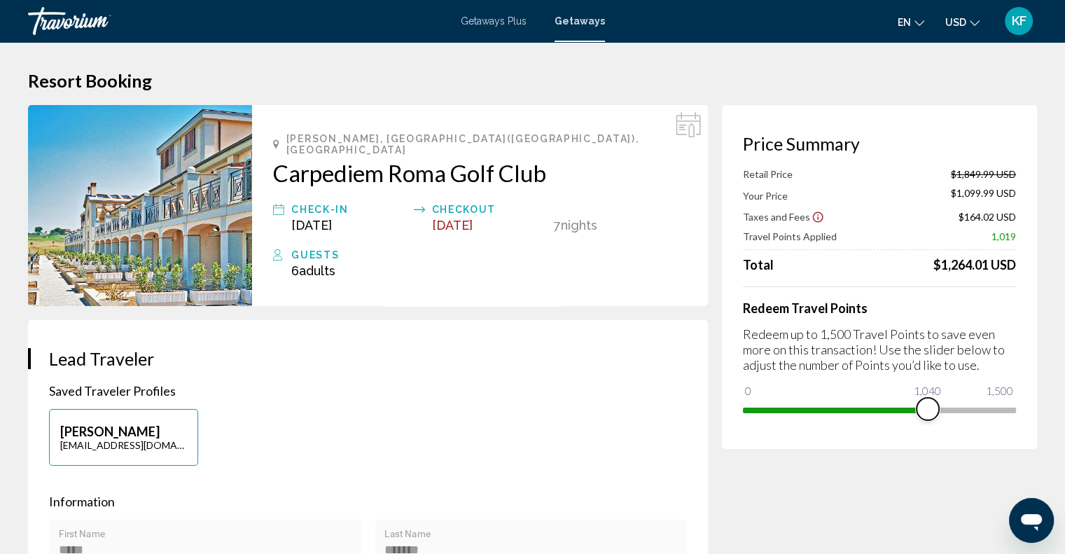
click at [928, 401] on span "Main content" at bounding box center [928, 409] width 22 height 22
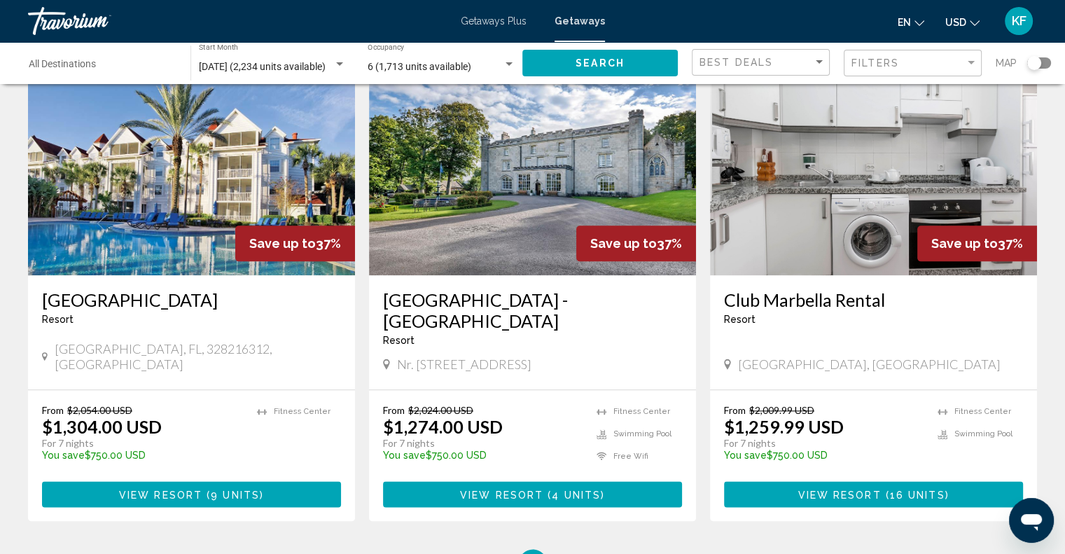
scroll to position [1587, 0]
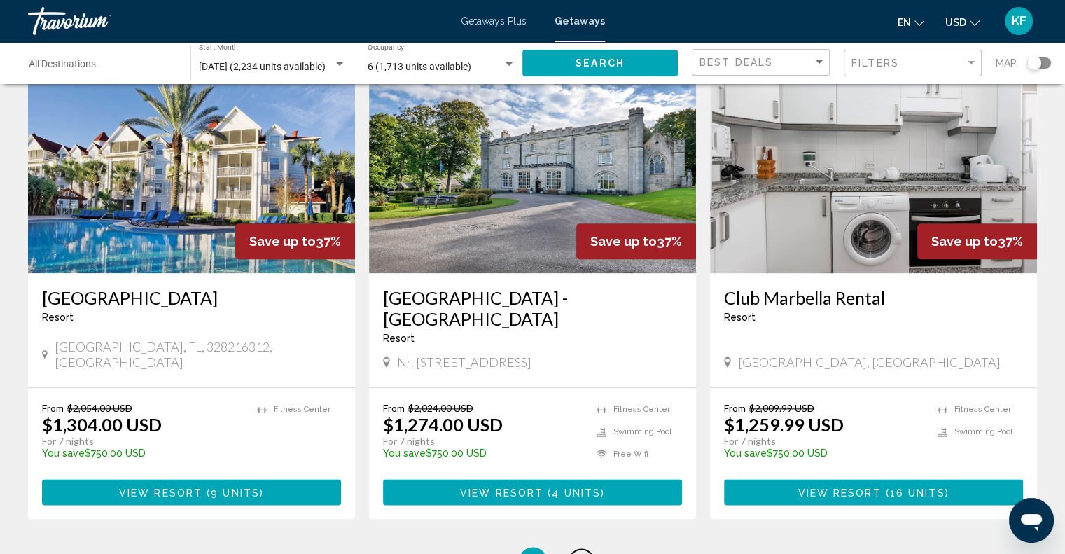
click at [578, 553] on span "8" at bounding box center [581, 560] width 7 height 15
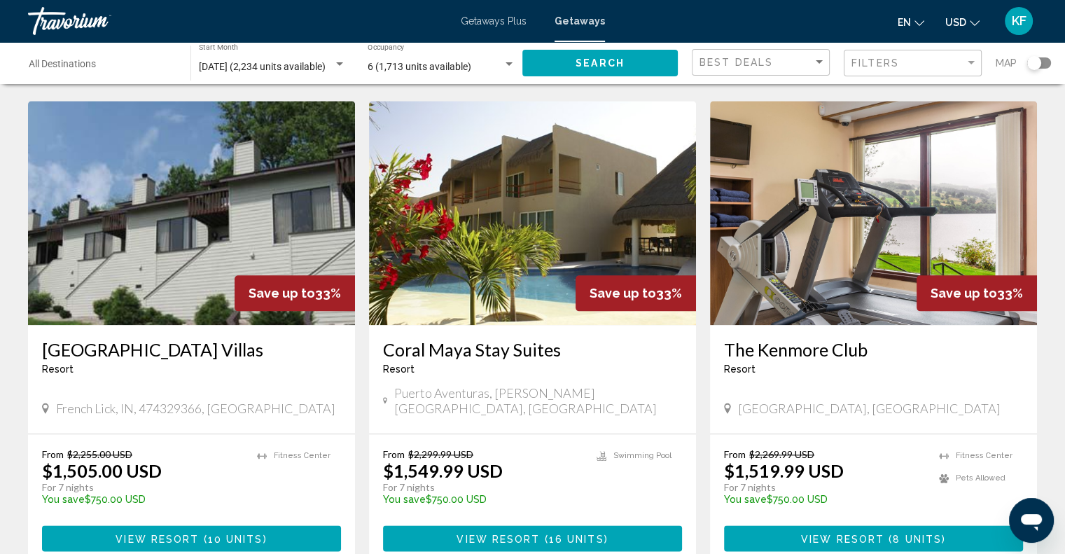
scroll to position [1594, 0]
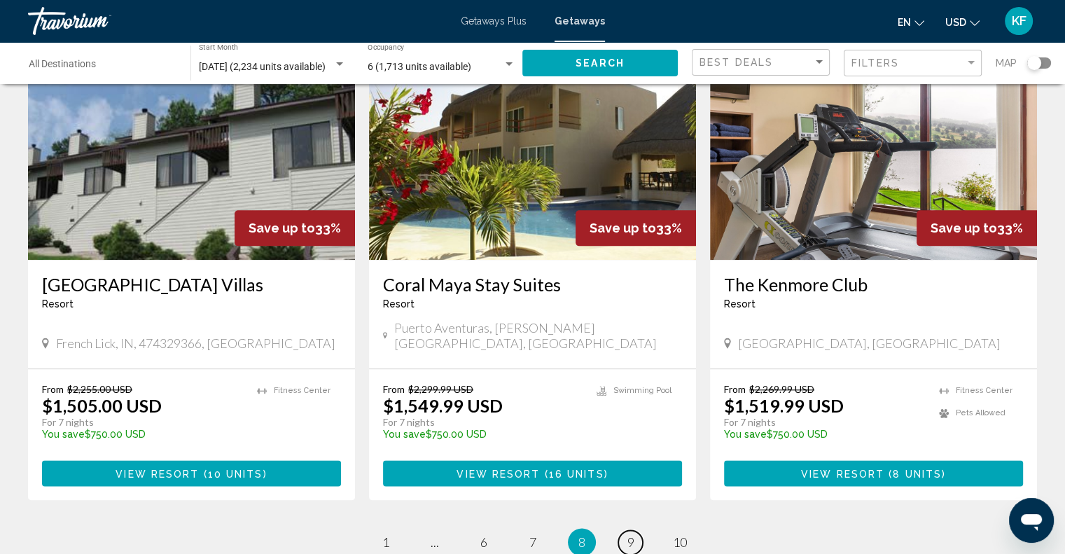
click at [631, 534] on span "9" at bounding box center [630, 541] width 7 height 15
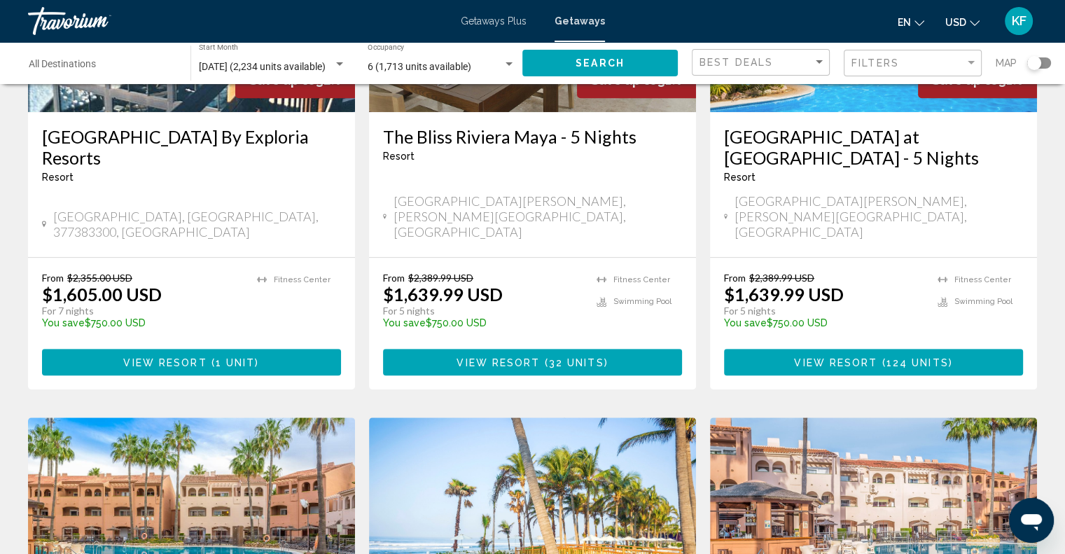
scroll to position [734, 0]
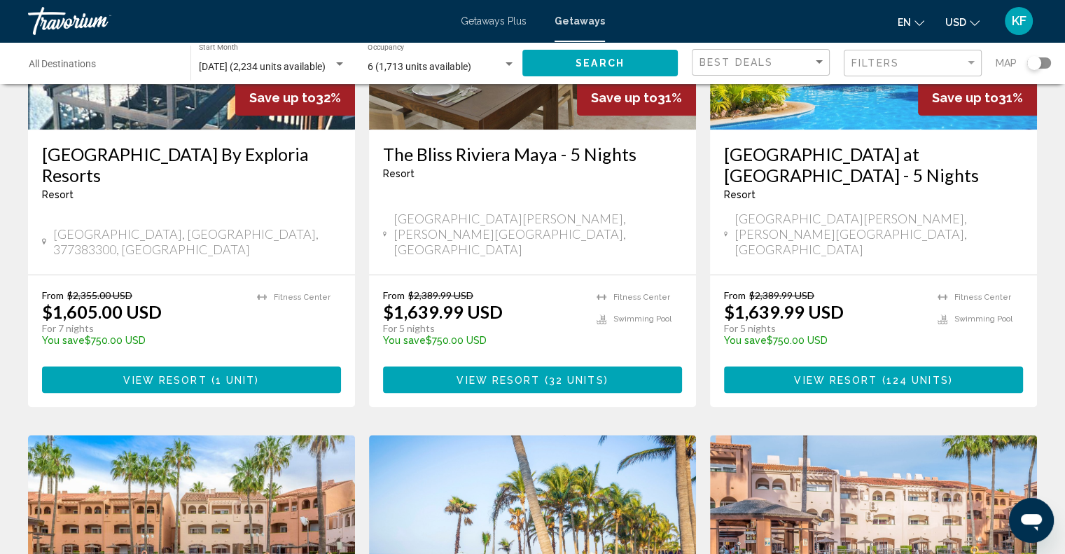
click at [891, 375] on span "124 units" at bounding box center [918, 380] width 62 height 11
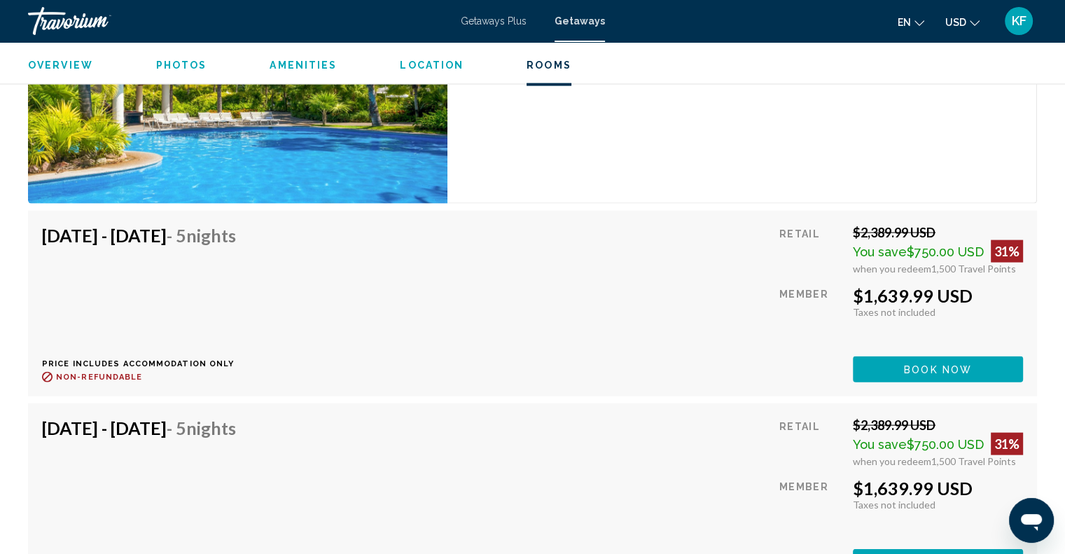
scroll to position [2942, 0]
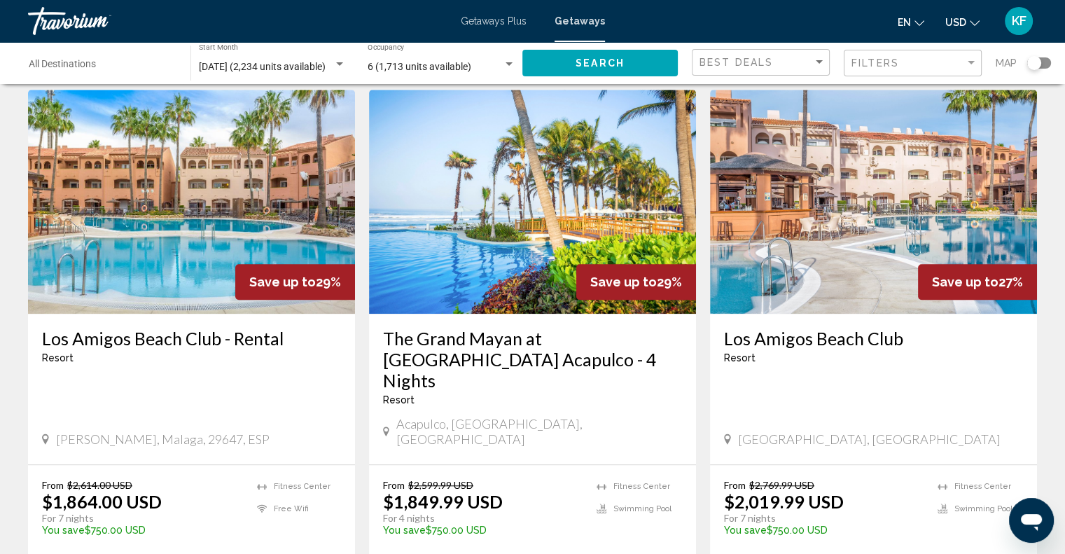
scroll to position [1092, 0]
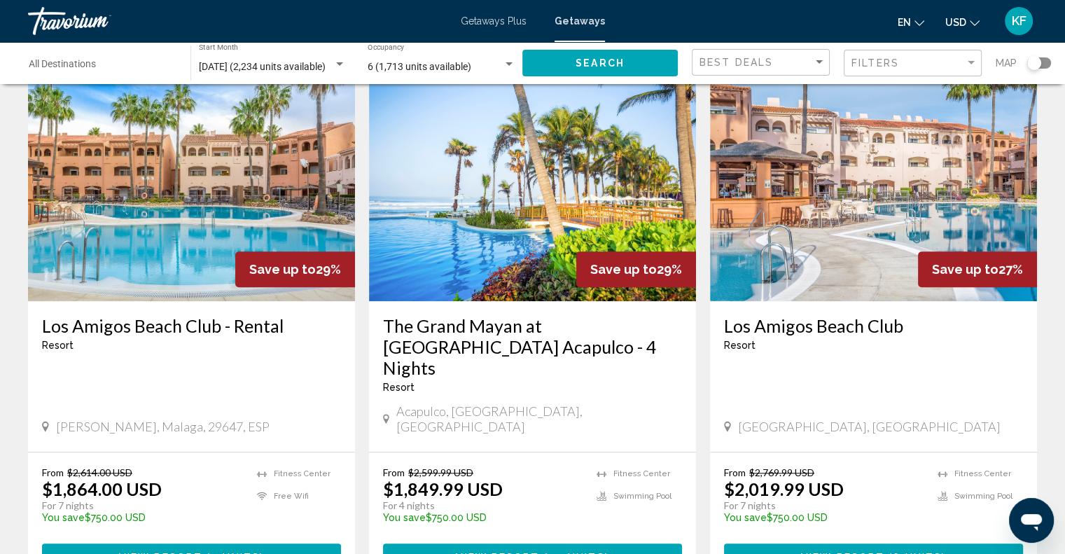
click at [475, 315] on h3 "The Grand Mayan at [GEOGRAPHIC_DATA] Acapulco - 4 Nights" at bounding box center [532, 346] width 299 height 63
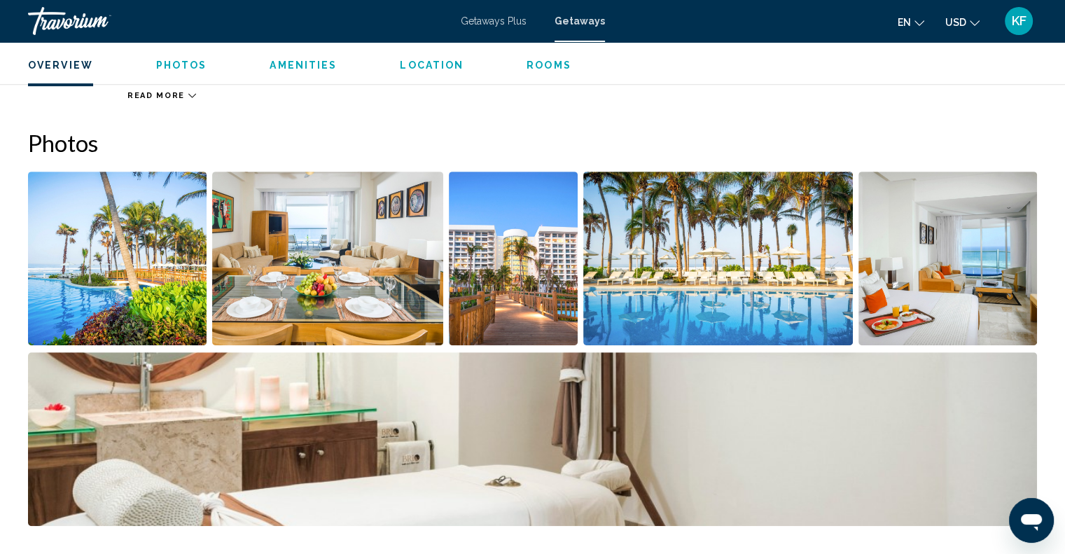
scroll to position [602, 0]
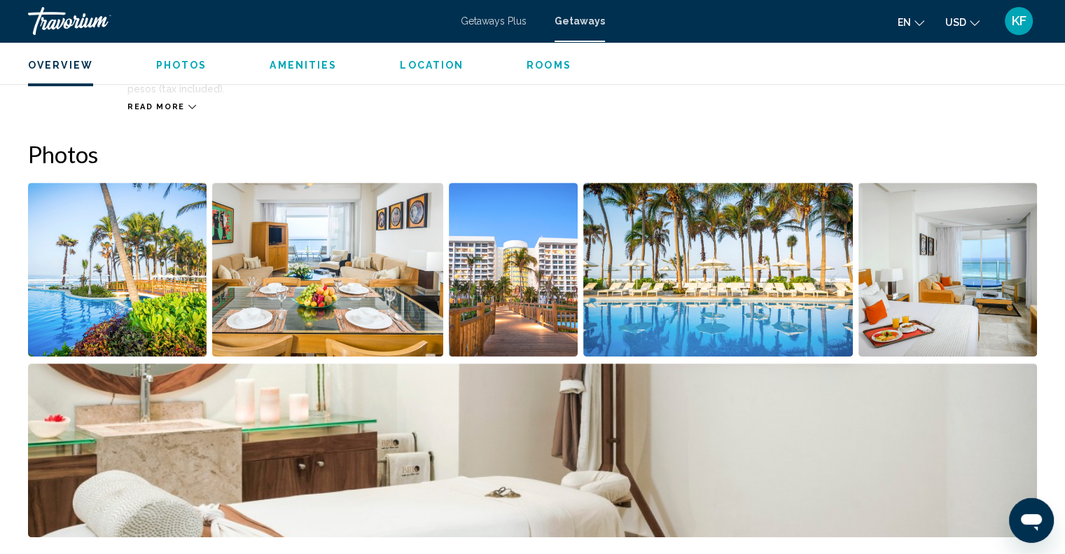
click at [908, 286] on img "Open full-screen image slider" at bounding box center [948, 270] width 179 height 174
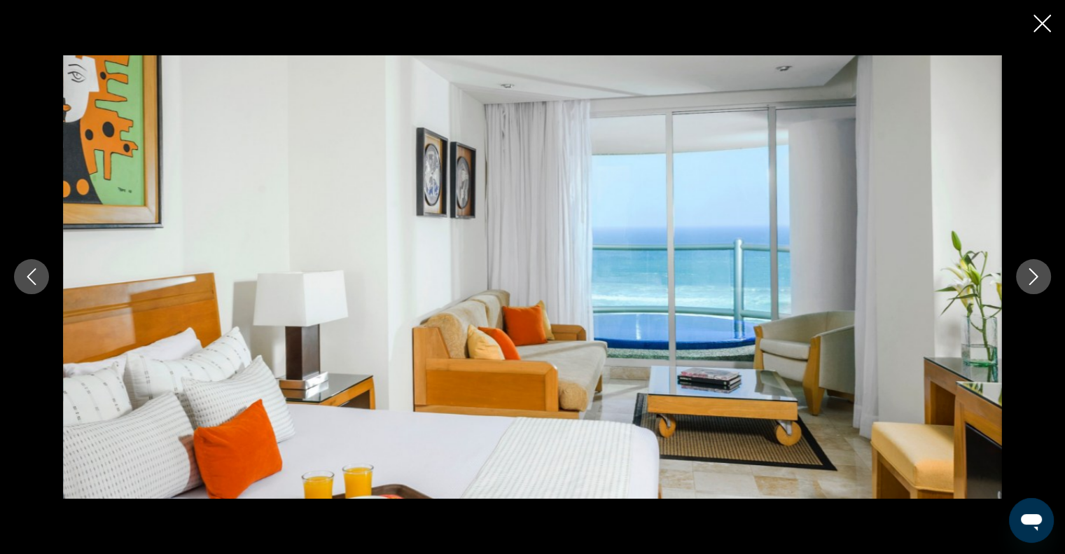
scroll to position [2679, 0]
click at [1029, 276] on icon "Next image" at bounding box center [1033, 276] width 17 height 17
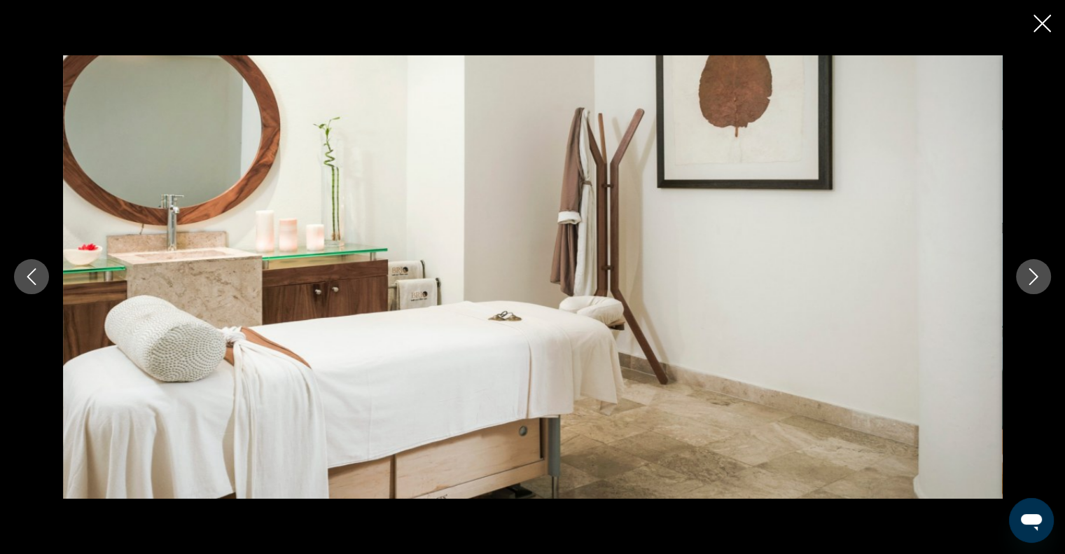
click at [1029, 276] on icon "Next image" at bounding box center [1033, 276] width 17 height 17
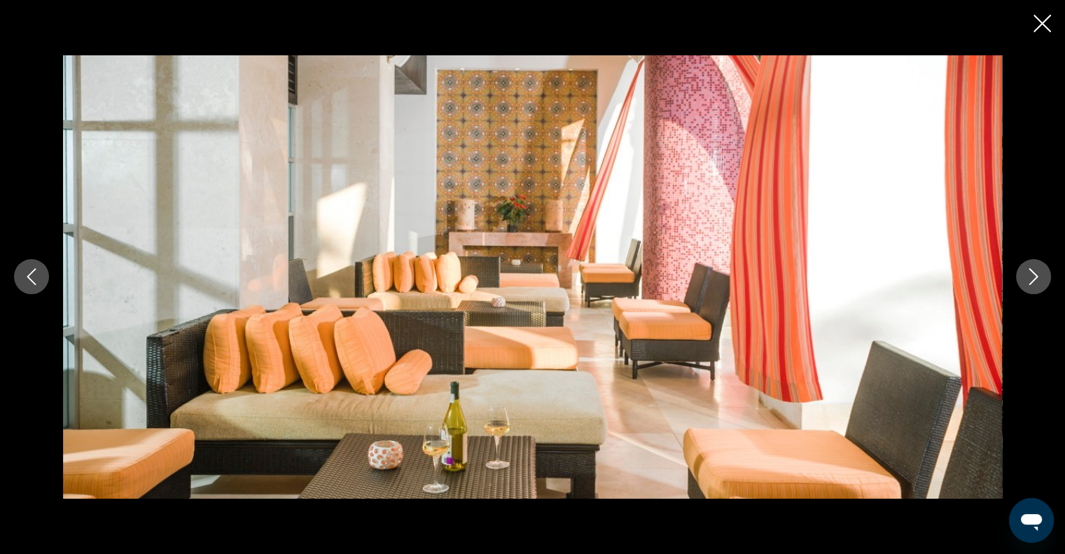
click at [1029, 276] on icon "Next image" at bounding box center [1033, 276] width 17 height 17
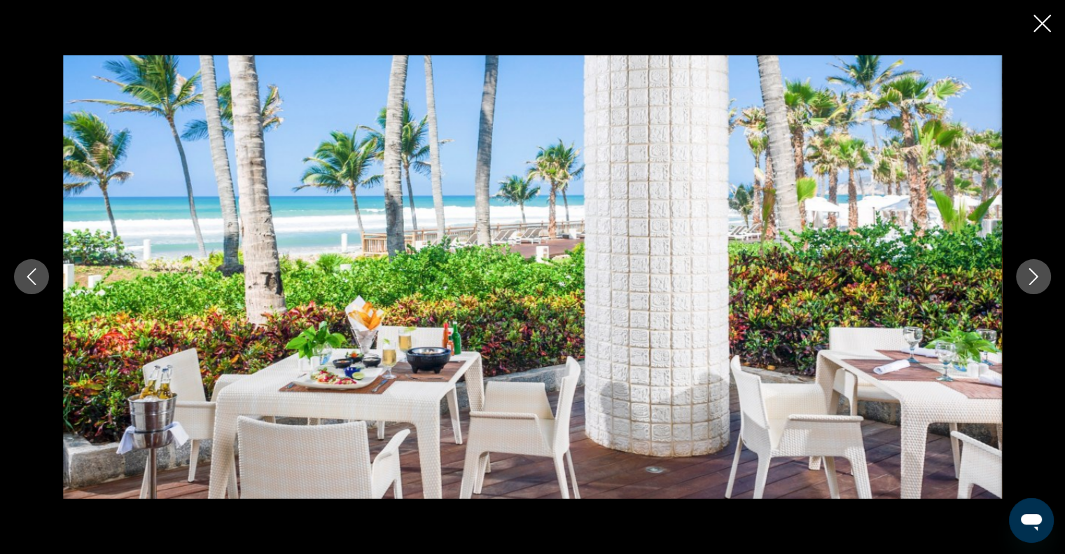
click at [1029, 276] on icon "Next image" at bounding box center [1033, 276] width 17 height 17
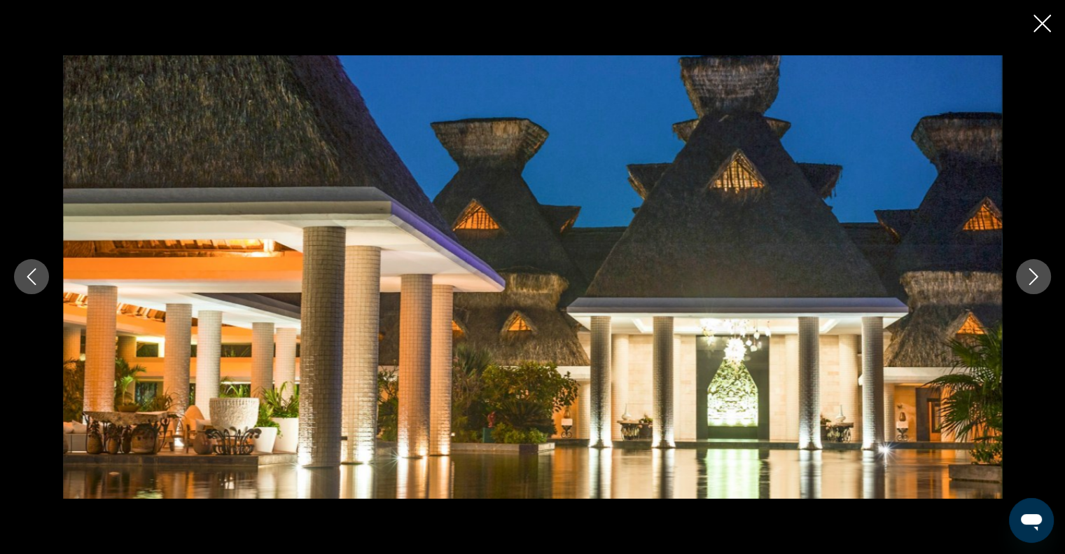
click at [1029, 276] on icon "Next image" at bounding box center [1033, 276] width 17 height 17
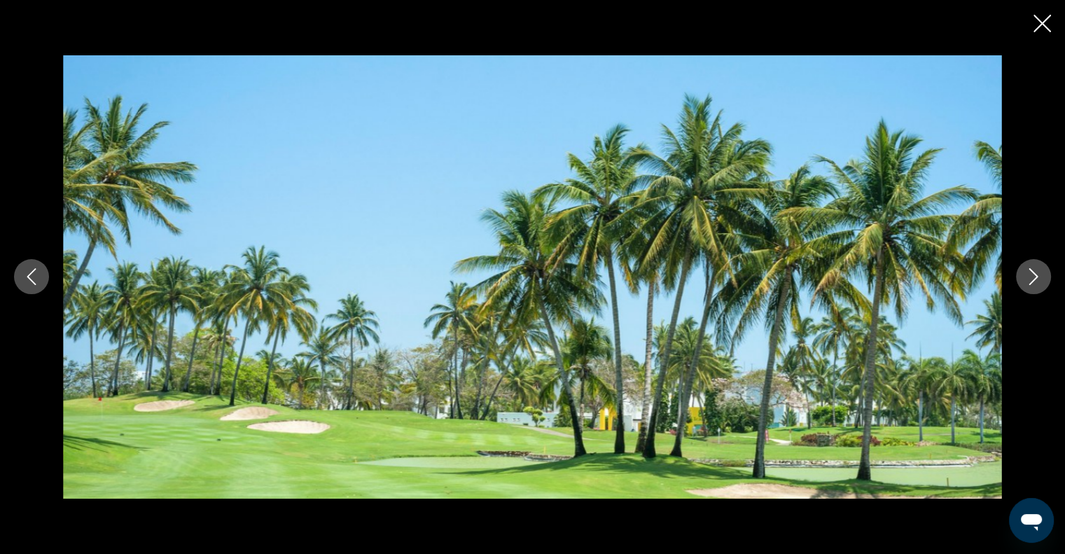
click at [1029, 276] on icon "Next image" at bounding box center [1033, 276] width 17 height 17
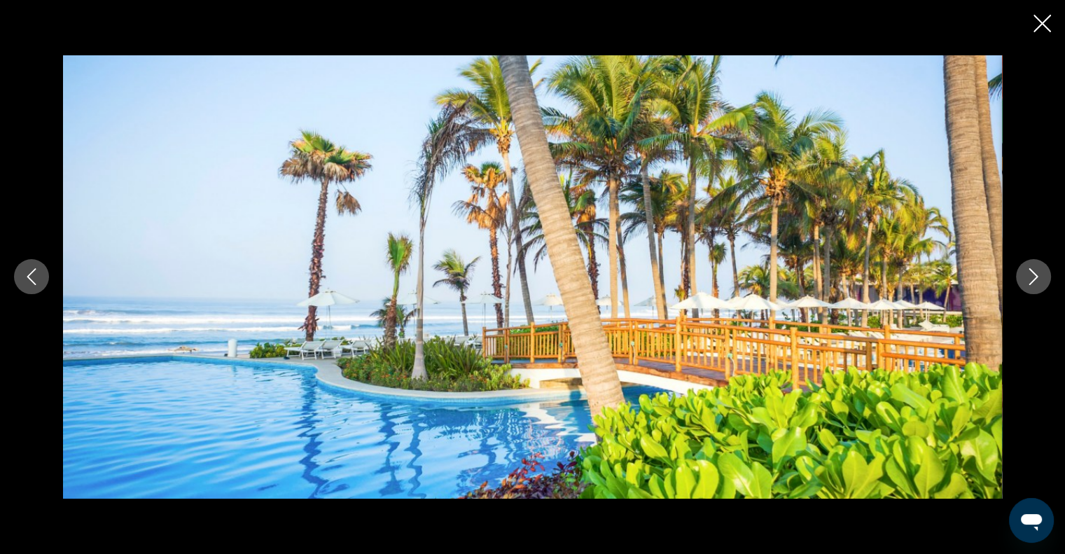
click at [531, 45] on div "Main content" at bounding box center [532, 277] width 1065 height 554
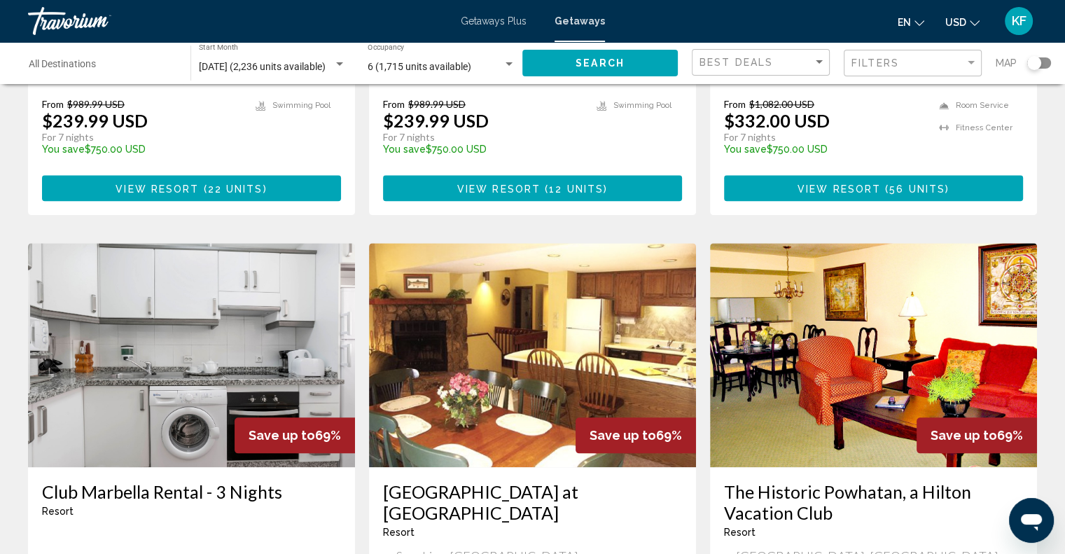
scroll to position [1465, 0]
